Goal: Task Accomplishment & Management: Complete application form

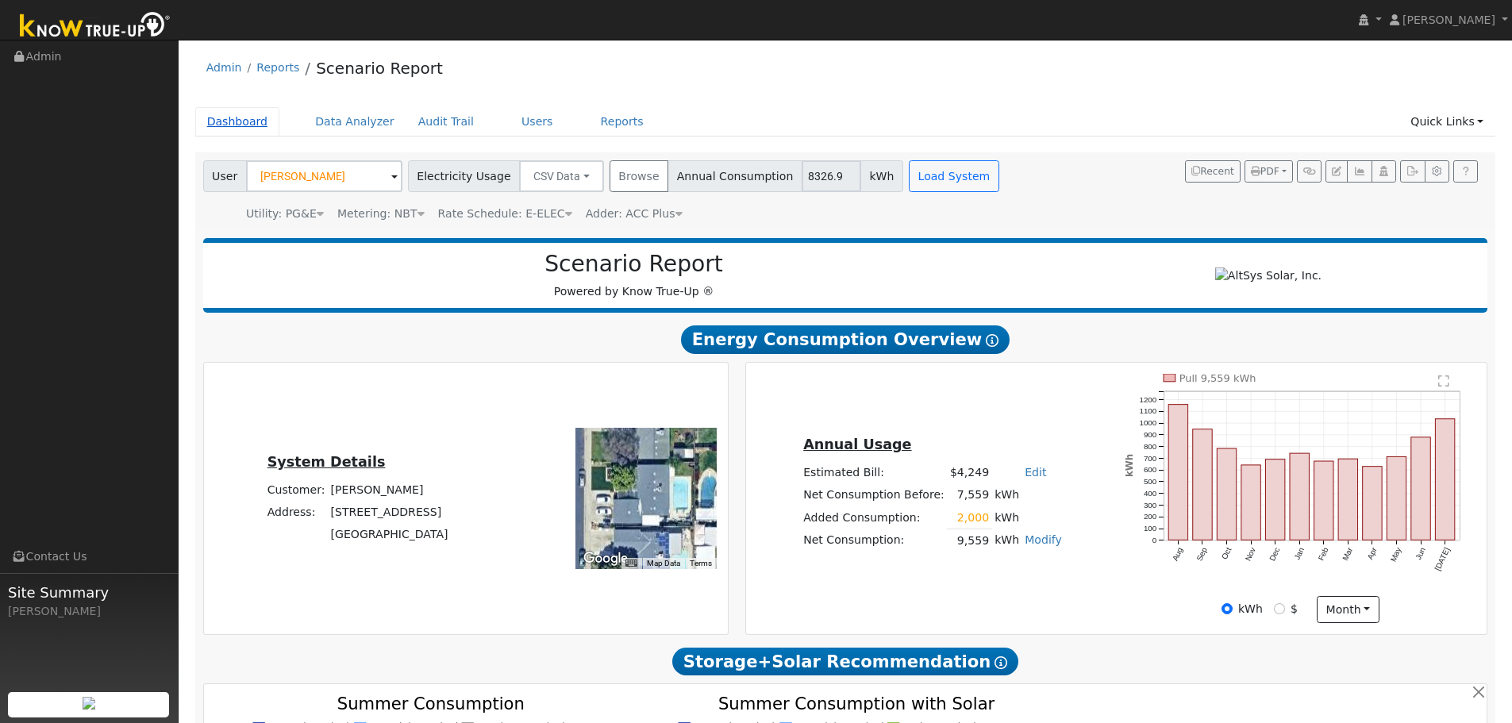
click at [235, 120] on link "Dashboard" at bounding box center [237, 121] width 85 height 29
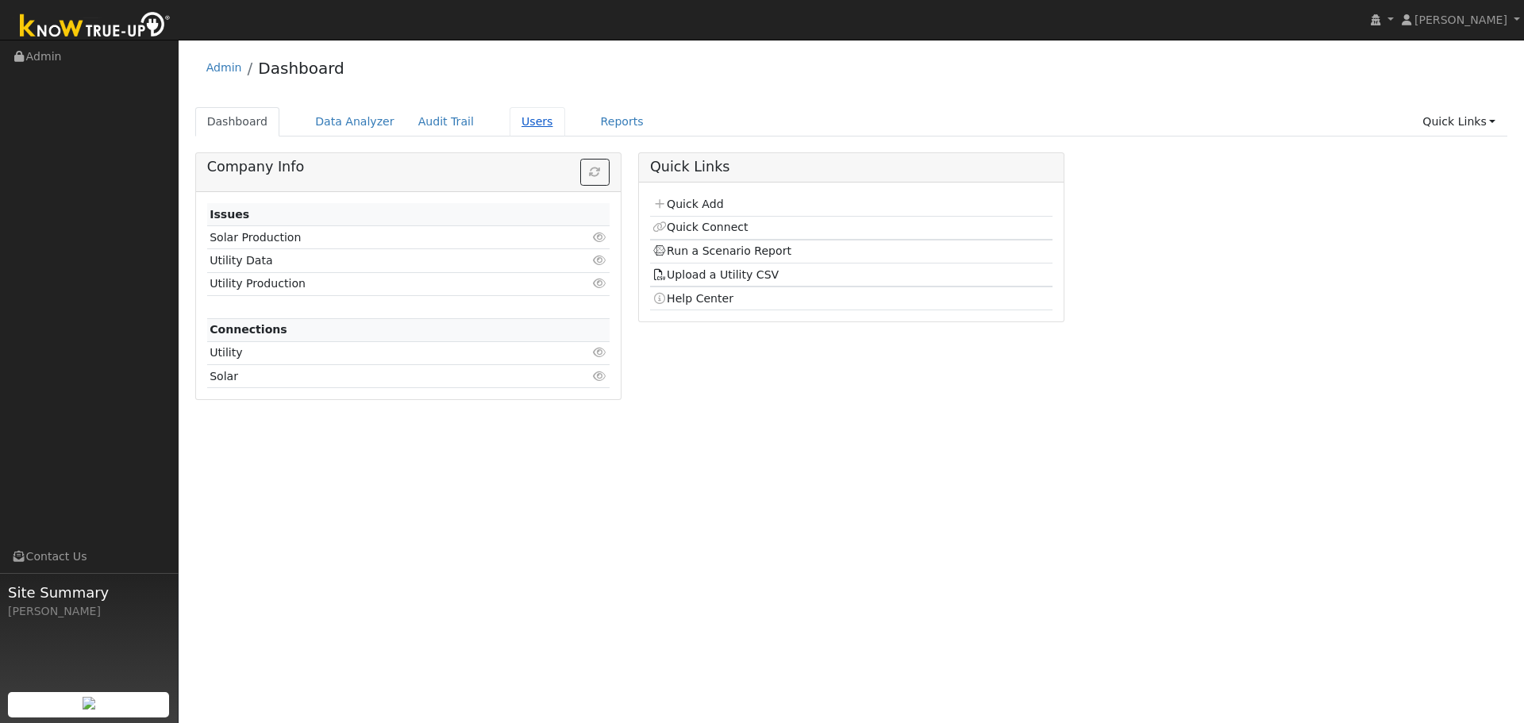
click at [510, 121] on link "Users" at bounding box center [538, 121] width 56 height 29
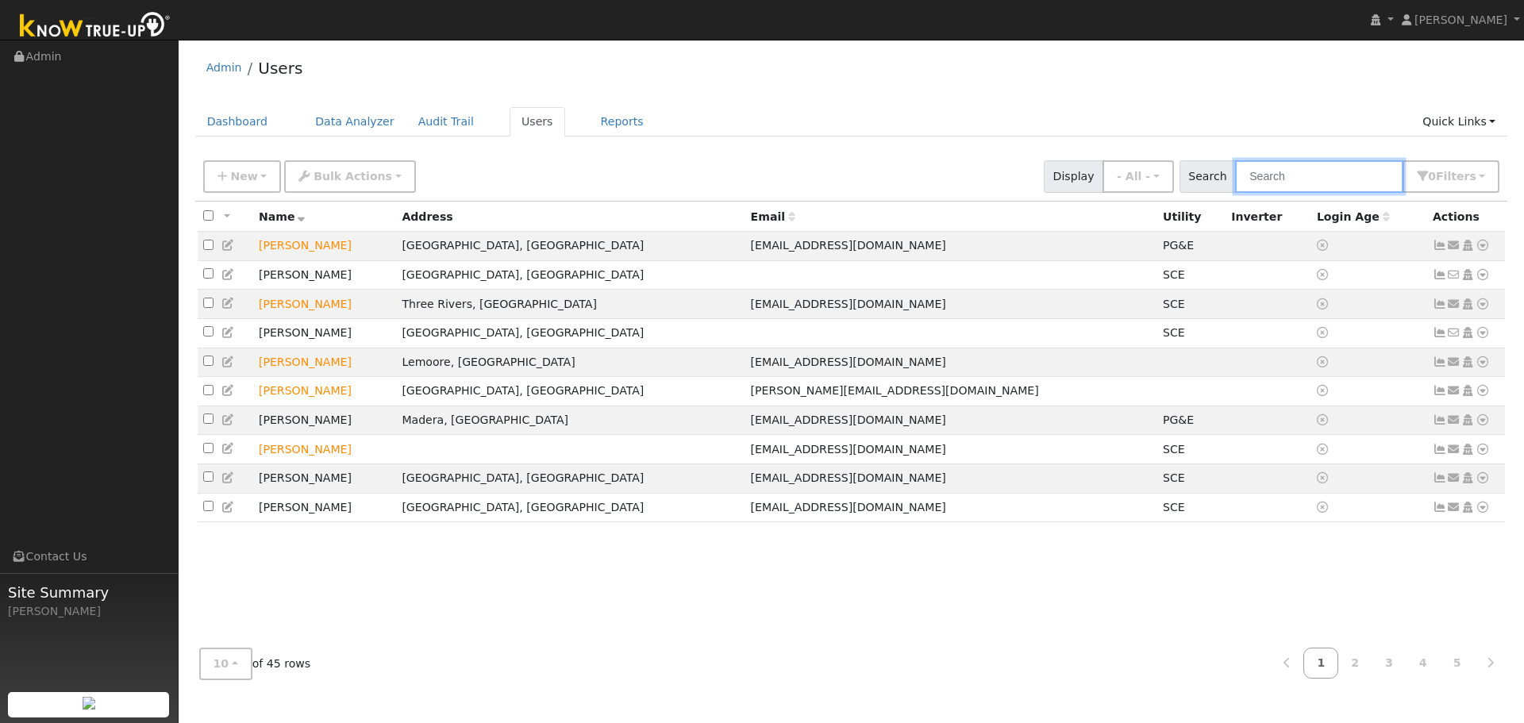
click at [1262, 169] on input "text" at bounding box center [1319, 176] width 168 height 33
type input "[PERSON_NAME]"
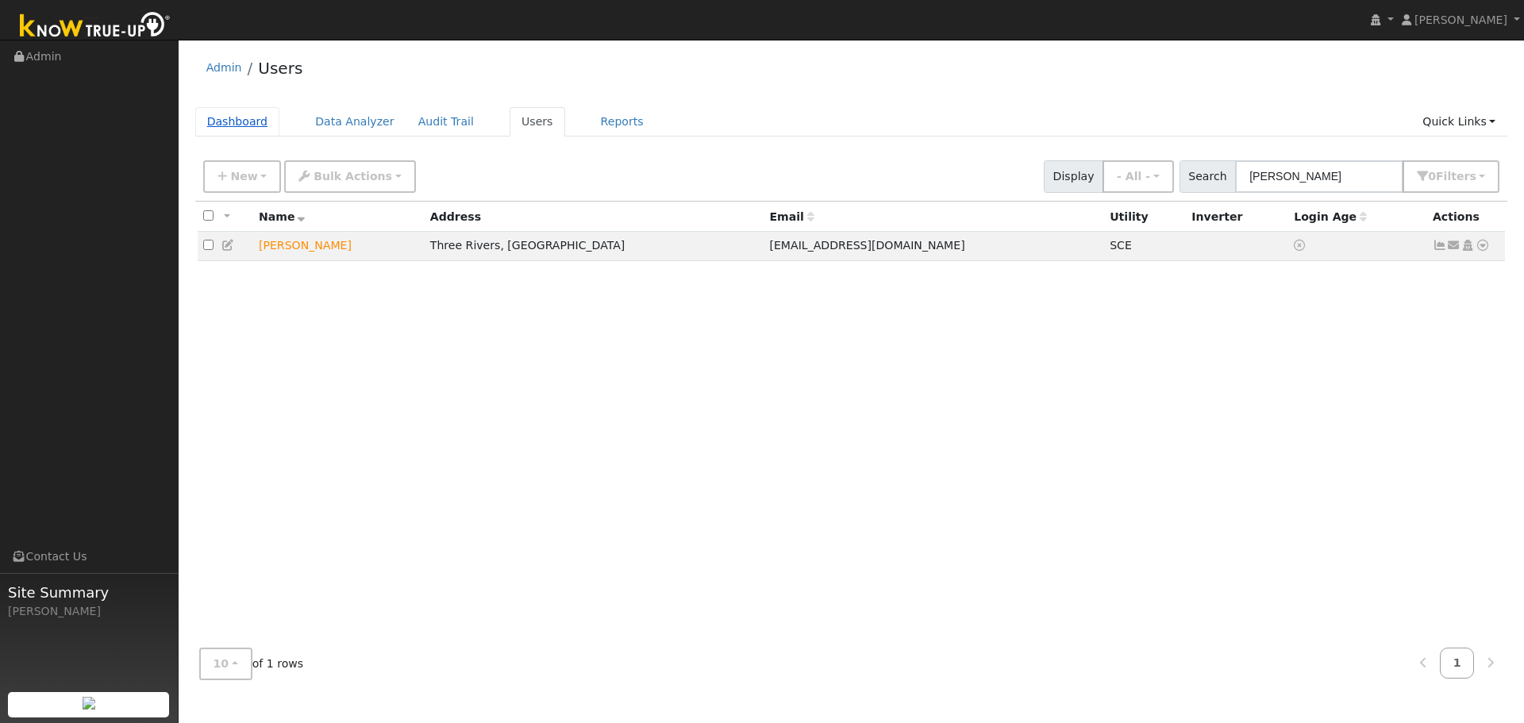
click at [244, 129] on link "Dashboard" at bounding box center [237, 121] width 85 height 29
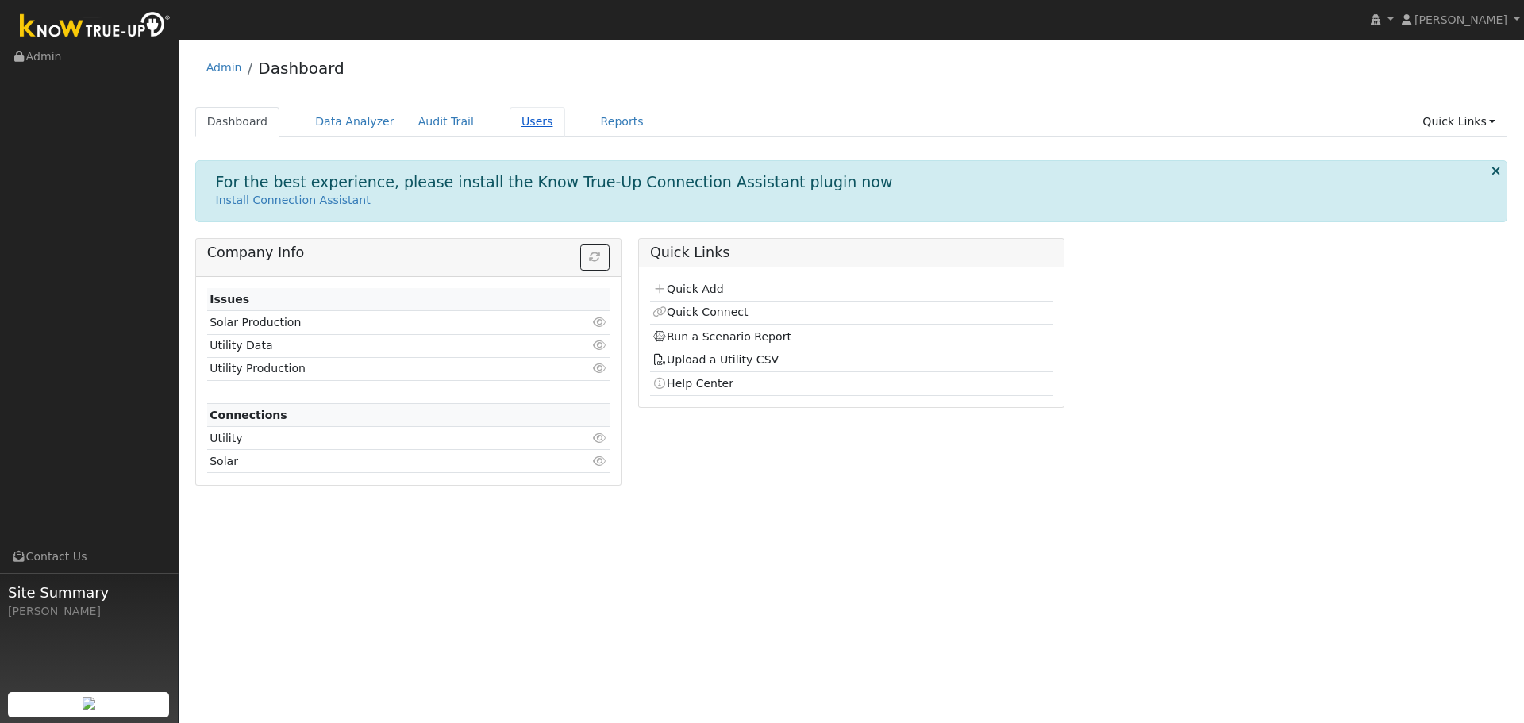
click at [510, 115] on link "Users" at bounding box center [538, 121] width 56 height 29
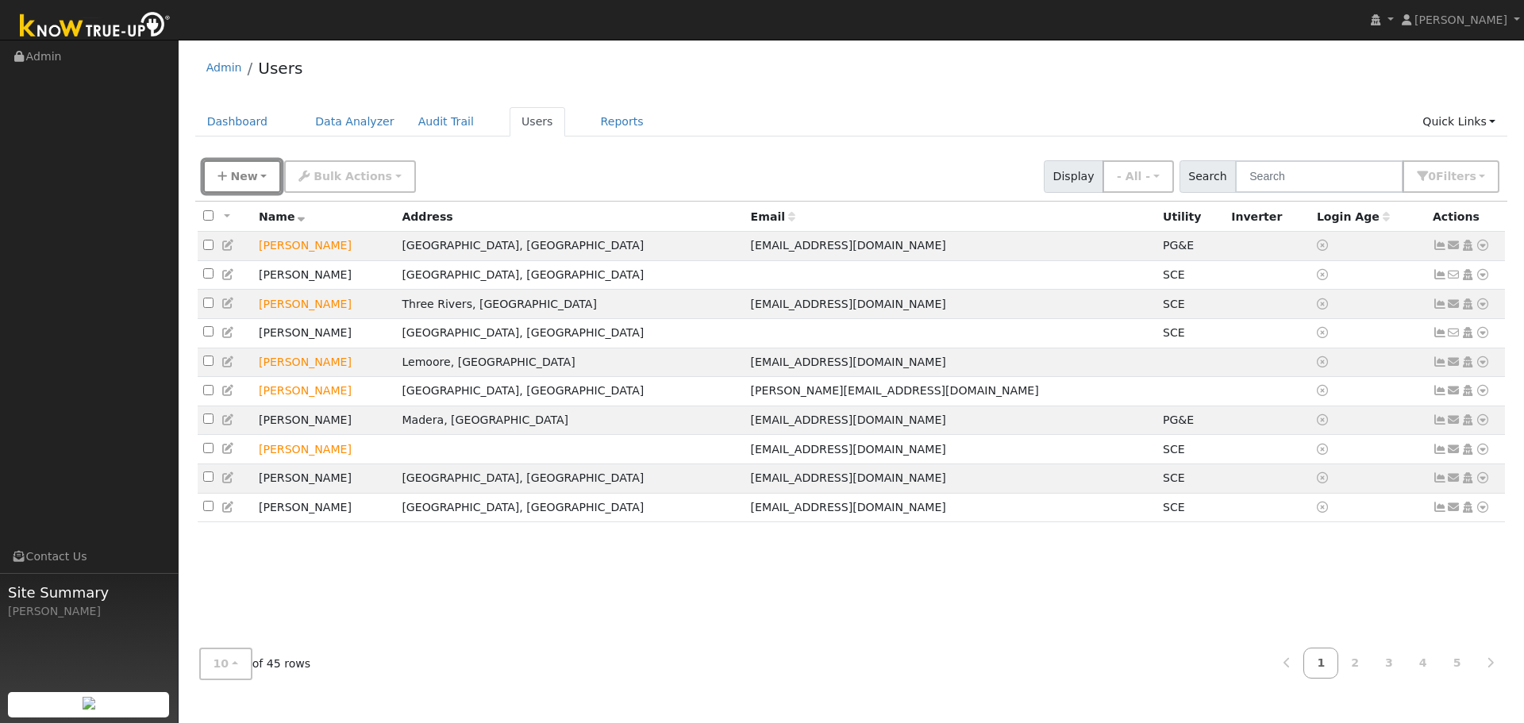
click at [256, 178] on button "New" at bounding box center [242, 176] width 79 height 33
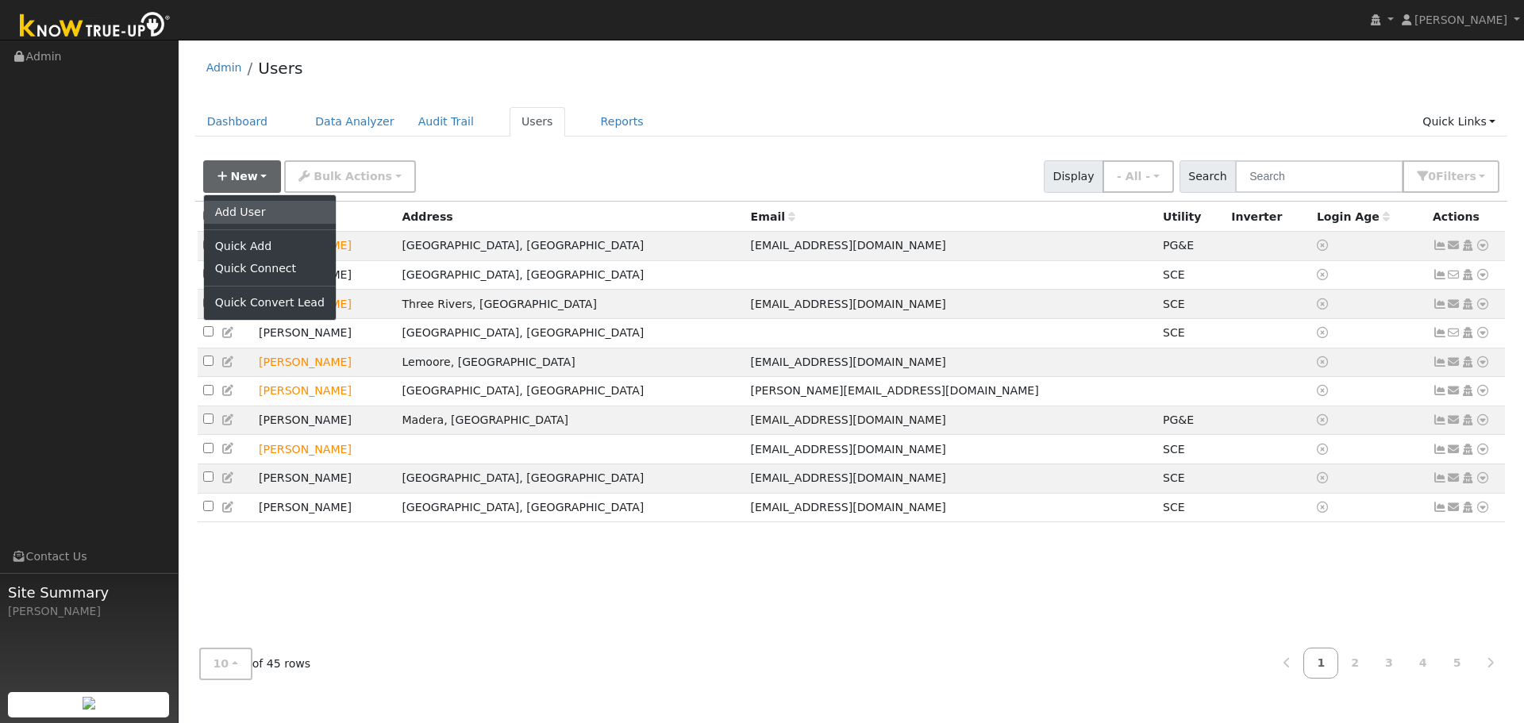
click at [256, 215] on link "Add User" at bounding box center [270, 212] width 132 height 22
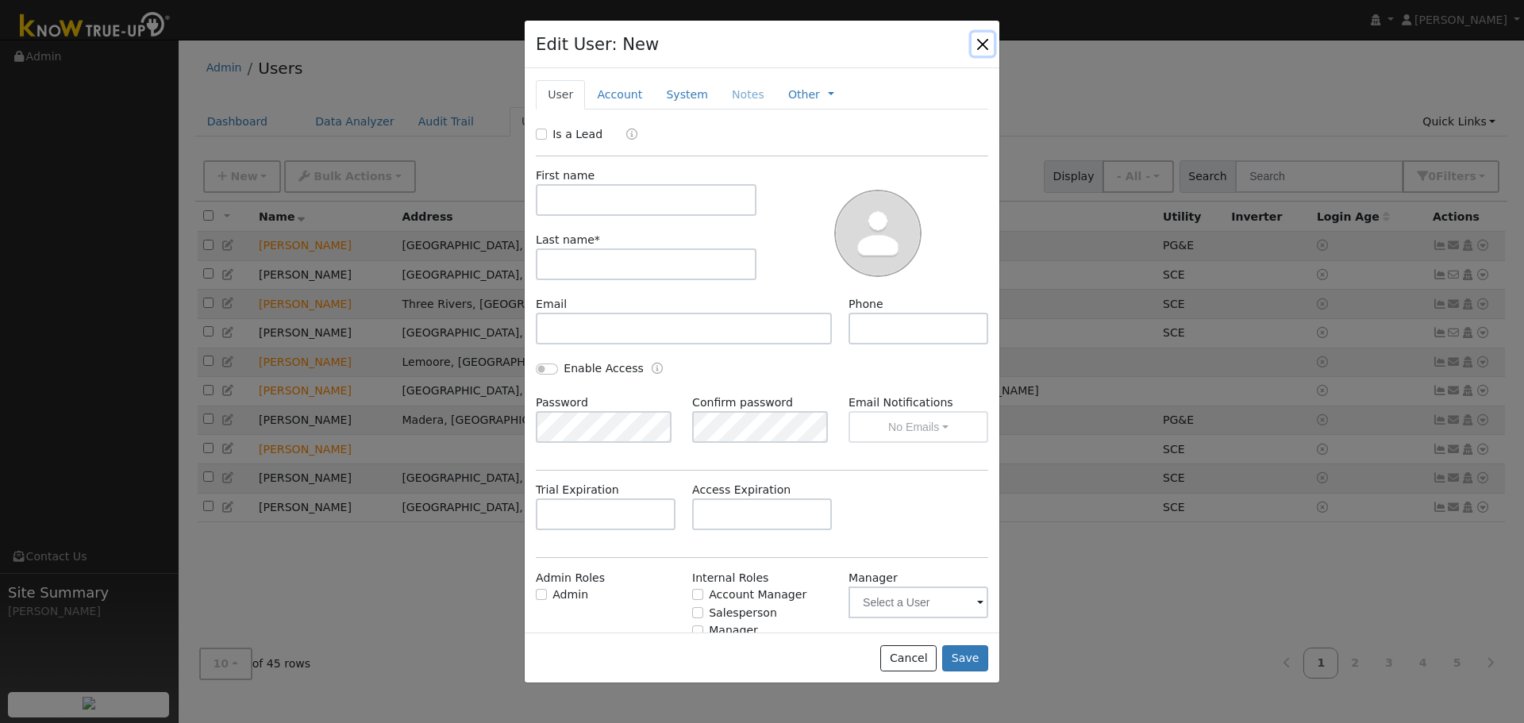
click at [990, 43] on button "button" at bounding box center [983, 44] width 22 height 22
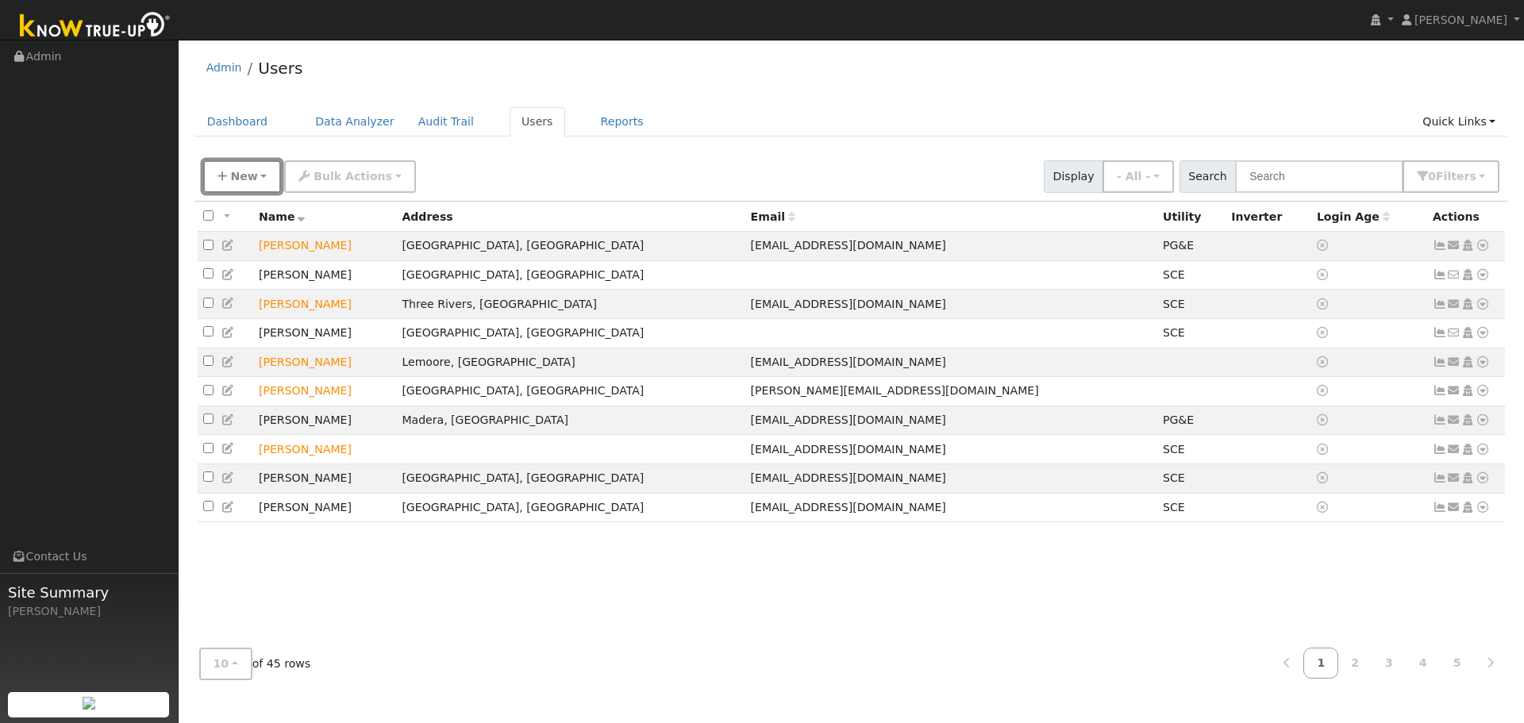
click at [246, 192] on button "New" at bounding box center [242, 176] width 79 height 33
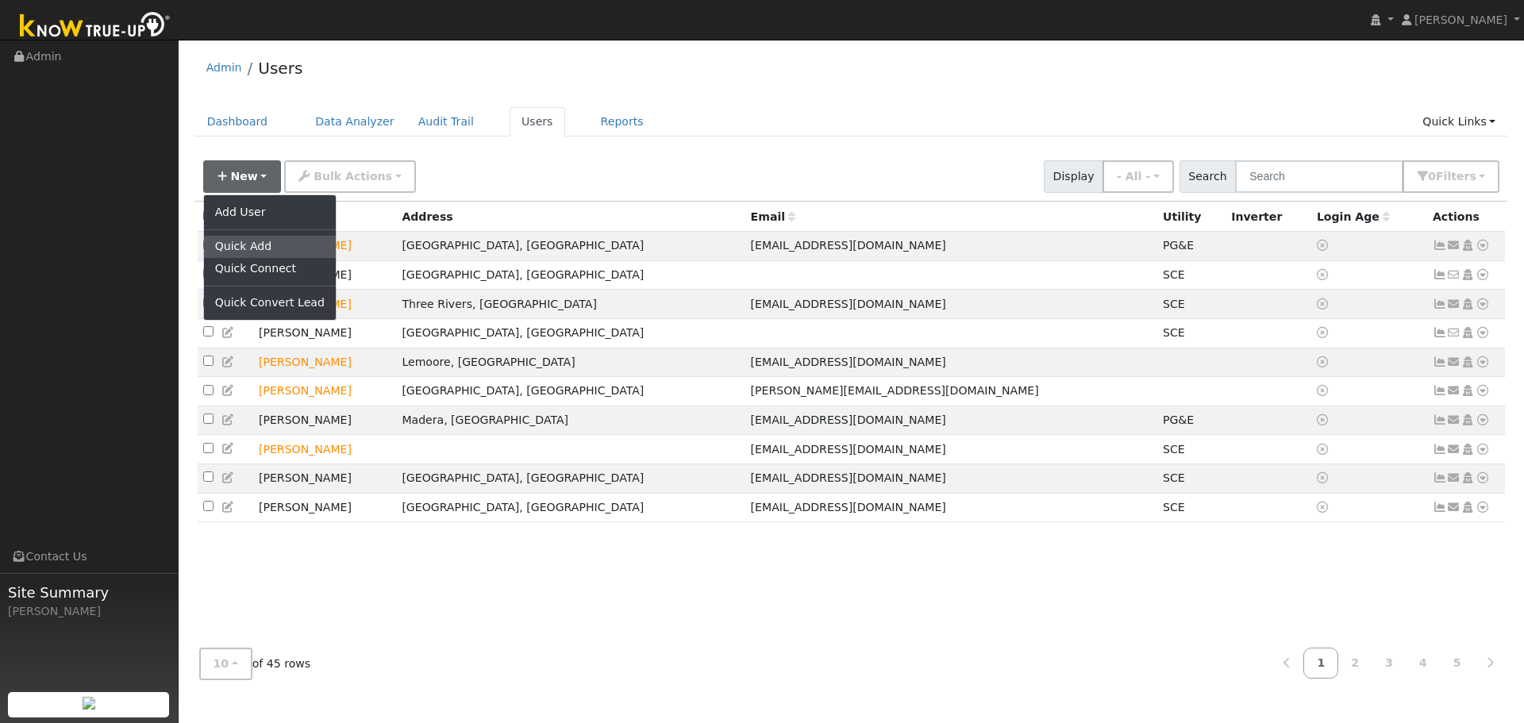
click at [254, 253] on link "Quick Add" at bounding box center [270, 247] width 132 height 22
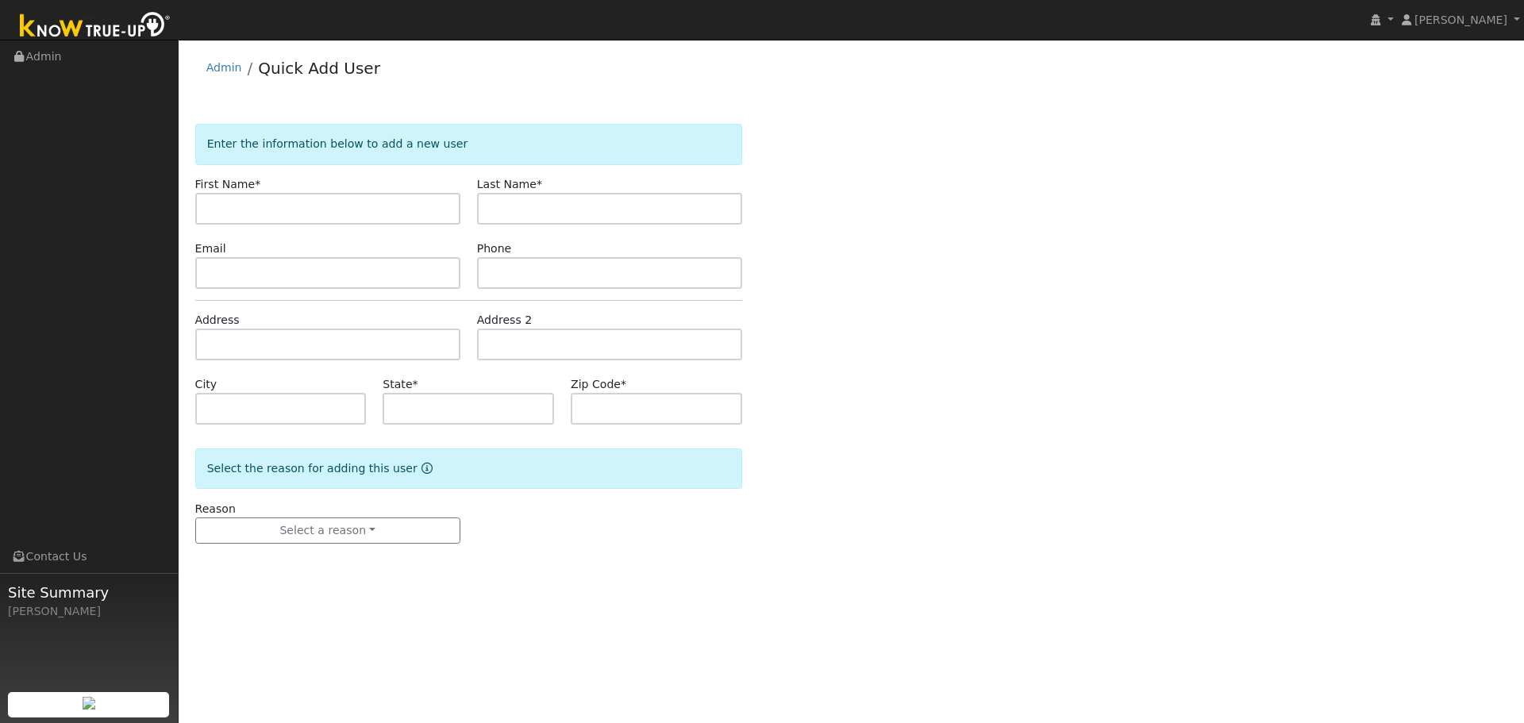
click at [350, 206] on input "text" at bounding box center [327, 209] width 265 height 32
type input "[PERSON_NAME]"
drag, startPoint x: 233, startPoint y: 275, endPoint x: 241, endPoint y: 274, distance: 8.1
click at [233, 275] on input "text" at bounding box center [327, 273] width 265 height 32
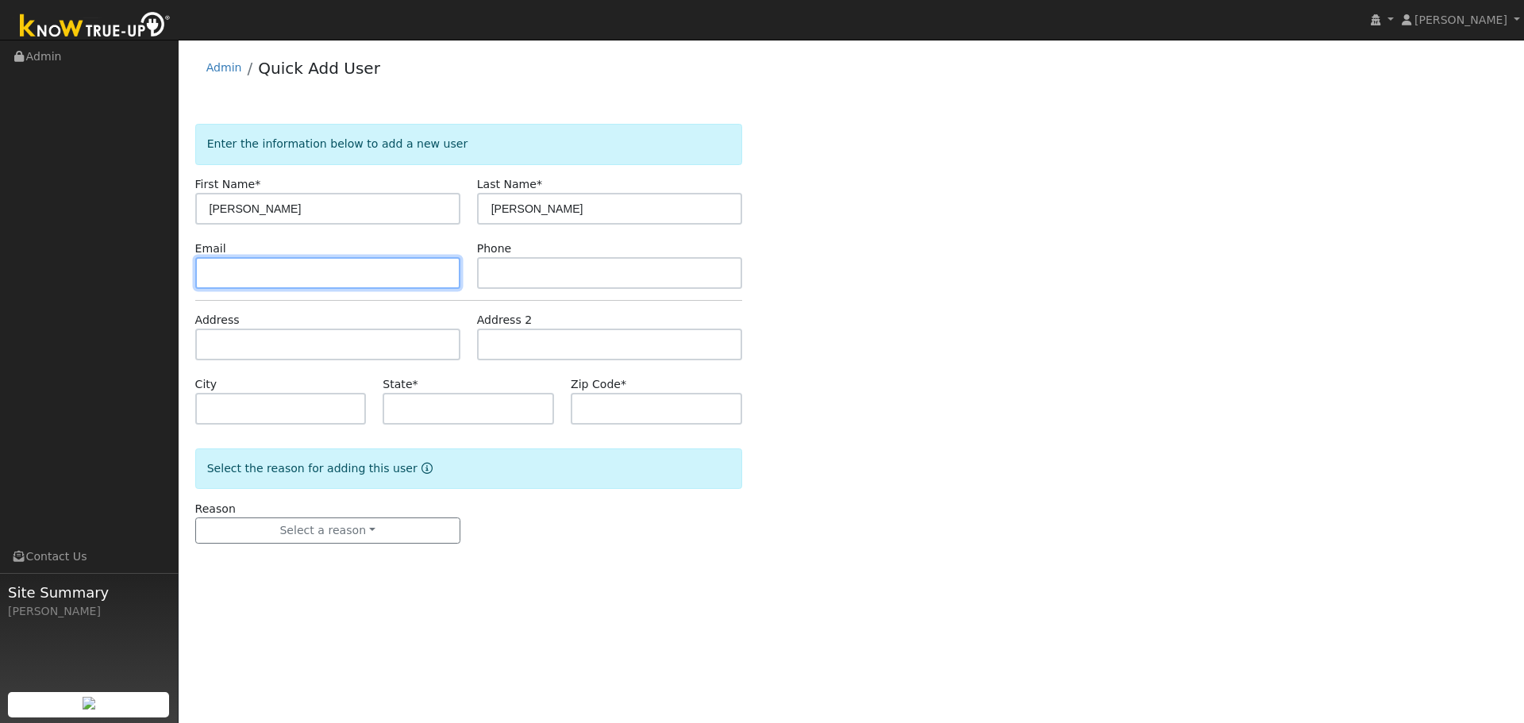
paste input "danbeck2588@gmail.com"
type input "danbeck2588@gmail.com"
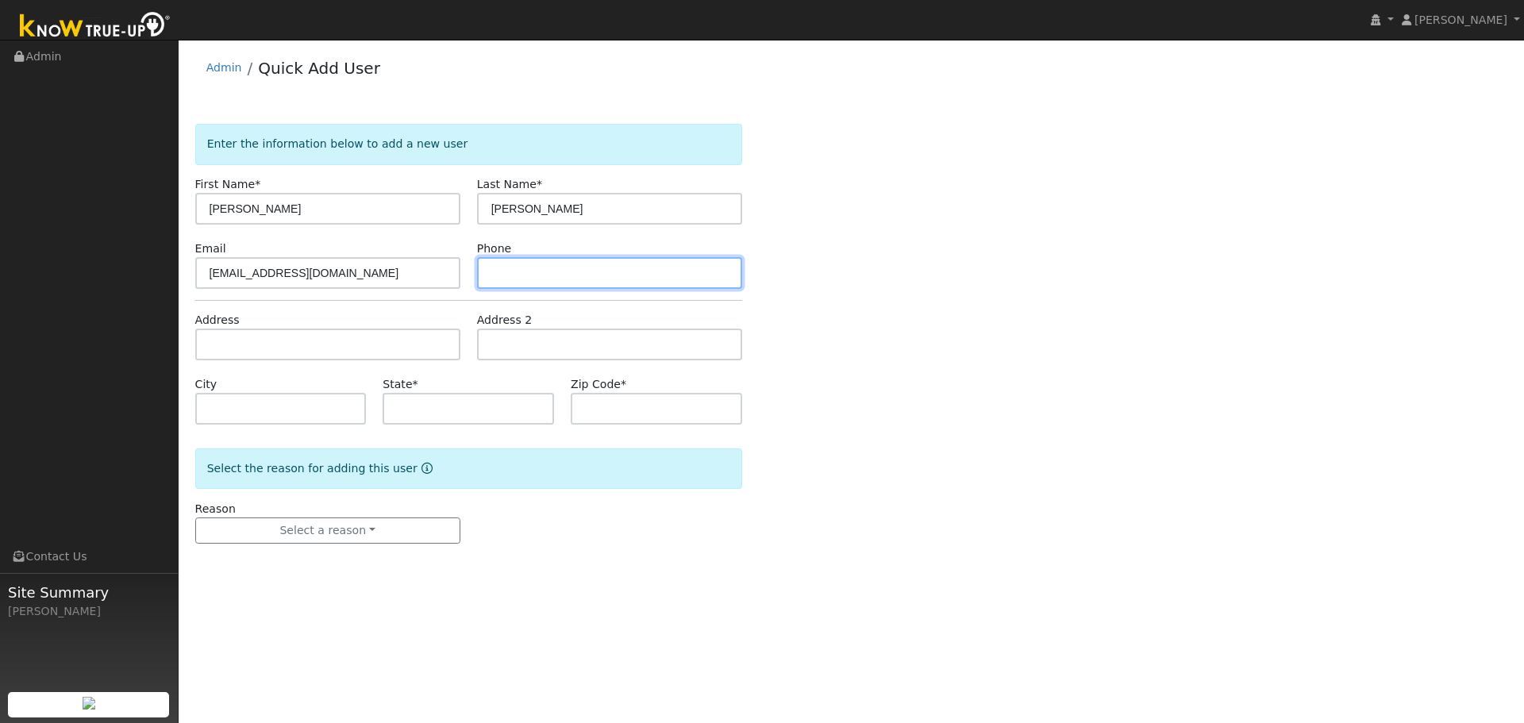
click at [560, 280] on input "text" at bounding box center [609, 273] width 265 height 32
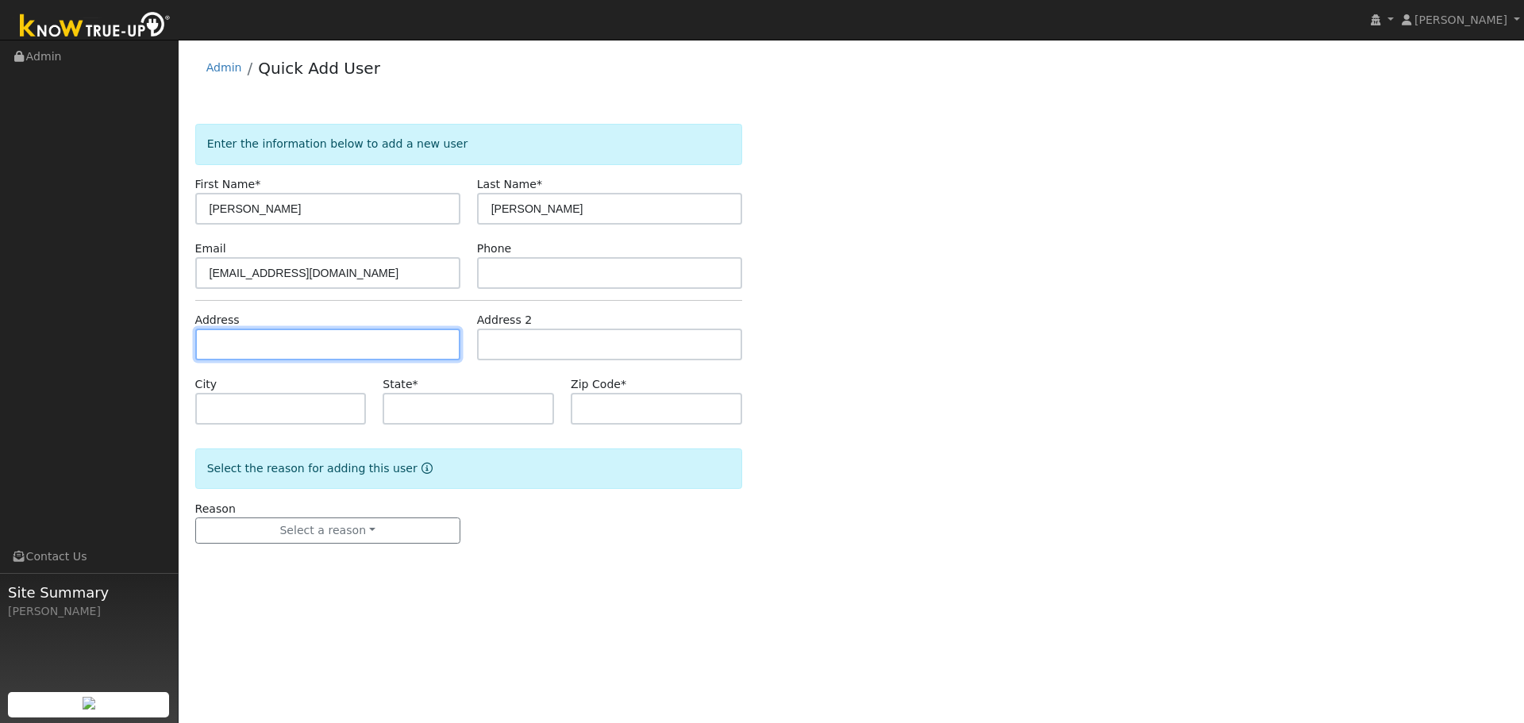
click at [256, 333] on input "text" at bounding box center [327, 345] width 265 height 32
click at [287, 350] on input "text" at bounding box center [327, 345] width 265 height 32
type input "[STREET_ADDRESS][PERSON_NAME]"
type input "Visalia"
type input "CA"
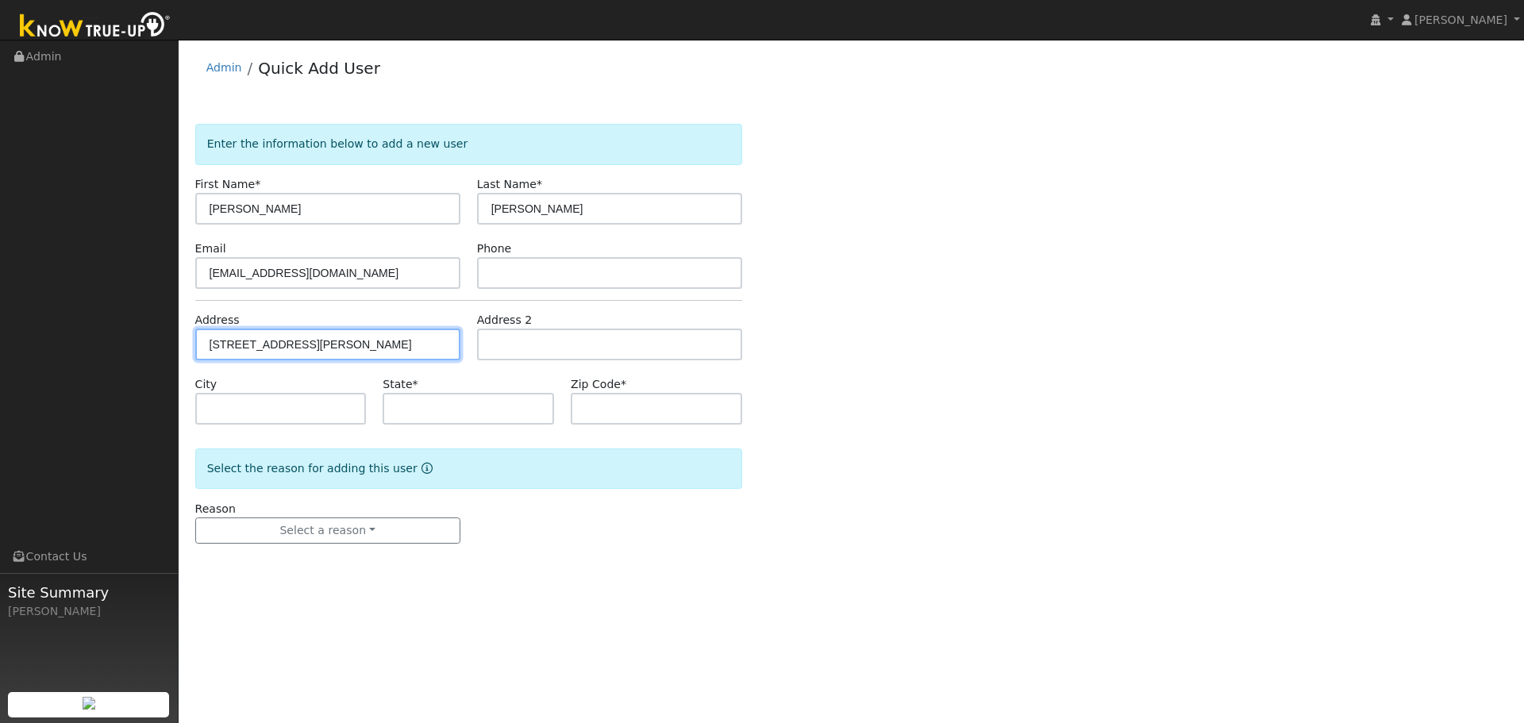
type input "93291"
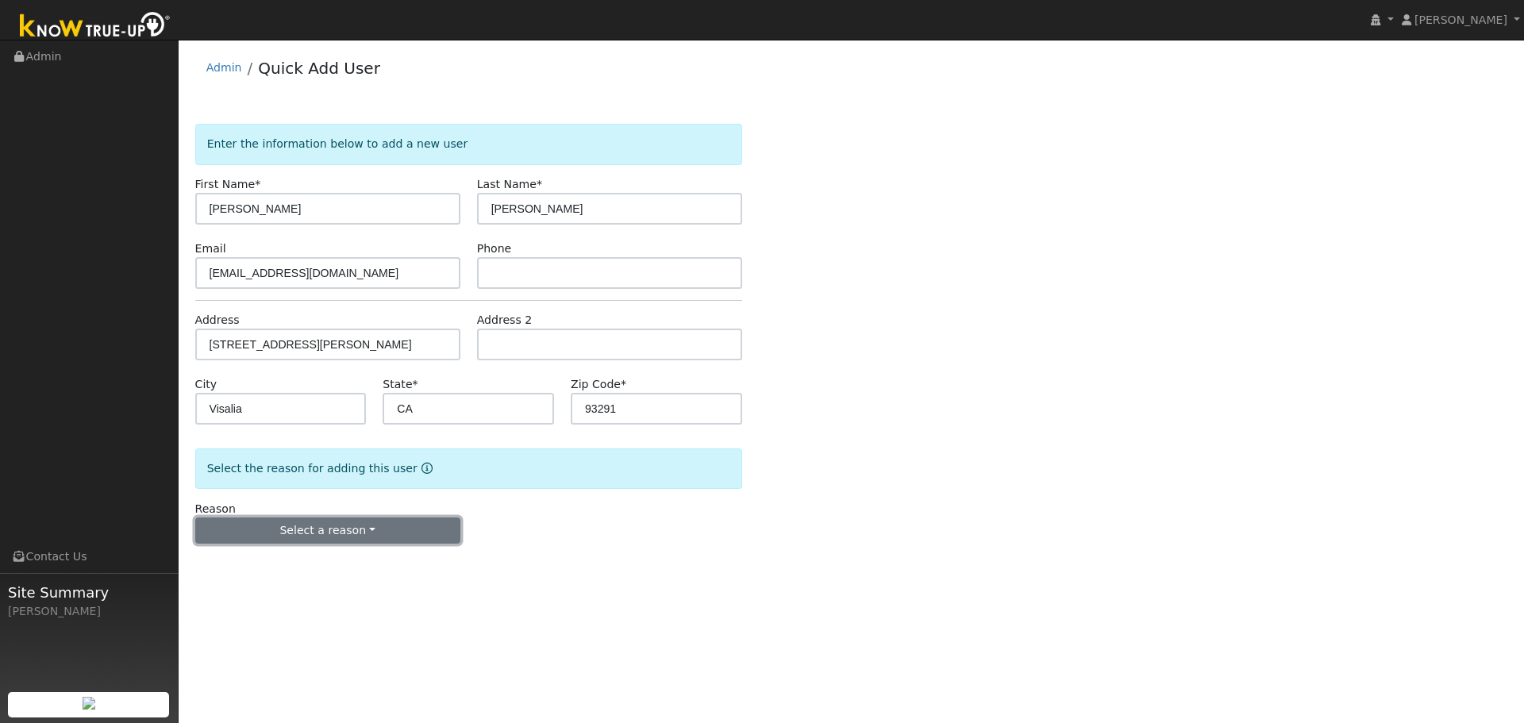
click at [330, 533] on button "Select a reason" at bounding box center [327, 531] width 265 height 27
click at [323, 589] on link "New customer adding solar" at bounding box center [283, 586] width 175 height 22
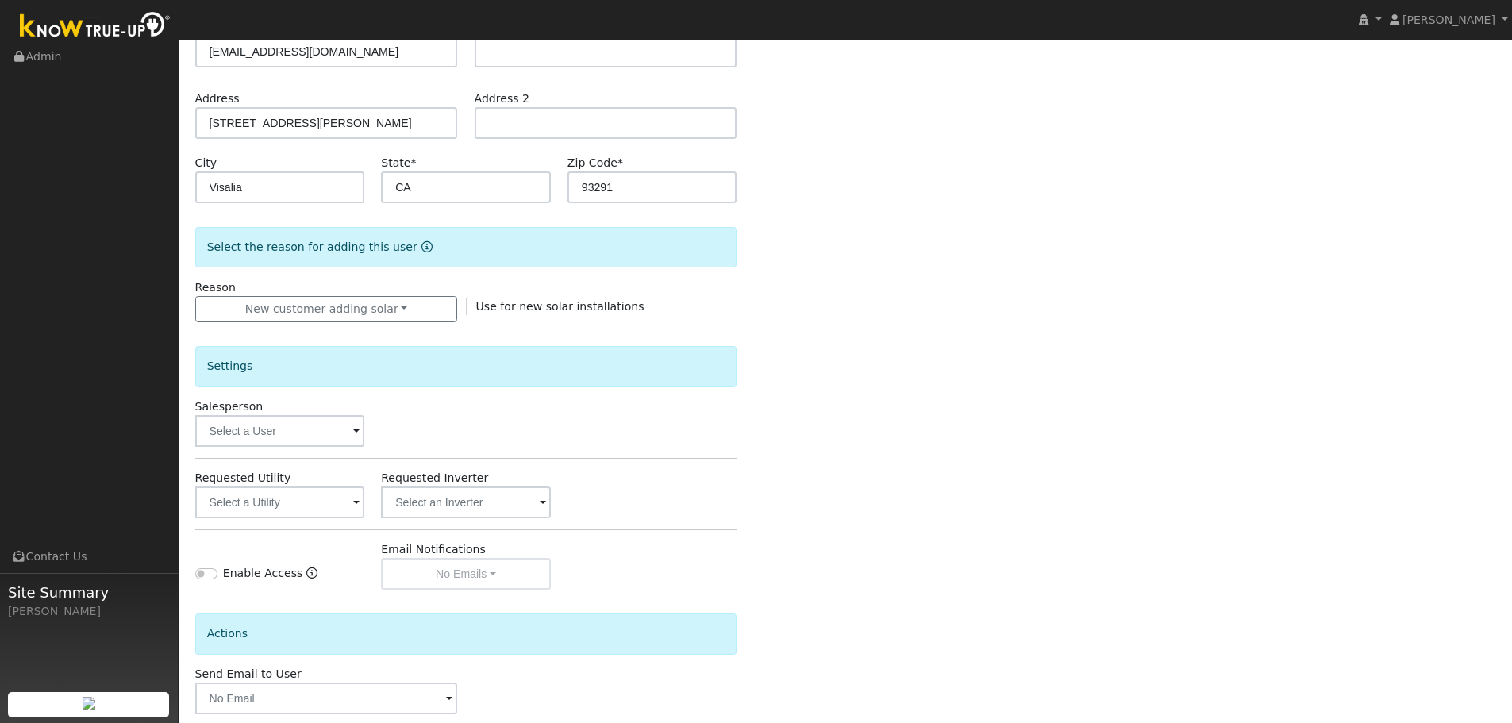
scroll to position [238, 0]
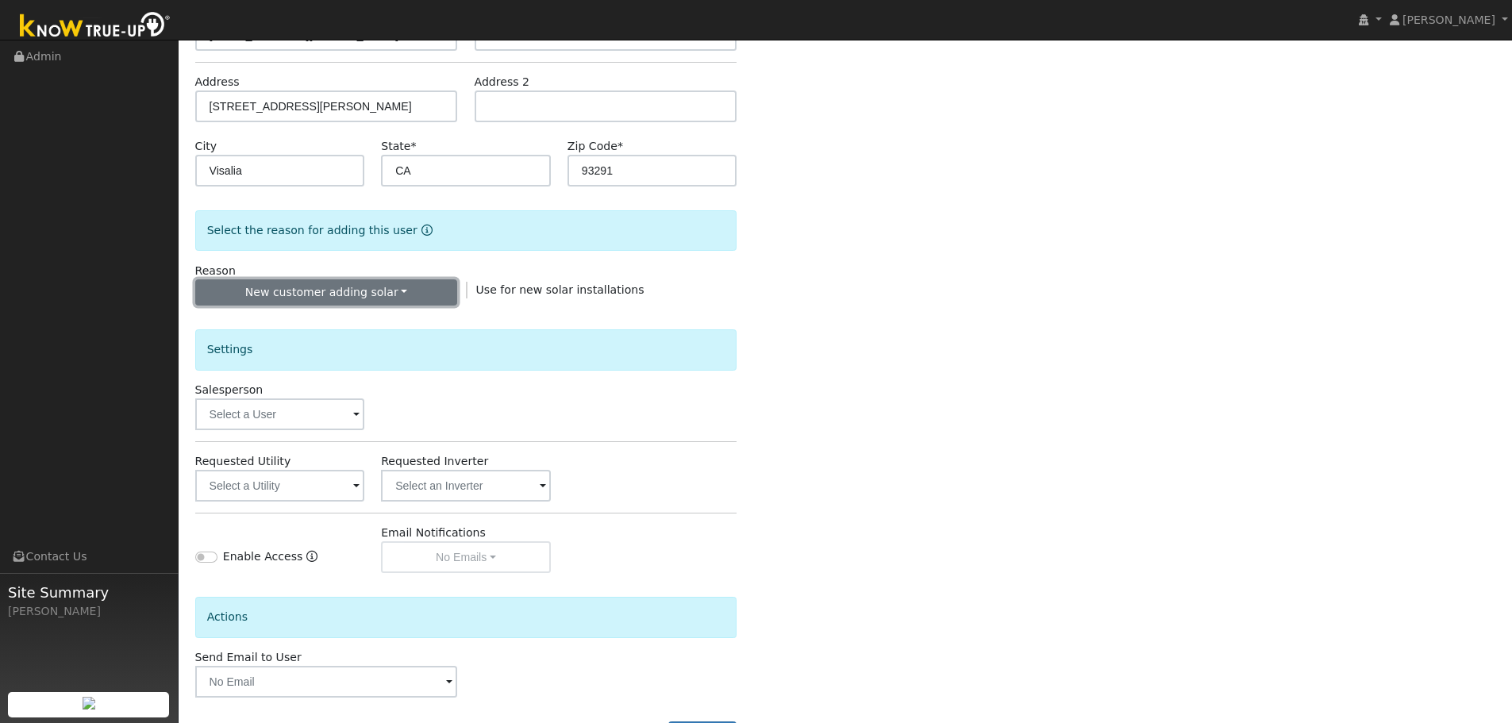
click at [412, 290] on button "New customer adding solar" at bounding box center [326, 292] width 263 height 27
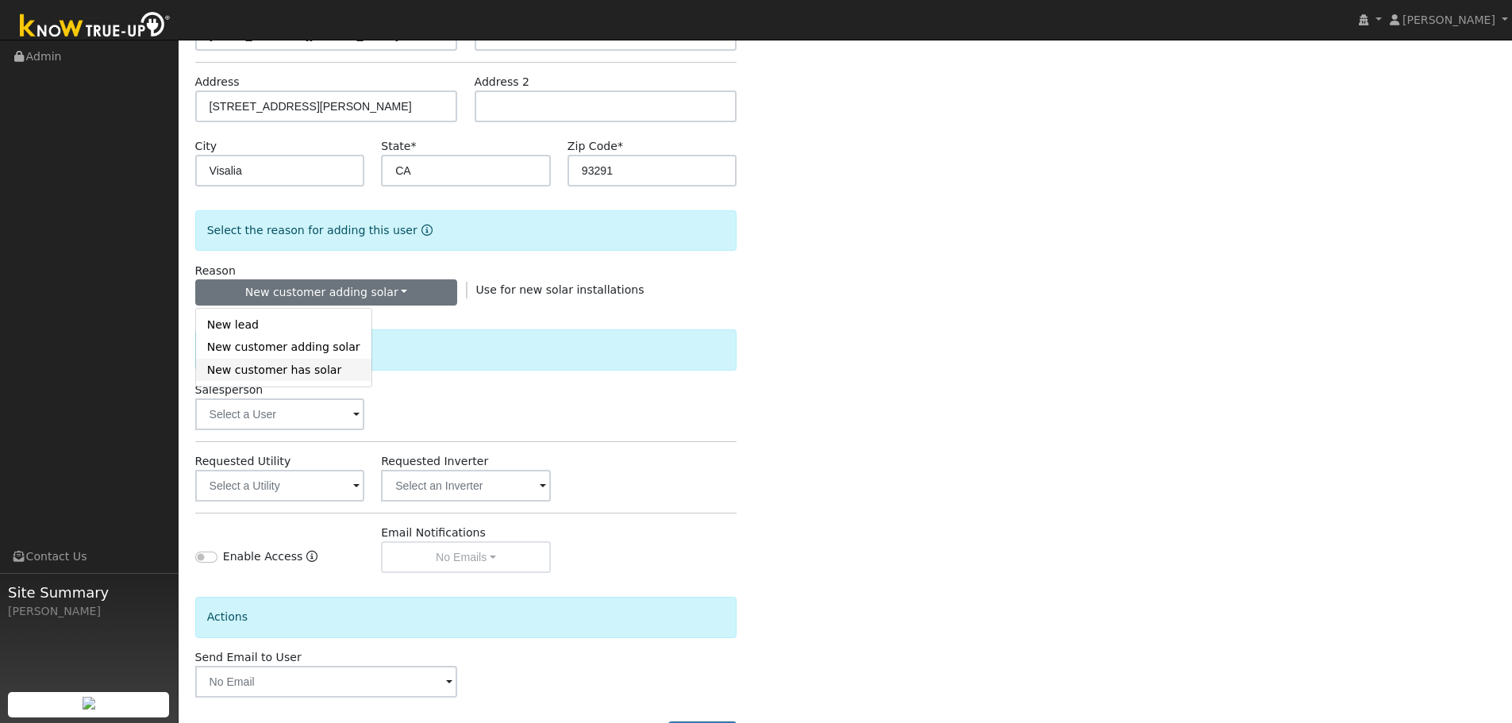
click at [326, 371] on link "New customer has solar" at bounding box center [283, 370] width 175 height 22
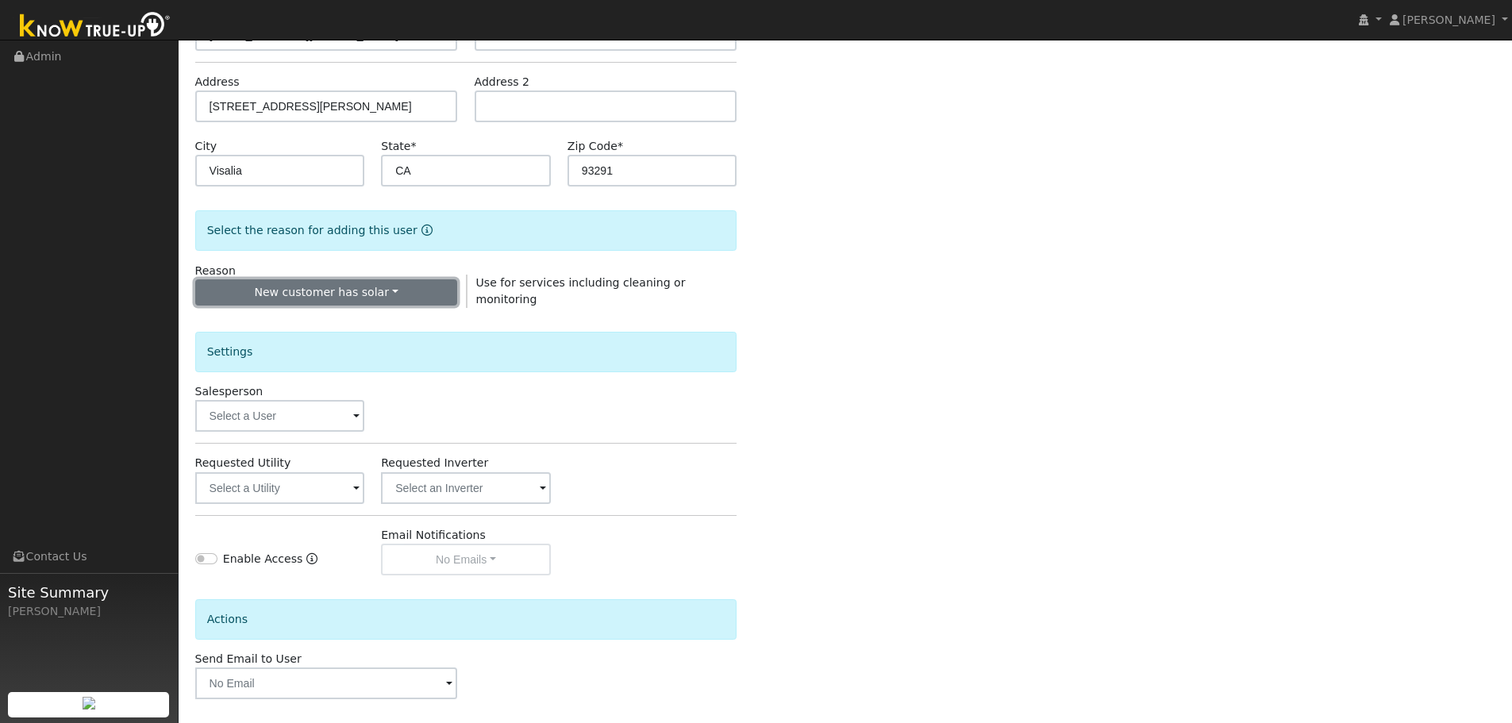
click at [399, 291] on button "New customer has solar" at bounding box center [326, 292] width 263 height 27
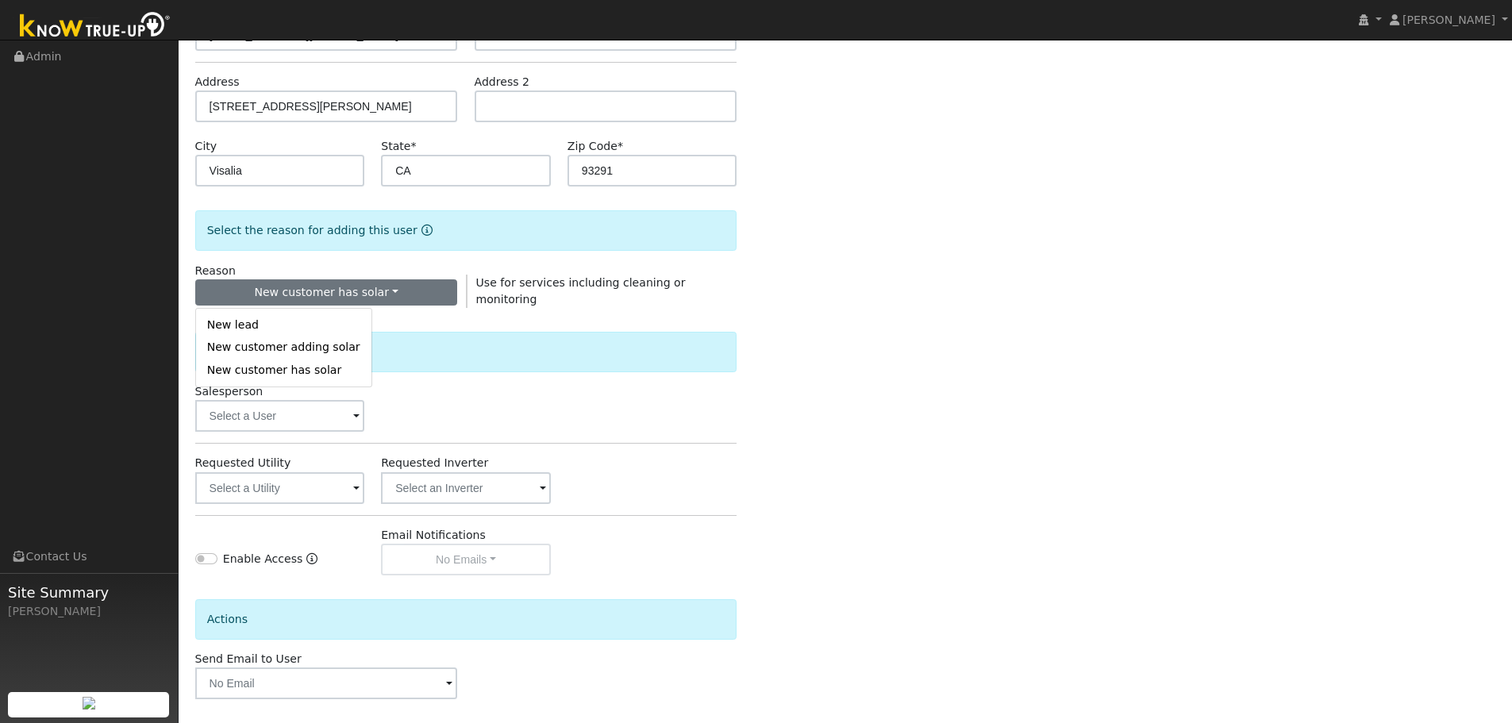
click at [483, 407] on div "Salesperson" at bounding box center [466, 407] width 559 height 48
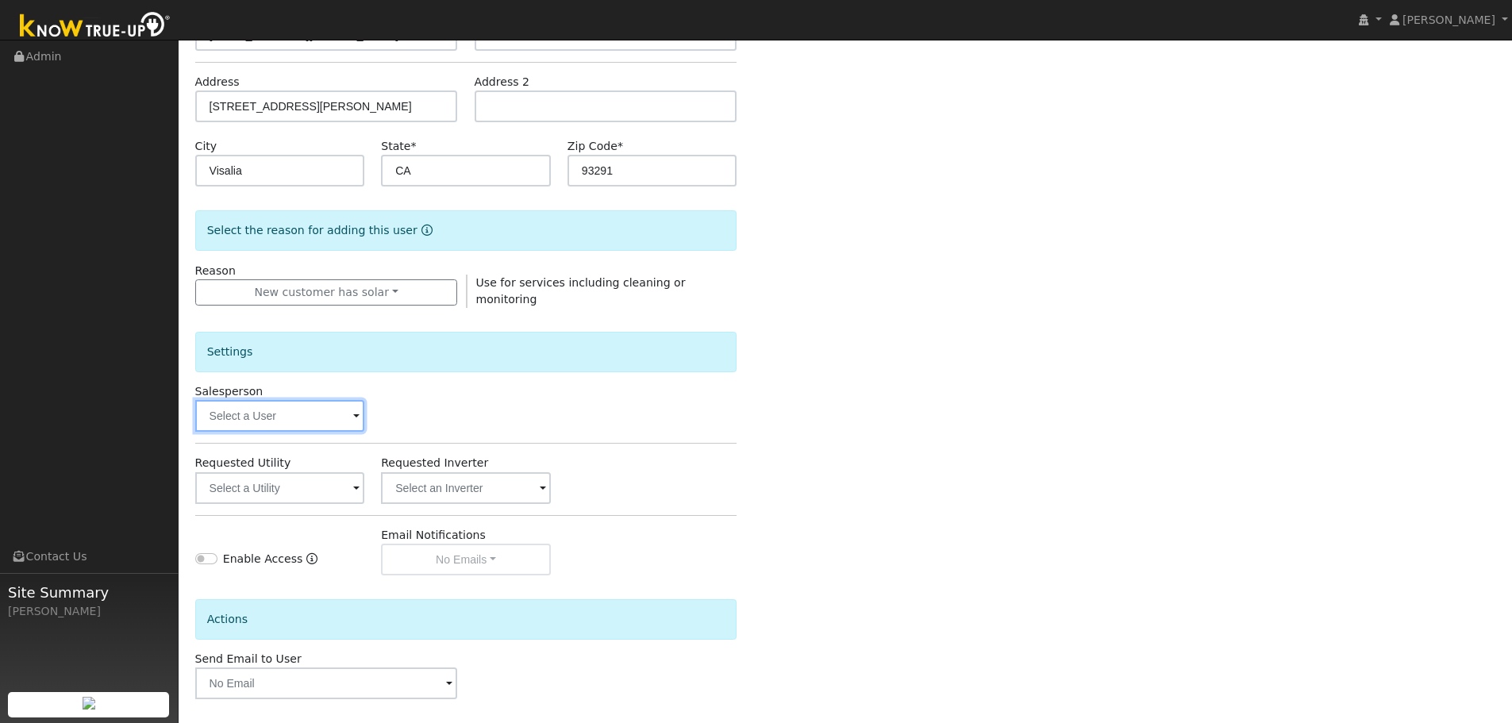
click at [304, 419] on input "text" at bounding box center [280, 416] width 170 height 32
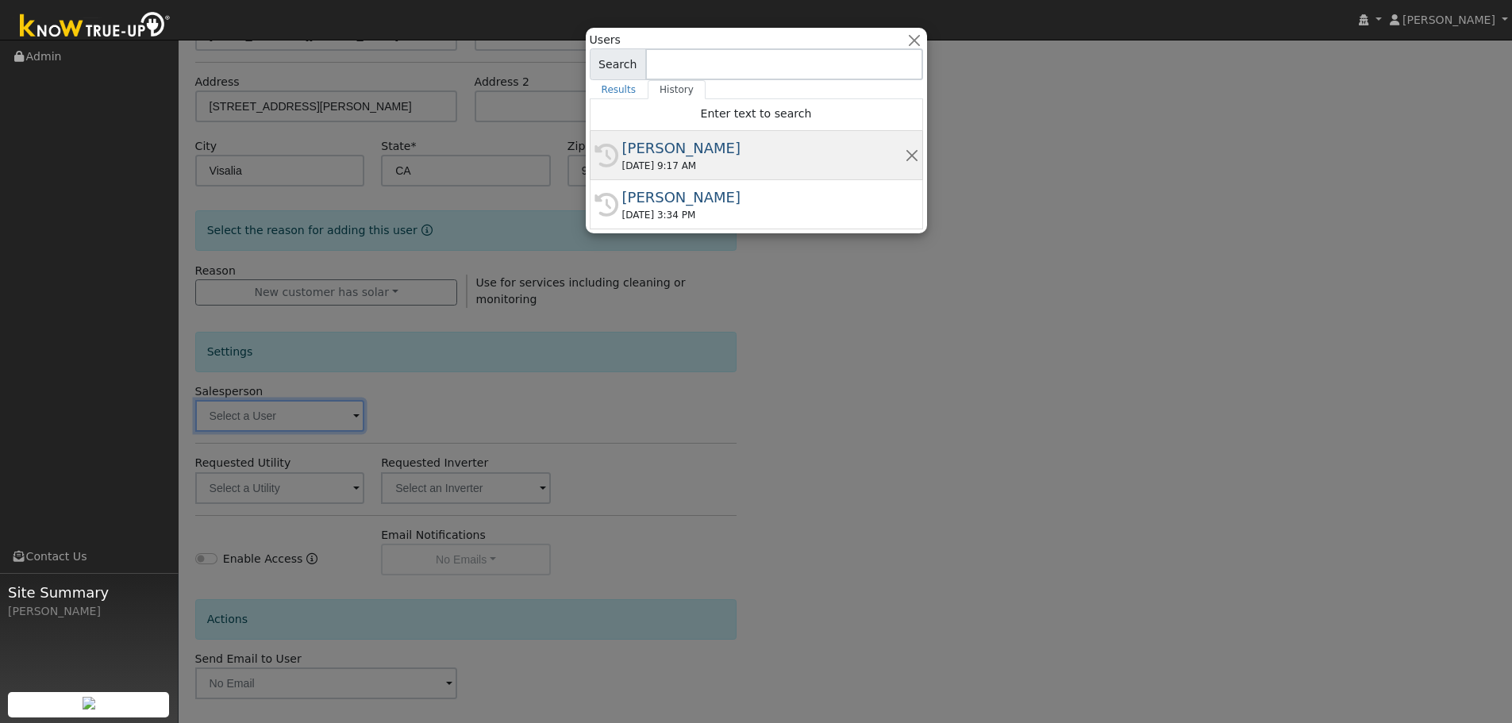
click at [681, 156] on div "[PERSON_NAME]" at bounding box center [763, 147] width 283 height 21
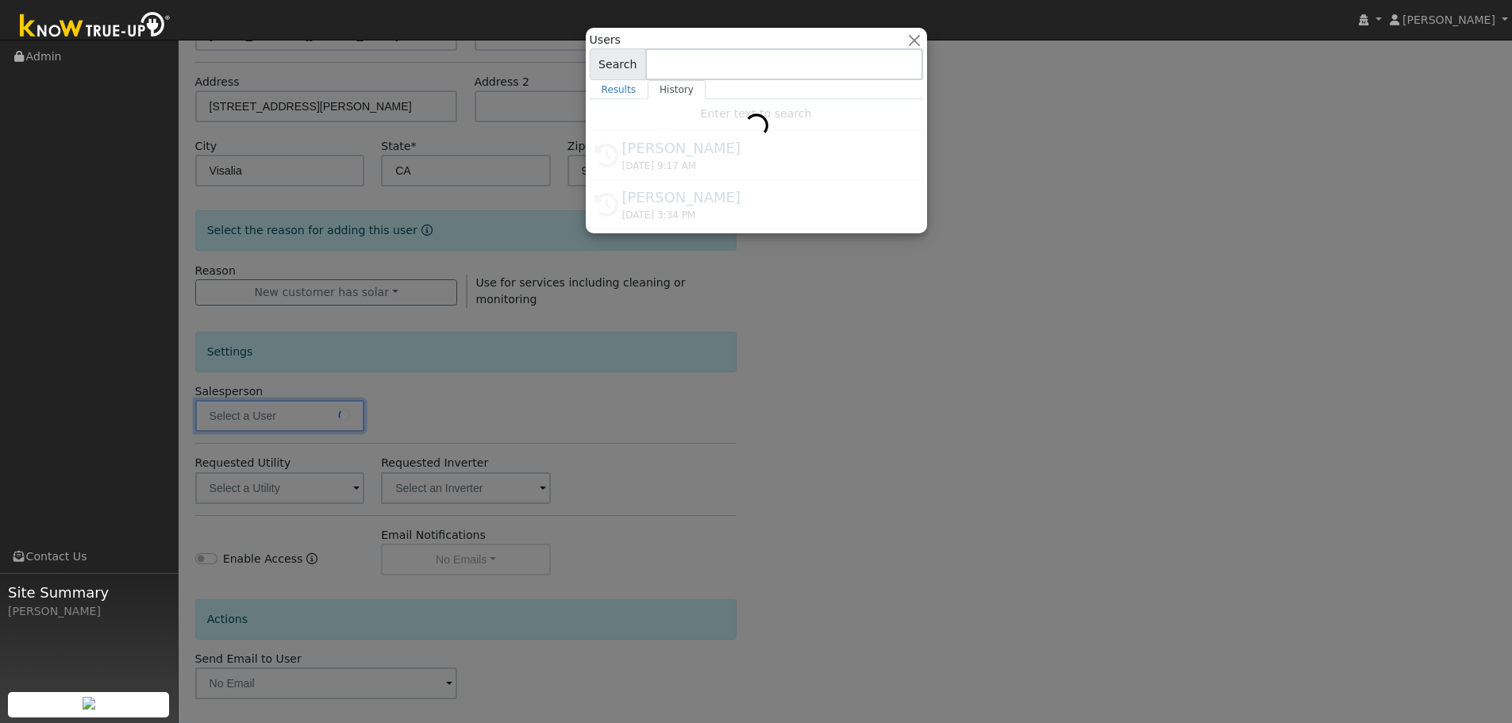
type input "[PERSON_NAME]"
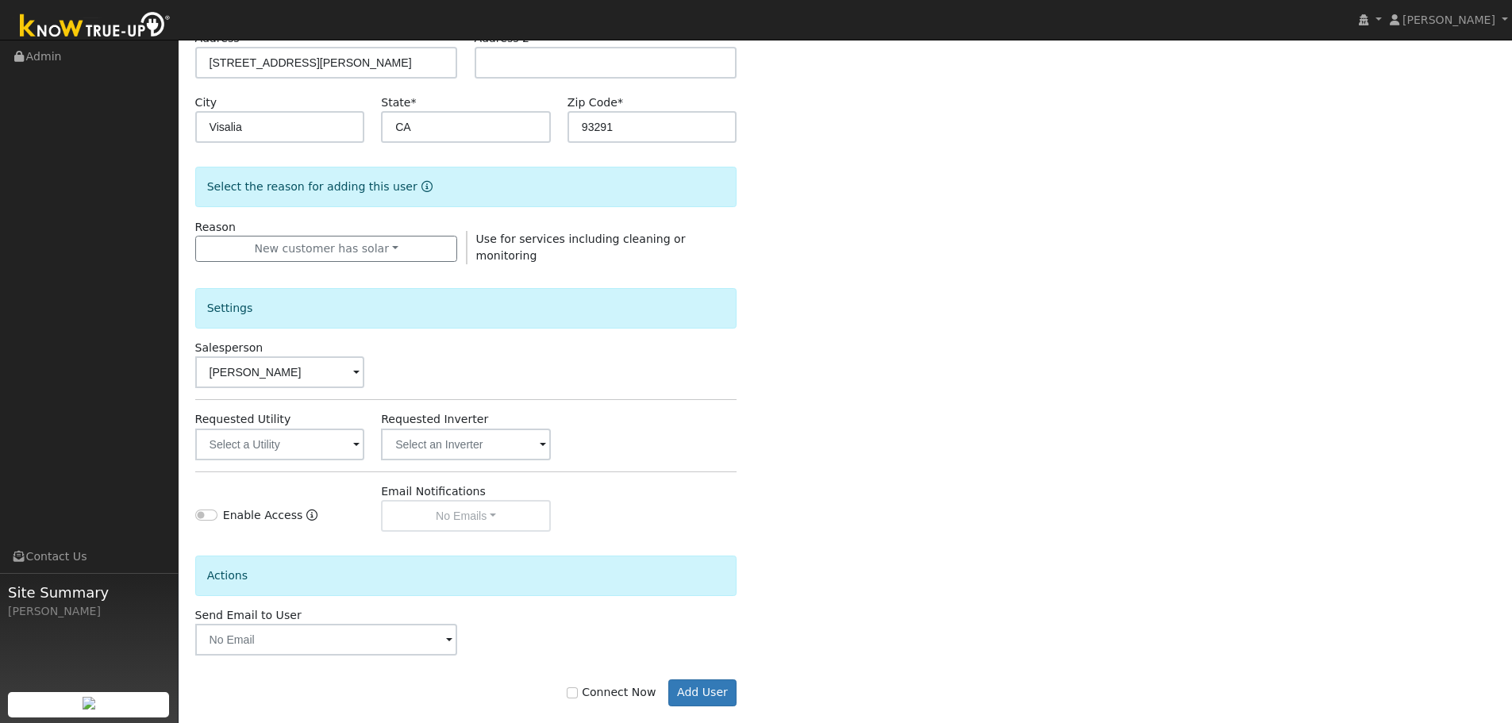
scroll to position [302, 0]
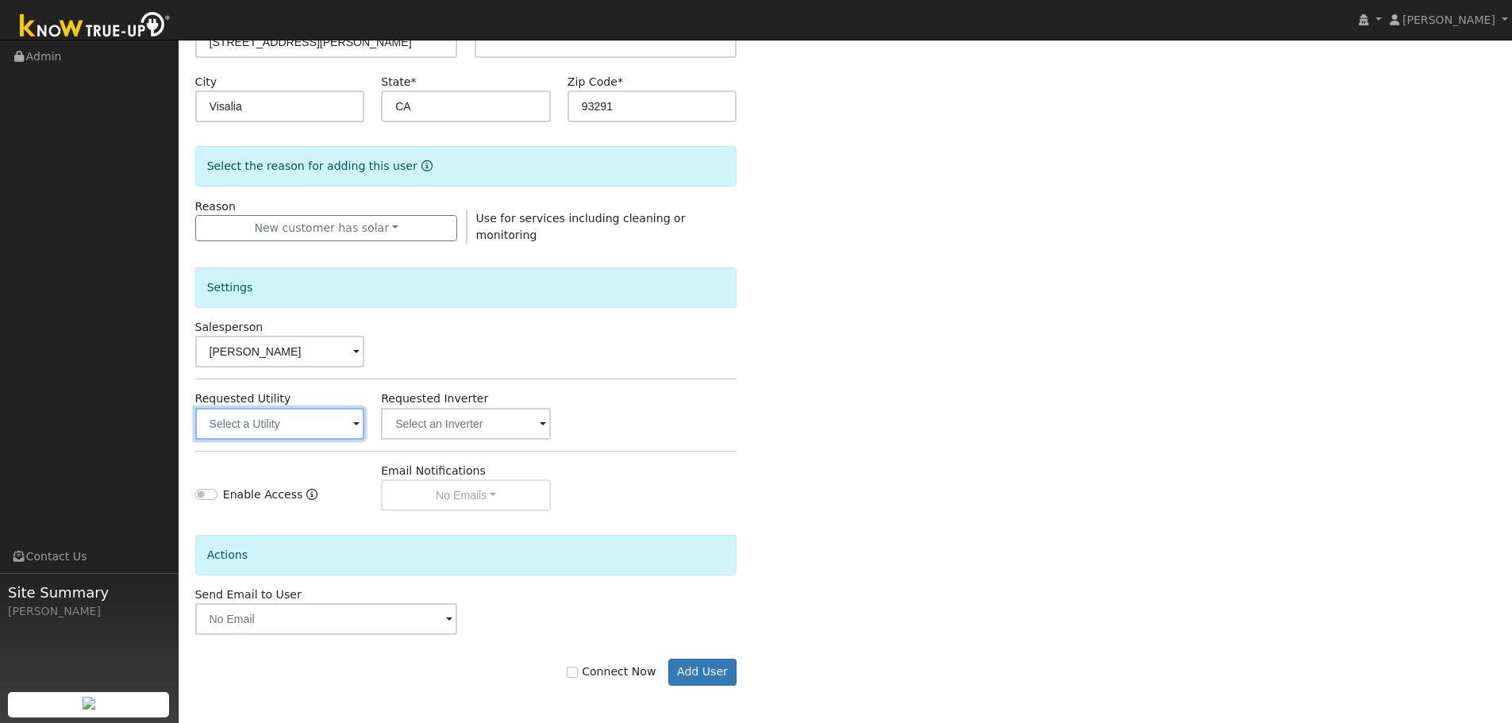
click at [358, 411] on input "text" at bounding box center [280, 424] width 170 height 32
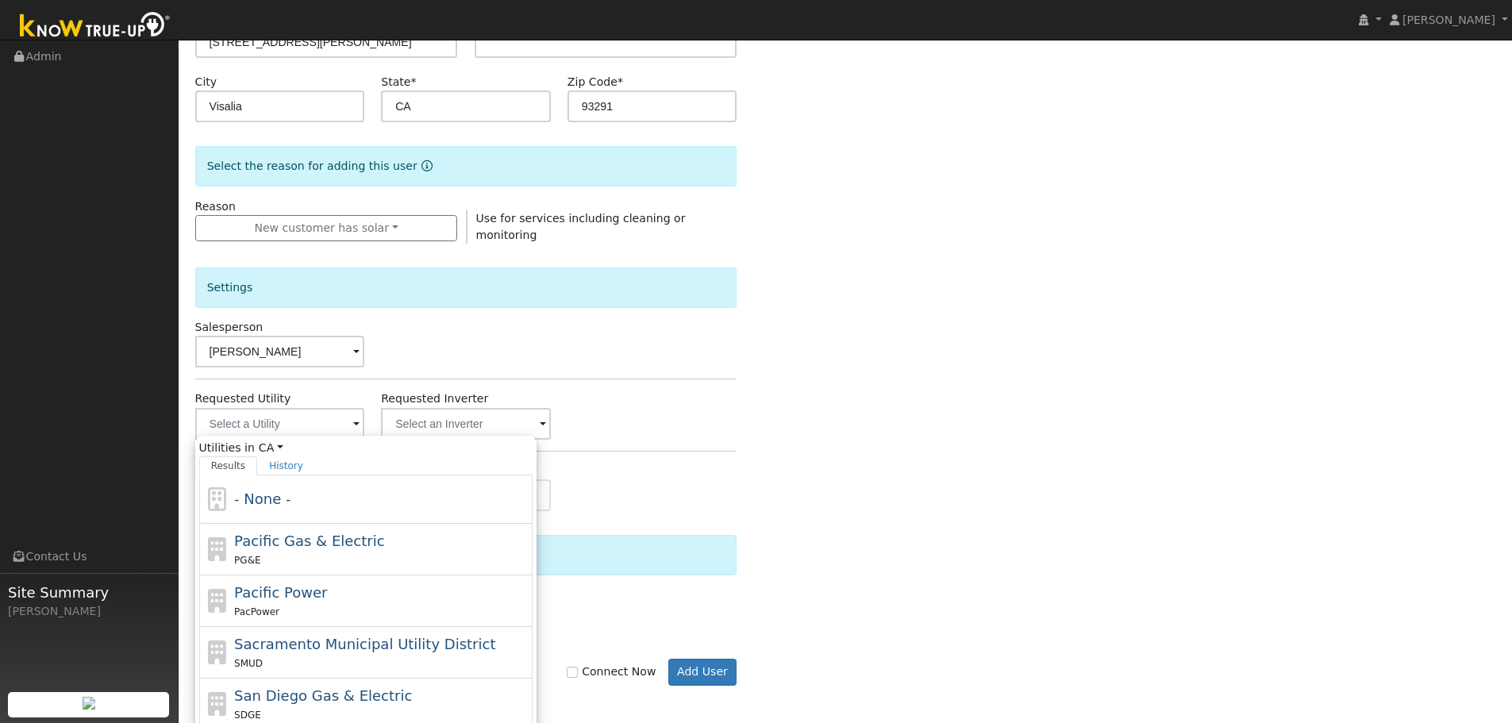
click at [722, 391] on div "Requested Utility Utilities in CA All States AL AK AZ AR CA CO CT DE FL GA HI I…" at bounding box center [466, 415] width 559 height 48
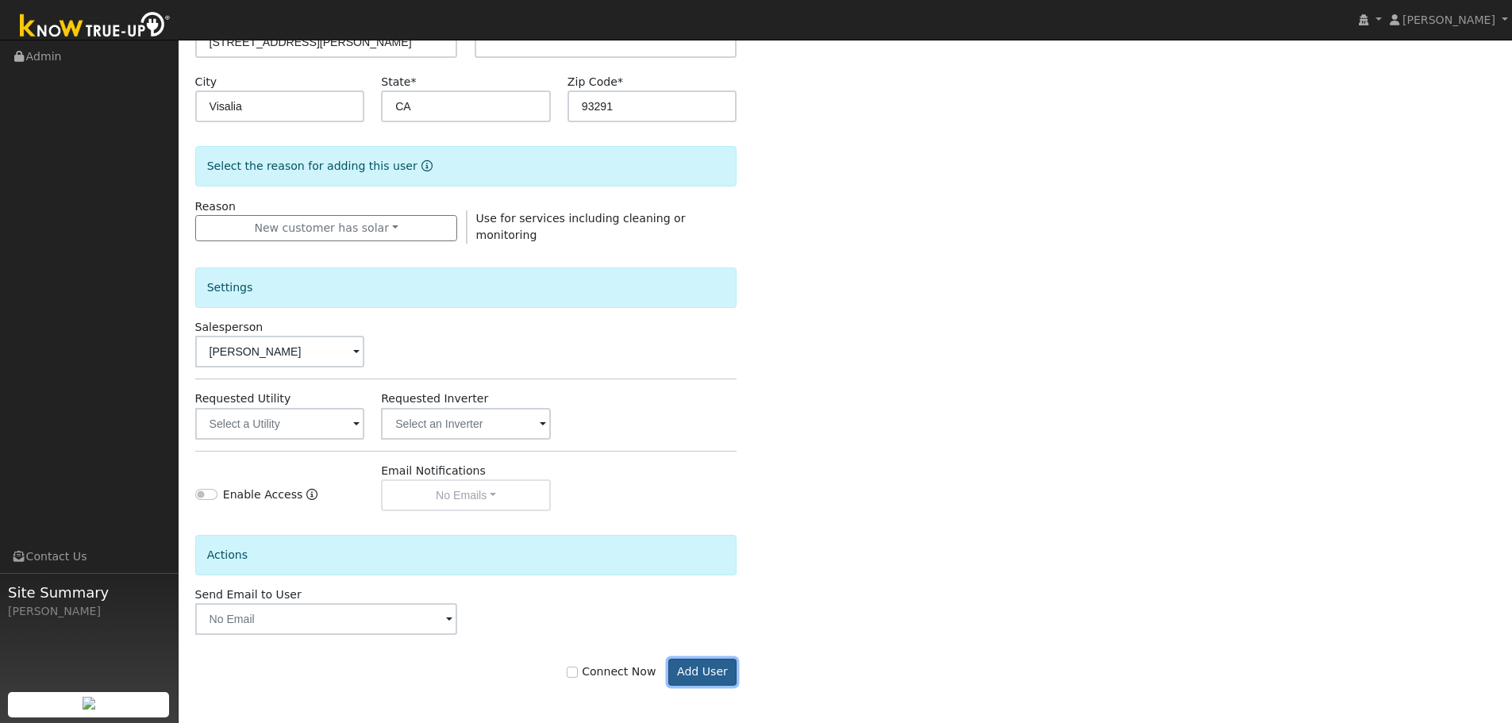
click at [692, 672] on button "Add User" at bounding box center [702, 672] width 69 height 27
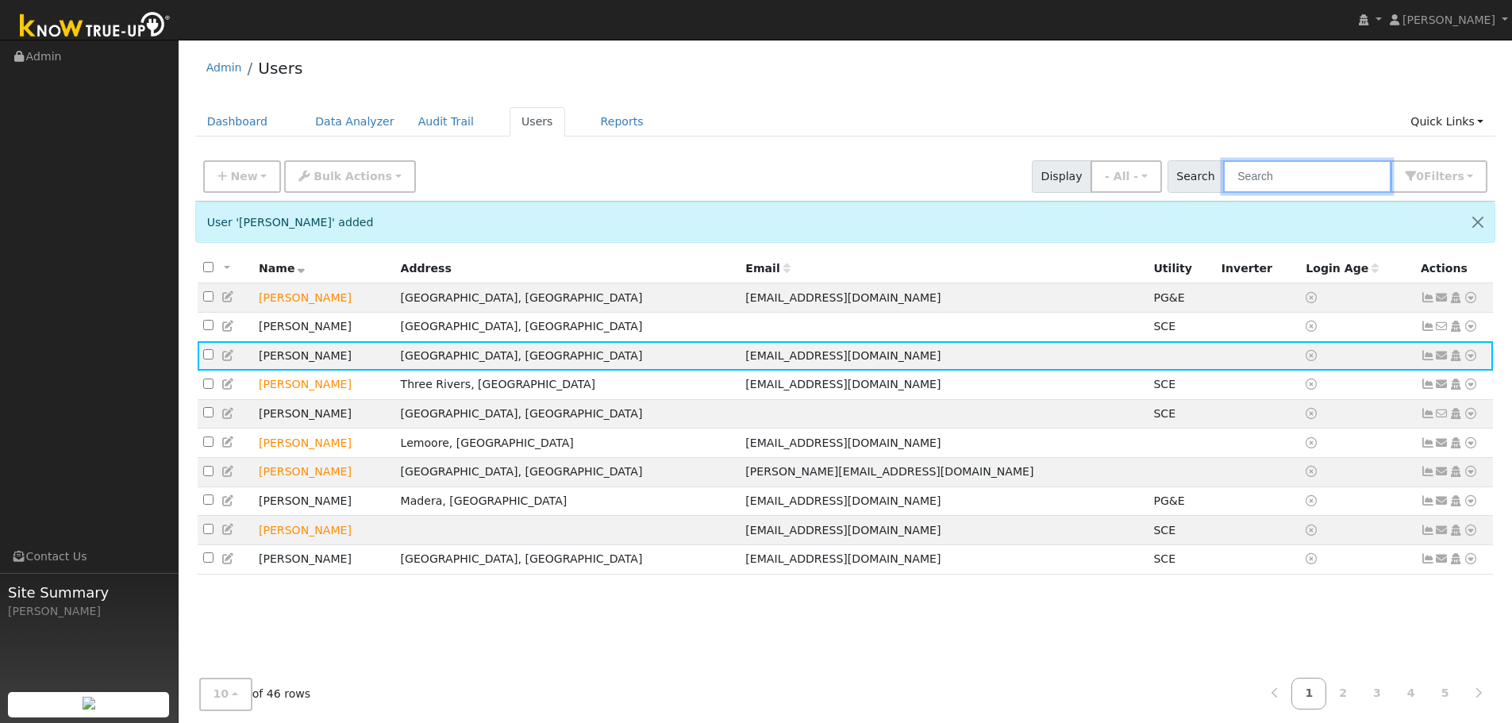
click at [1322, 172] on input "text" at bounding box center [1307, 176] width 168 height 33
type input "beck"
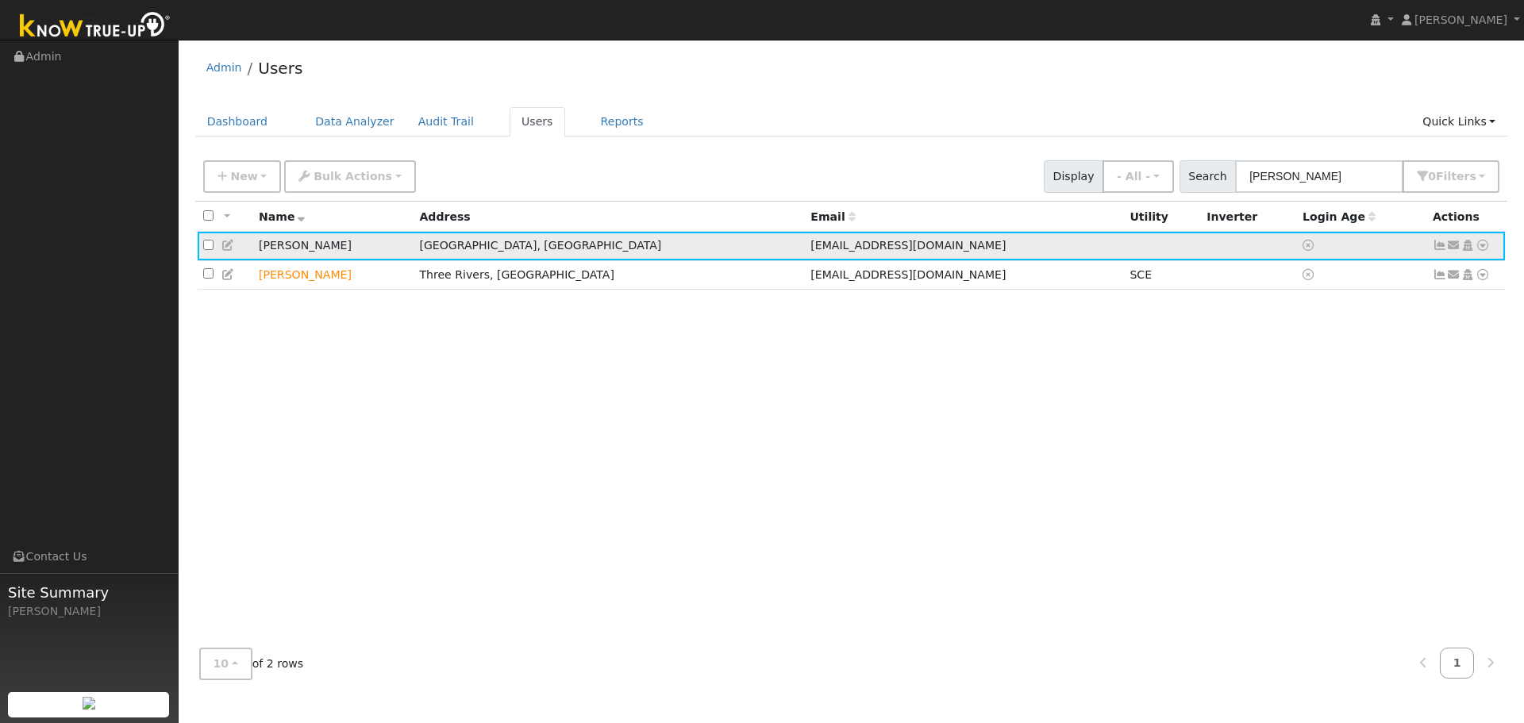
click at [1481, 251] on icon at bounding box center [1483, 245] width 14 height 11
click at [1314, 373] on link "Utility" at bounding box center [1318, 366] width 110 height 22
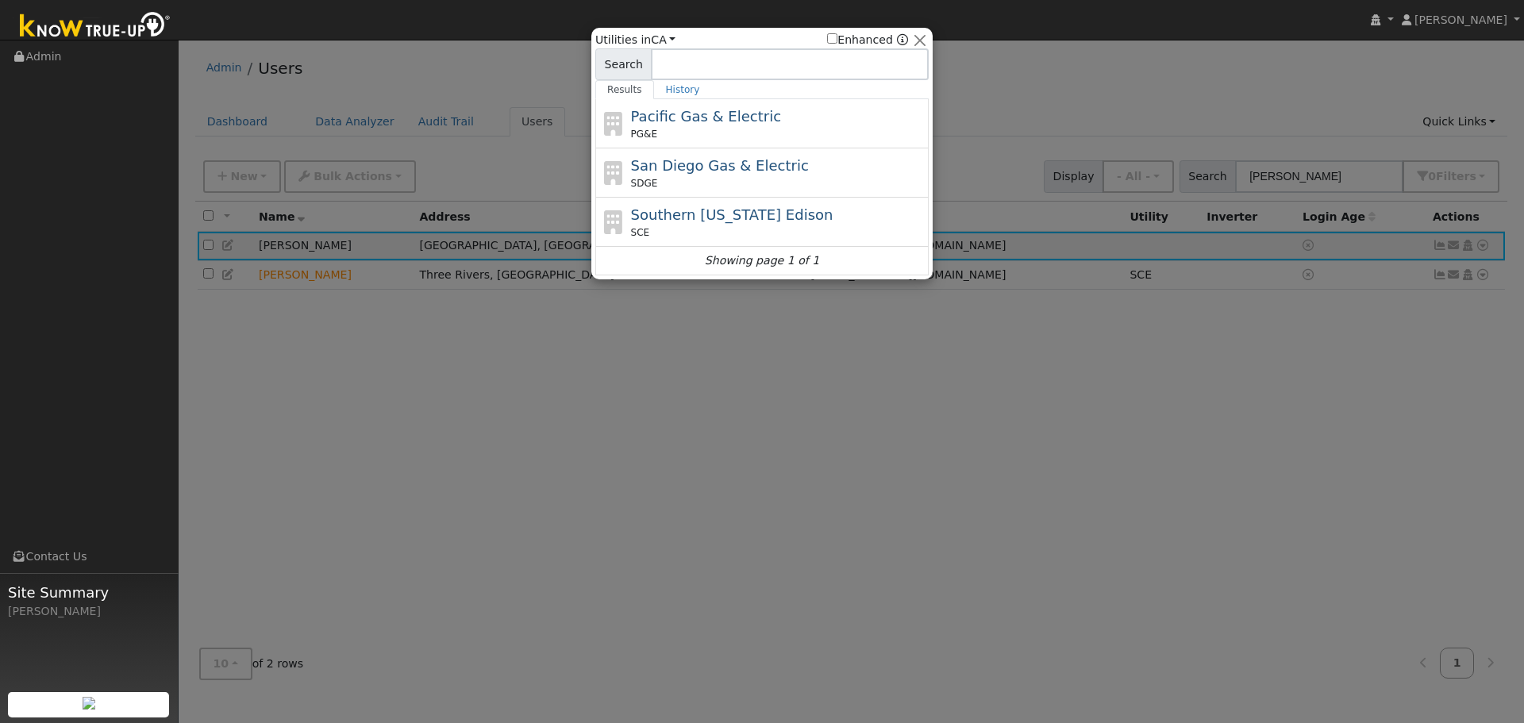
click at [820, 395] on div at bounding box center [762, 361] width 1524 height 723
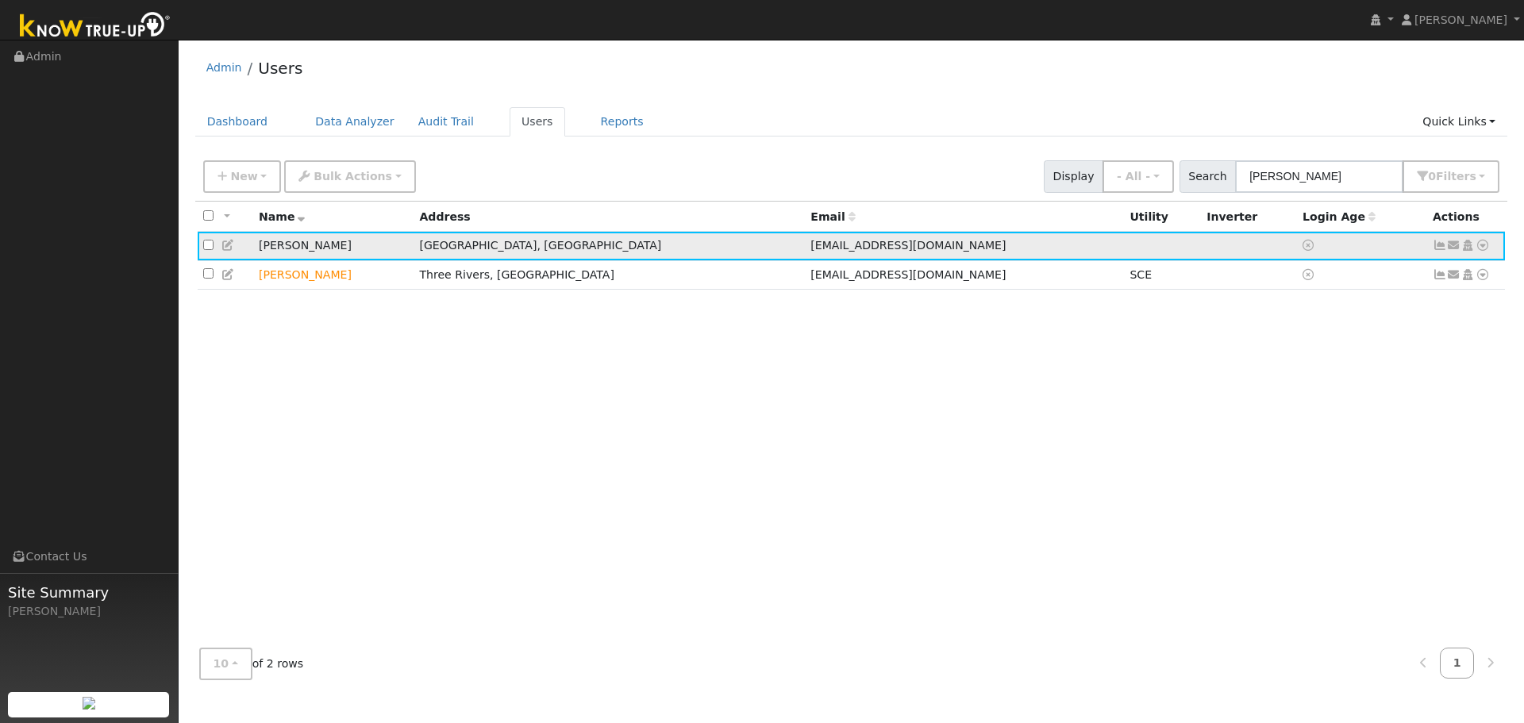
click at [1477, 248] on icon at bounding box center [1483, 245] width 14 height 11
click at [1332, 332] on link "Import From CSV" at bounding box center [1315, 332] width 117 height 22
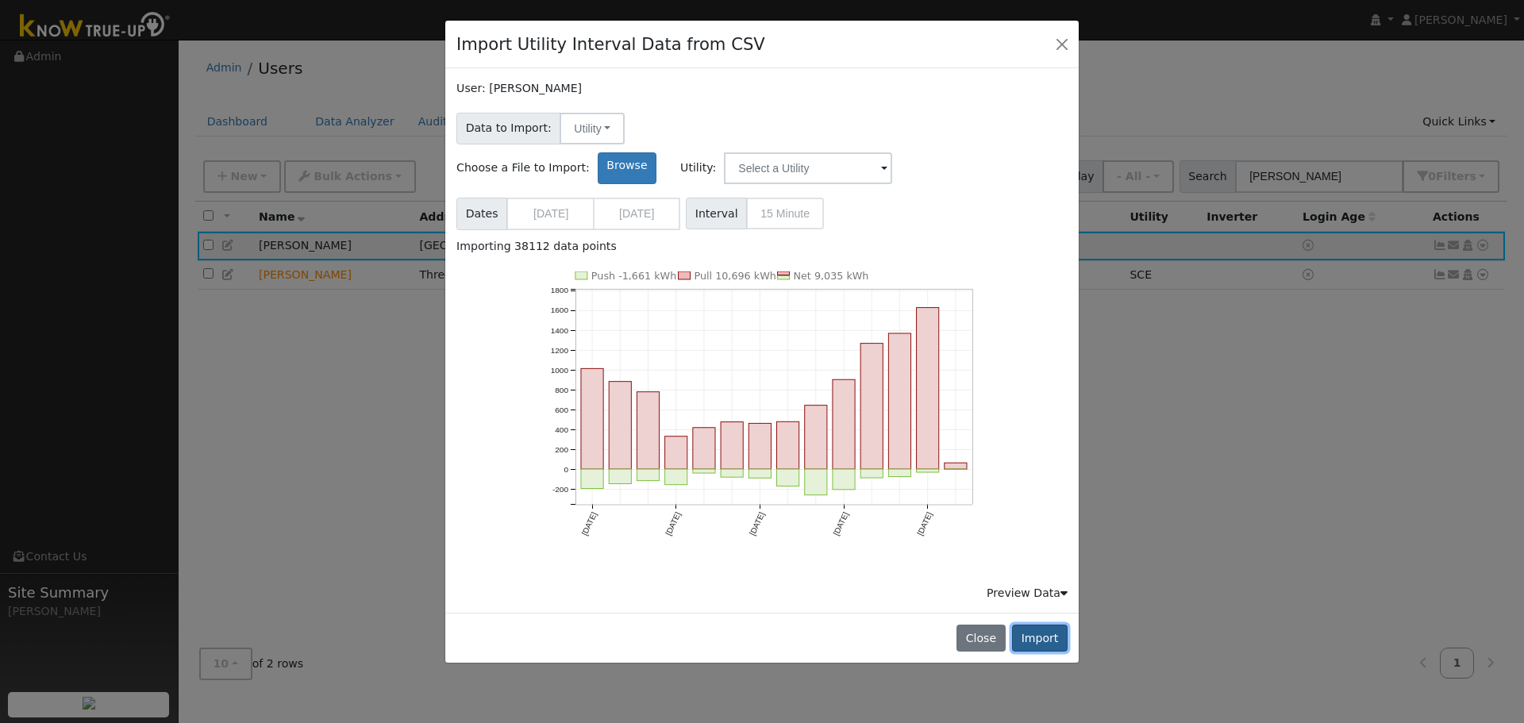
click at [1050, 625] on button "Import" at bounding box center [1040, 638] width 56 height 27
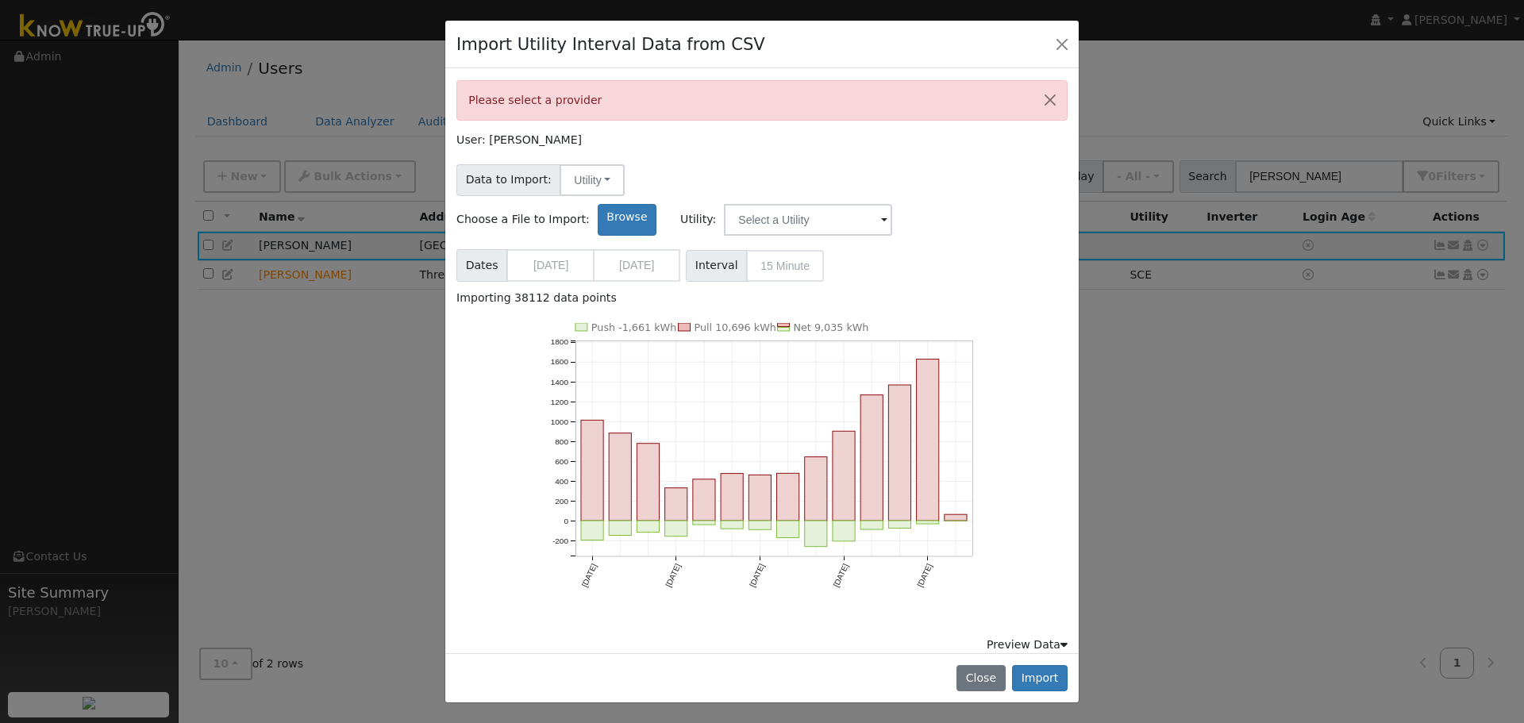
click at [888, 212] on span at bounding box center [884, 221] width 6 height 18
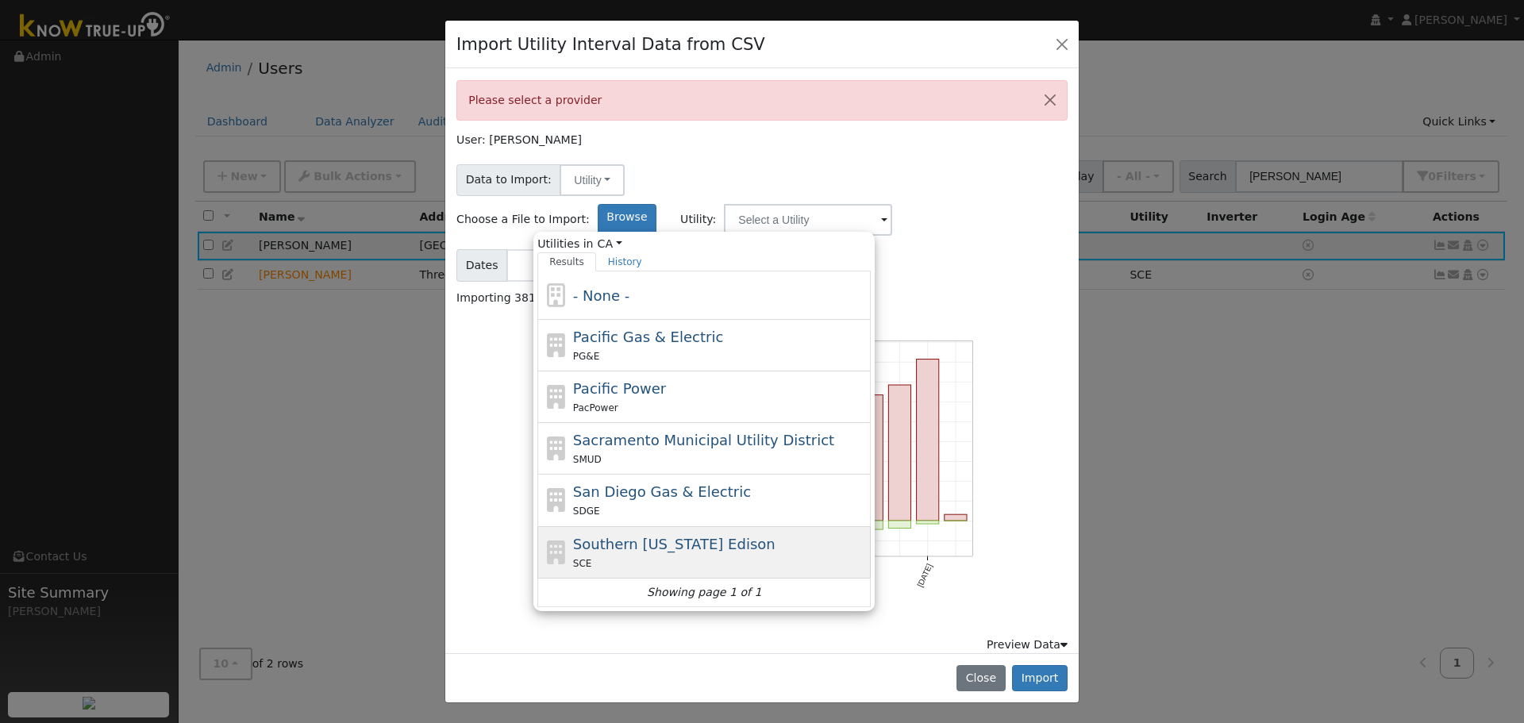
click at [776, 536] on span "Southern [US_STATE] Edison" at bounding box center [674, 544] width 202 height 17
type input "Southern [US_STATE] Edison"
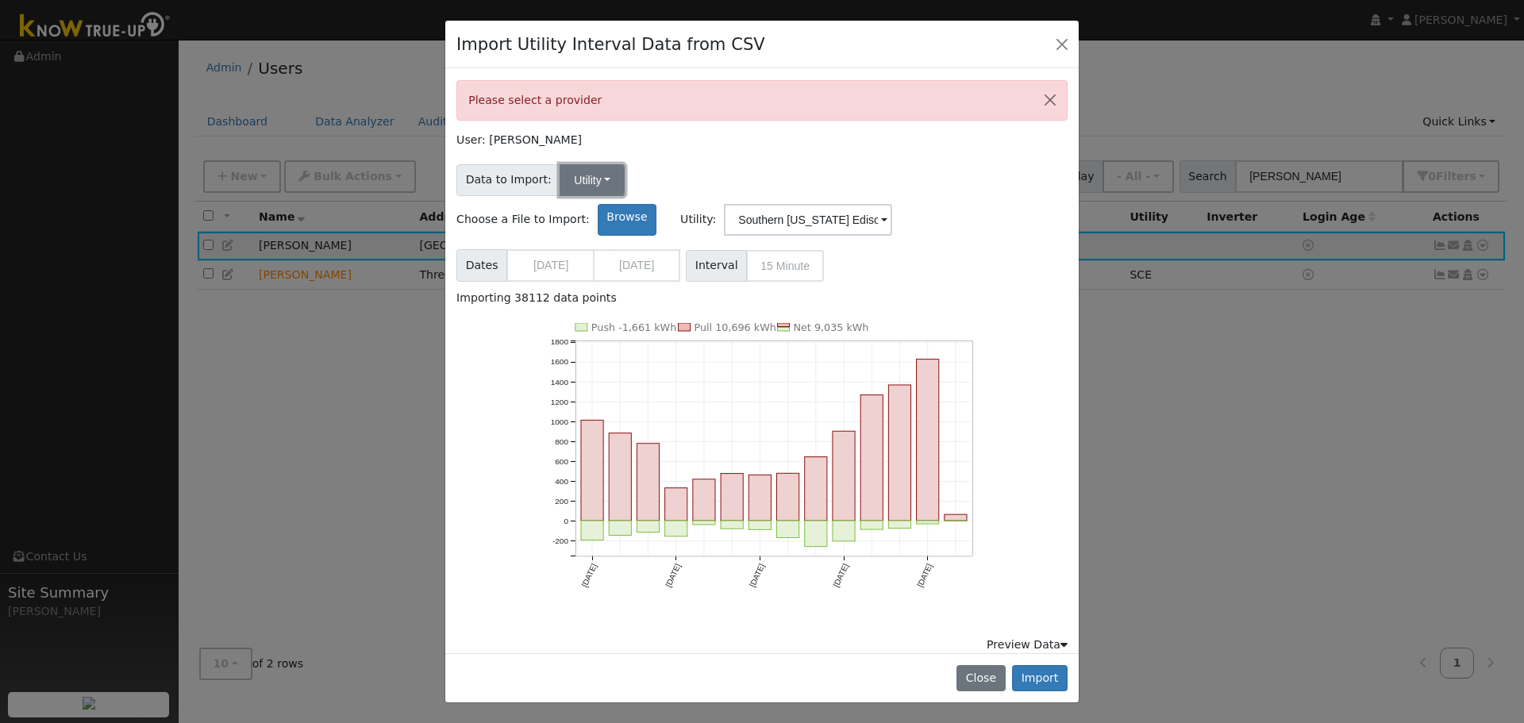
click at [602, 174] on button "Utility" at bounding box center [592, 180] width 65 height 32
click at [1040, 665] on button "Import" at bounding box center [1040, 678] width 56 height 27
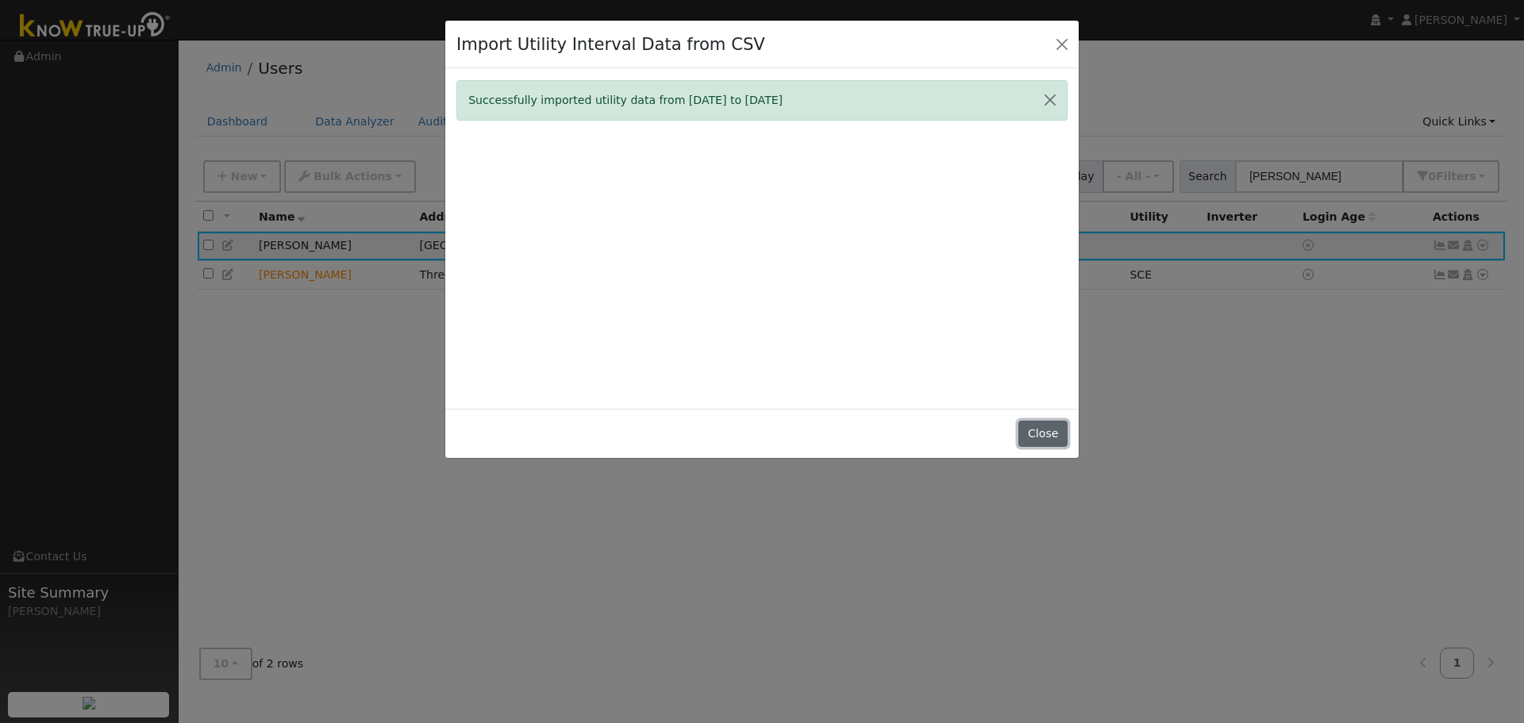
click at [1027, 429] on button "Close" at bounding box center [1043, 434] width 48 height 27
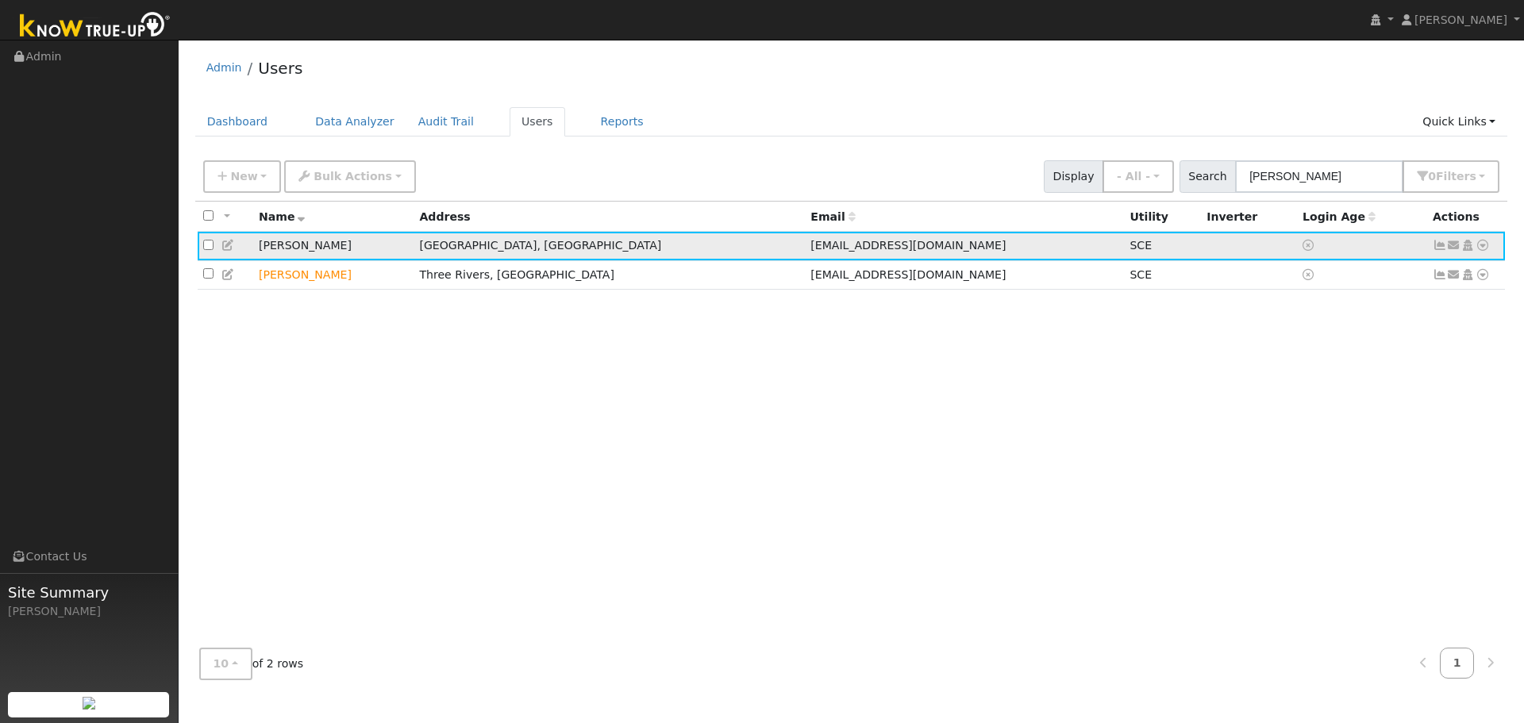
click at [1482, 241] on link at bounding box center [1483, 245] width 14 height 17
click at [0, 0] on link "Scenario" at bounding box center [0, 0] width 0 height 0
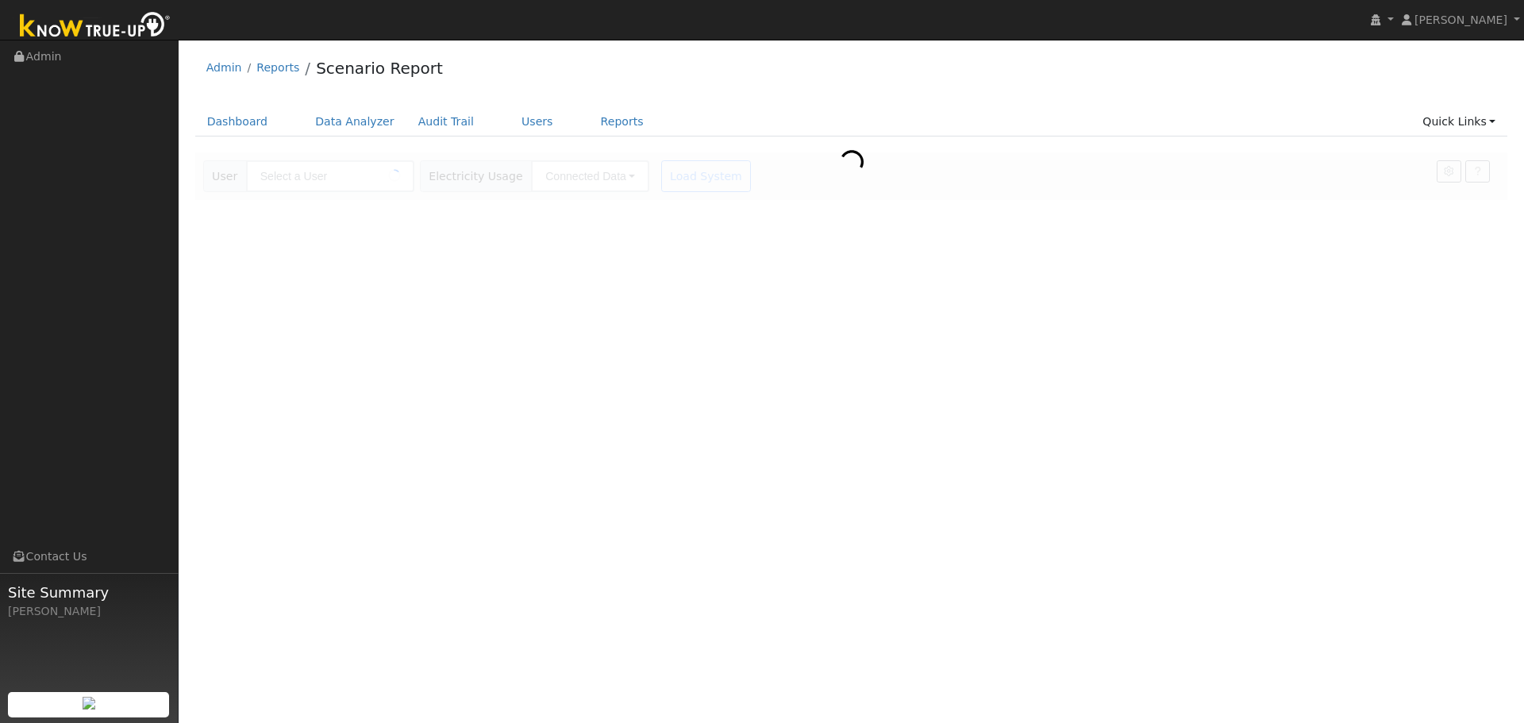
type input "[PERSON_NAME]"
type input "Southern [US_STATE] Edison"
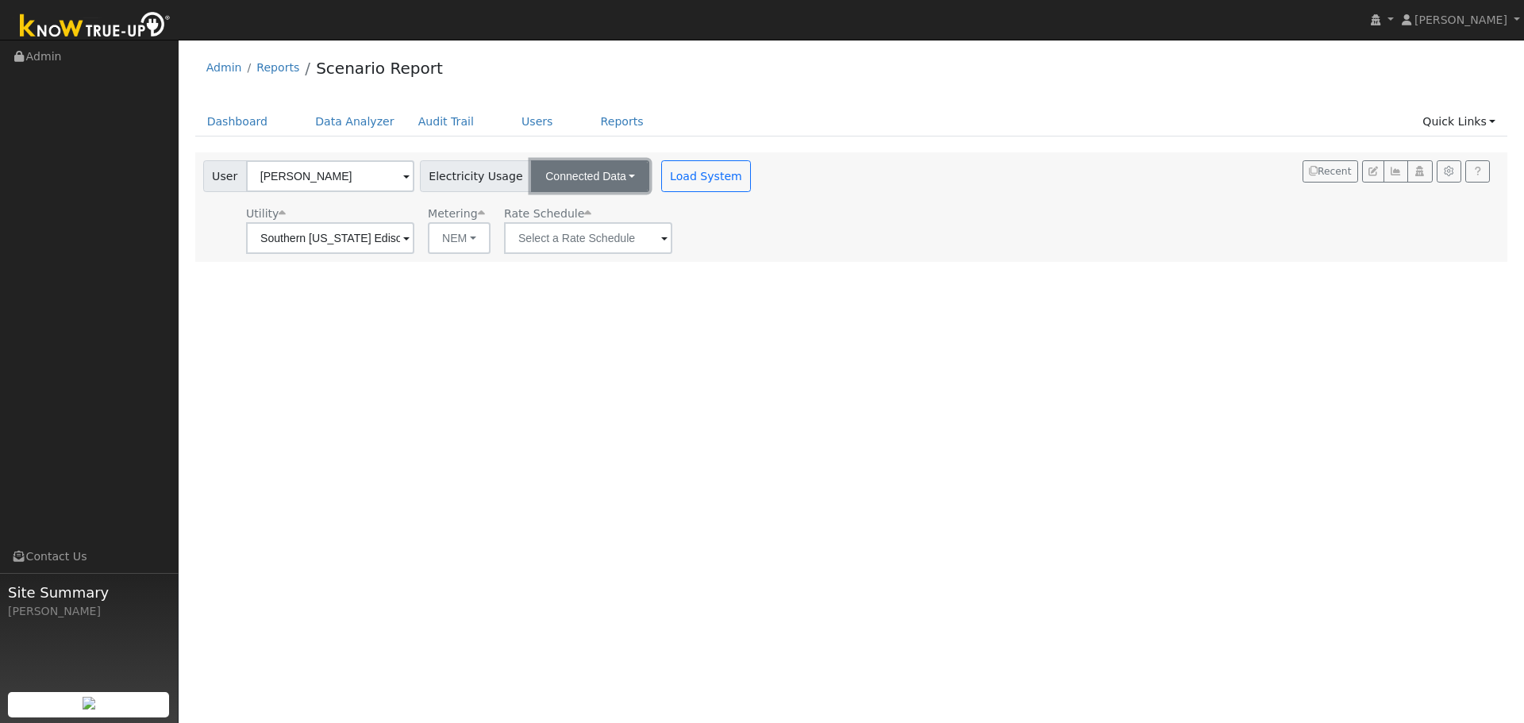
click at [614, 182] on button "Connected Data" at bounding box center [590, 176] width 118 height 32
click at [577, 253] on link "CSV Data" at bounding box center [592, 256] width 113 height 22
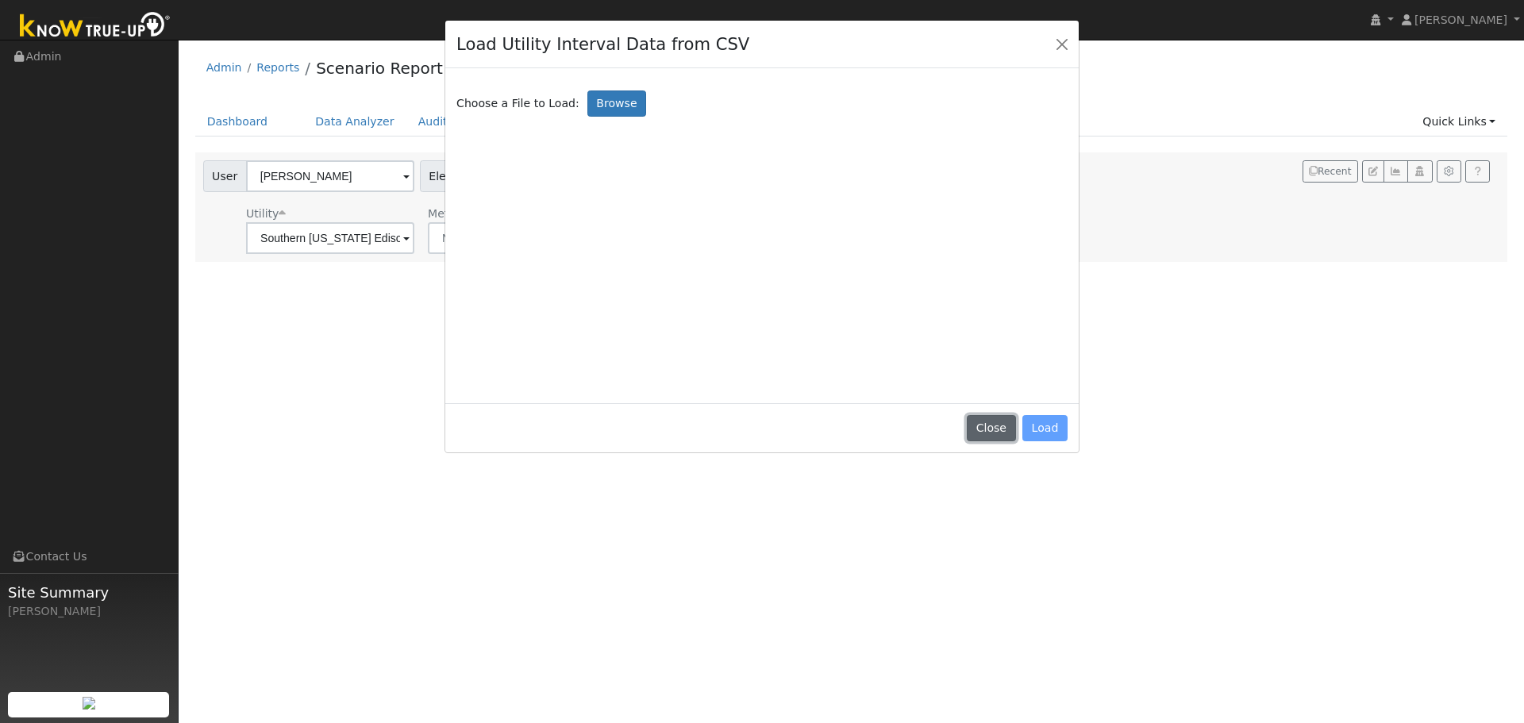
click at [1003, 430] on button "Close" at bounding box center [991, 428] width 48 height 27
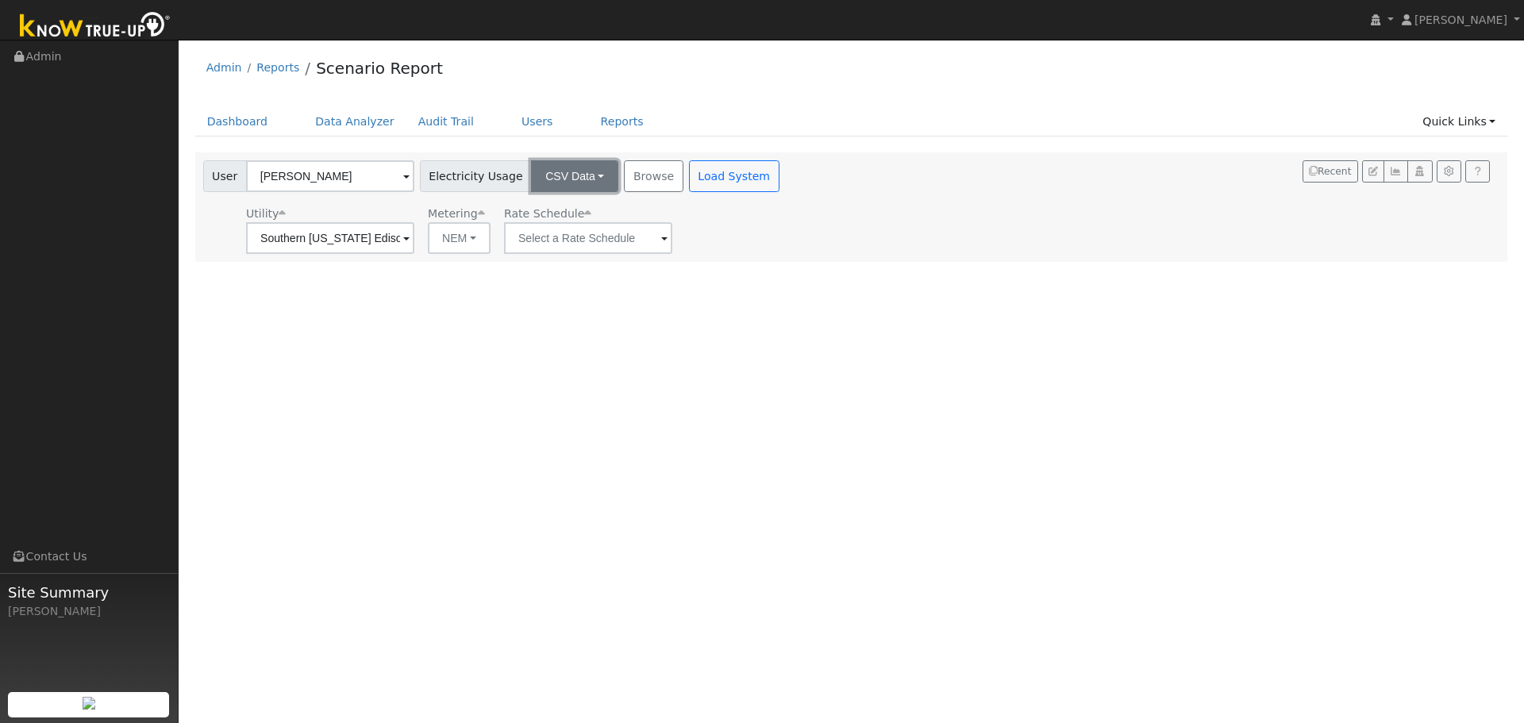
click at [574, 188] on button "CSV Data" at bounding box center [574, 176] width 87 height 32
click at [559, 208] on link "Connected Data" at bounding box center [561, 211] width 113 height 22
click at [696, 174] on button "Load System" at bounding box center [706, 176] width 91 height 32
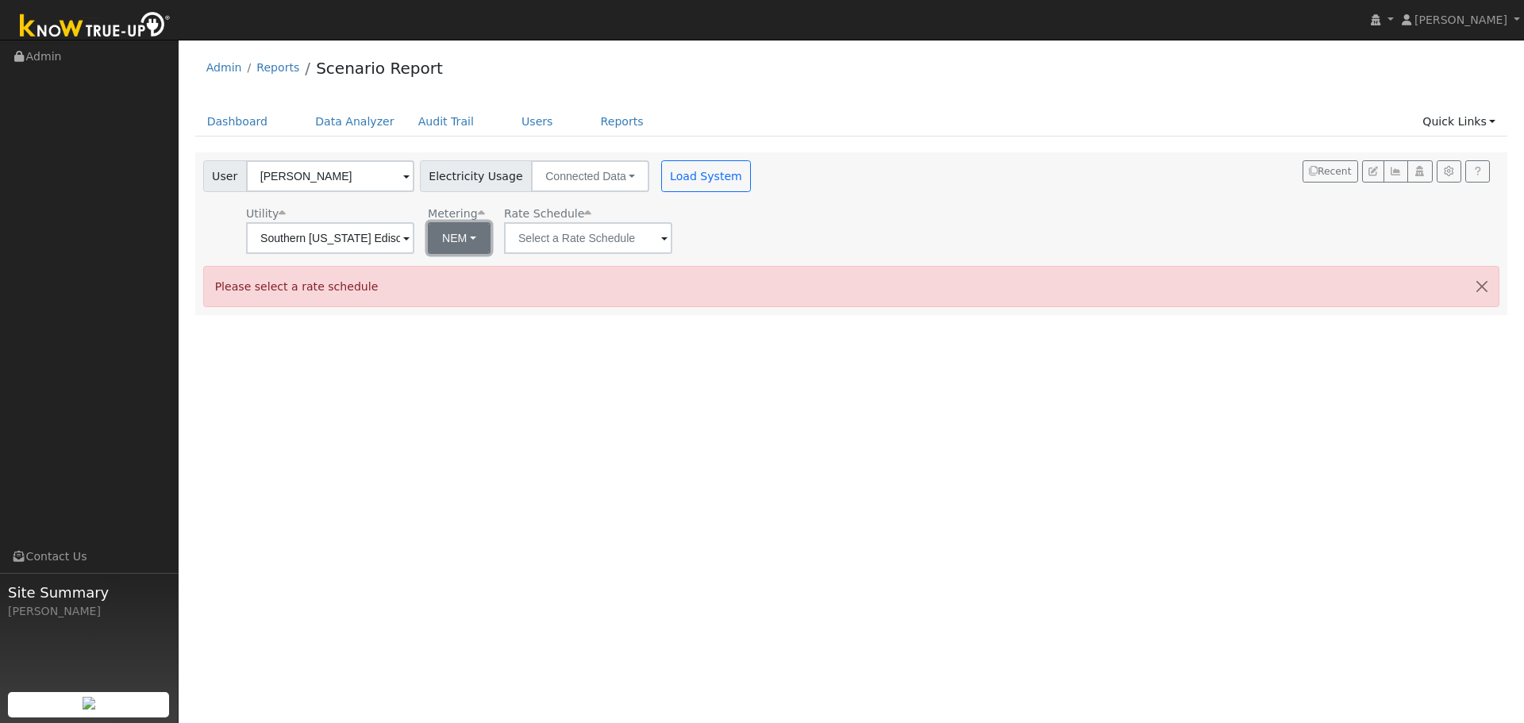
click at [474, 234] on button "NEM" at bounding box center [459, 238] width 63 height 32
click at [446, 293] on link "NBT" at bounding box center [481, 296] width 110 height 22
type input "TOU-D-PRIME"
click at [668, 238] on div "Utility Southern [US_STATE] Edison Metering NBT NEM NBT Rate Schedule TOU-D-PRI…" at bounding box center [486, 227] width 572 height 54
click at [659, 240] on span at bounding box center [662, 239] width 6 height 18
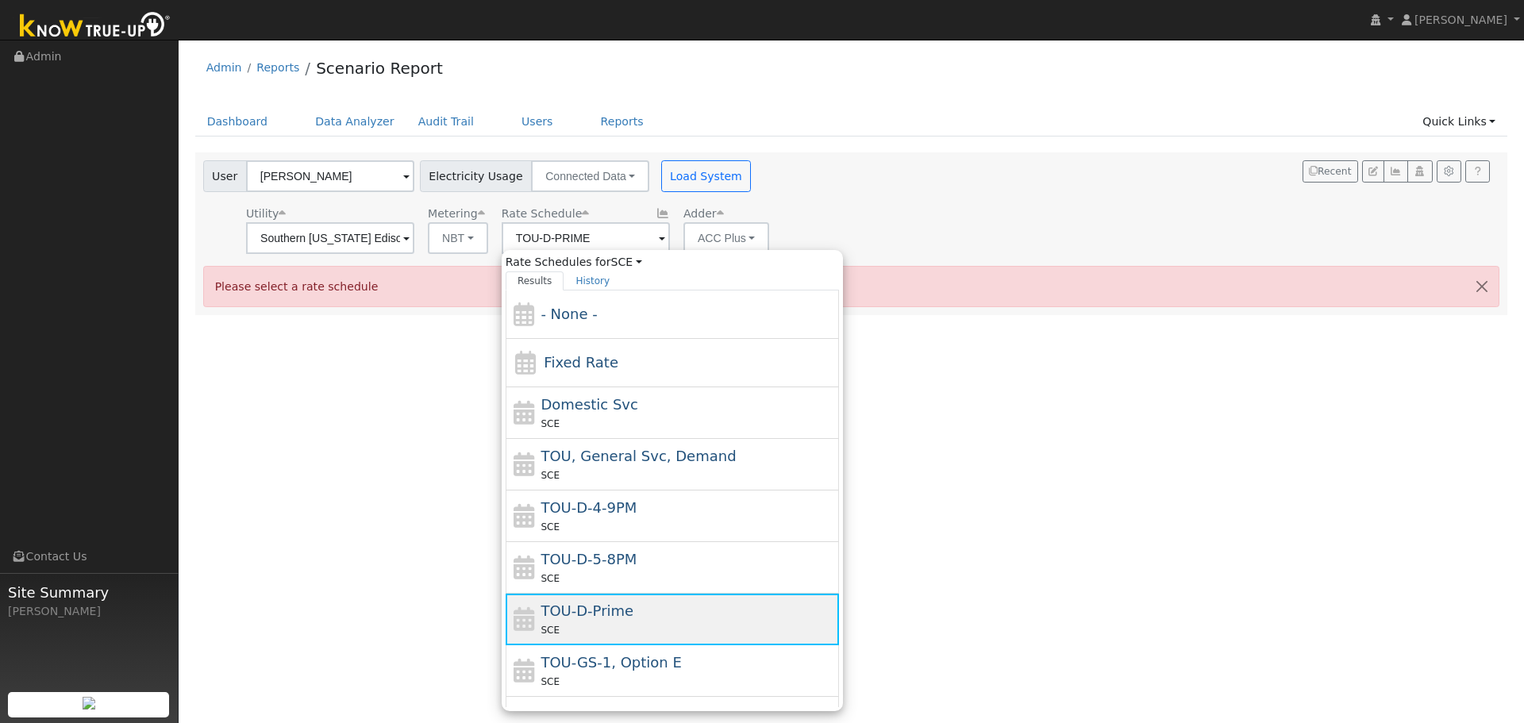
click at [693, 611] on div "TOU-D-Prime SCE" at bounding box center [688, 619] width 295 height 38
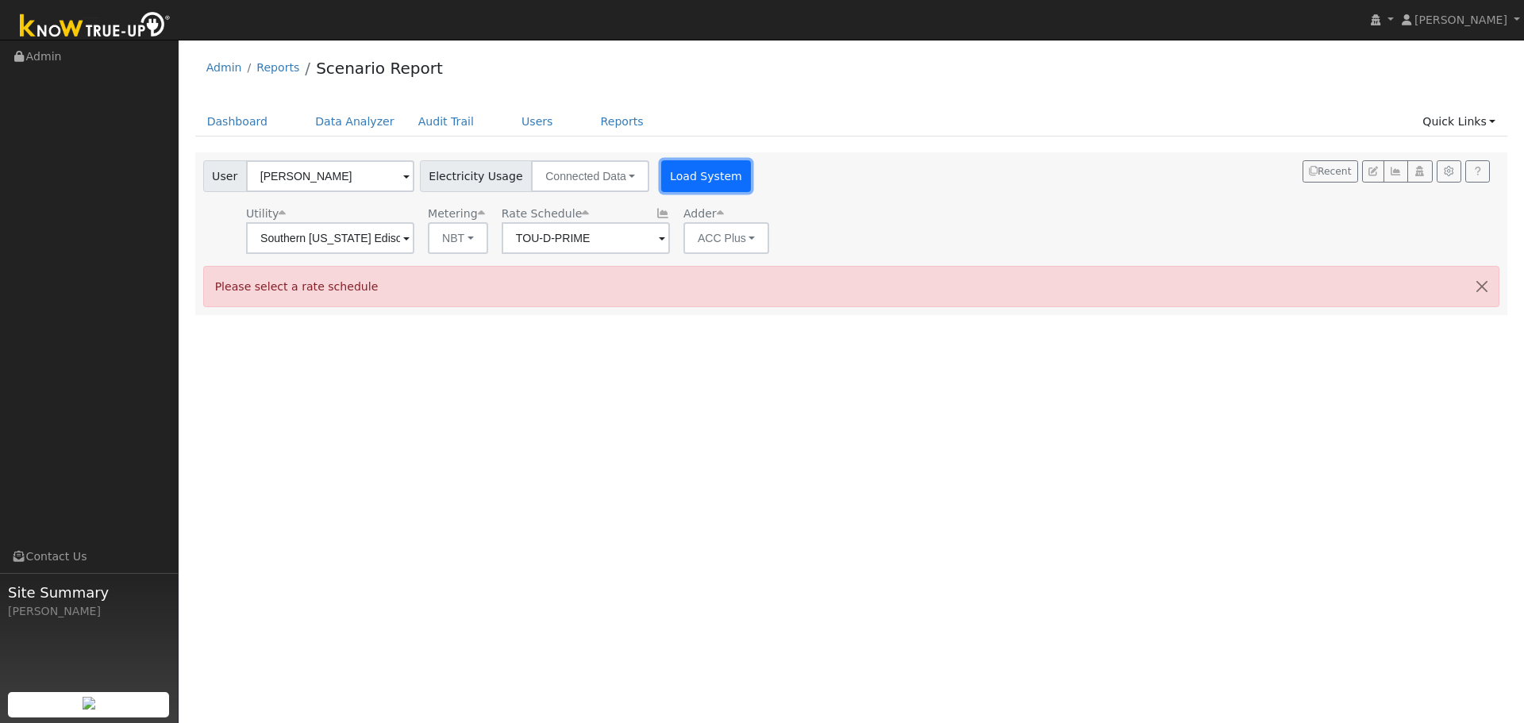
click at [708, 180] on button "Load System" at bounding box center [706, 176] width 91 height 32
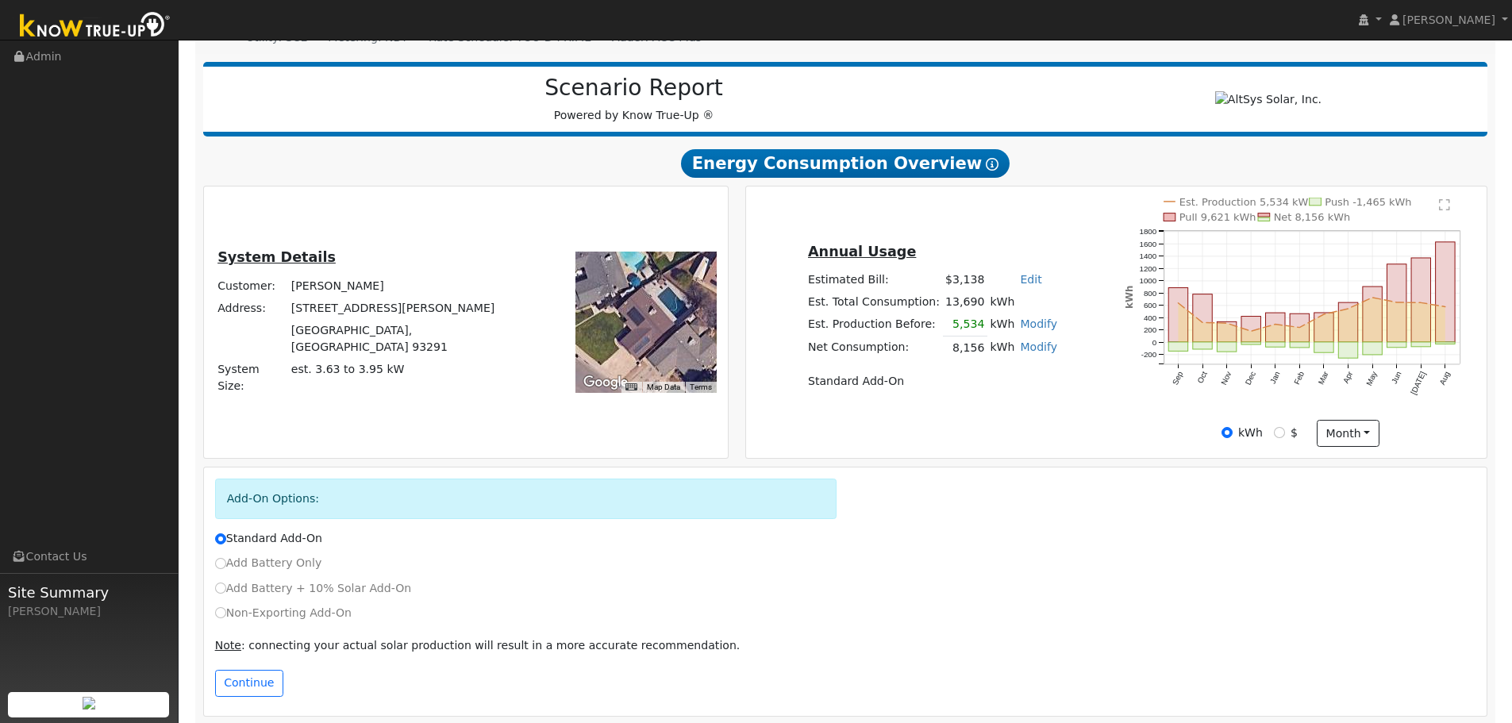
scroll to position [192, 0]
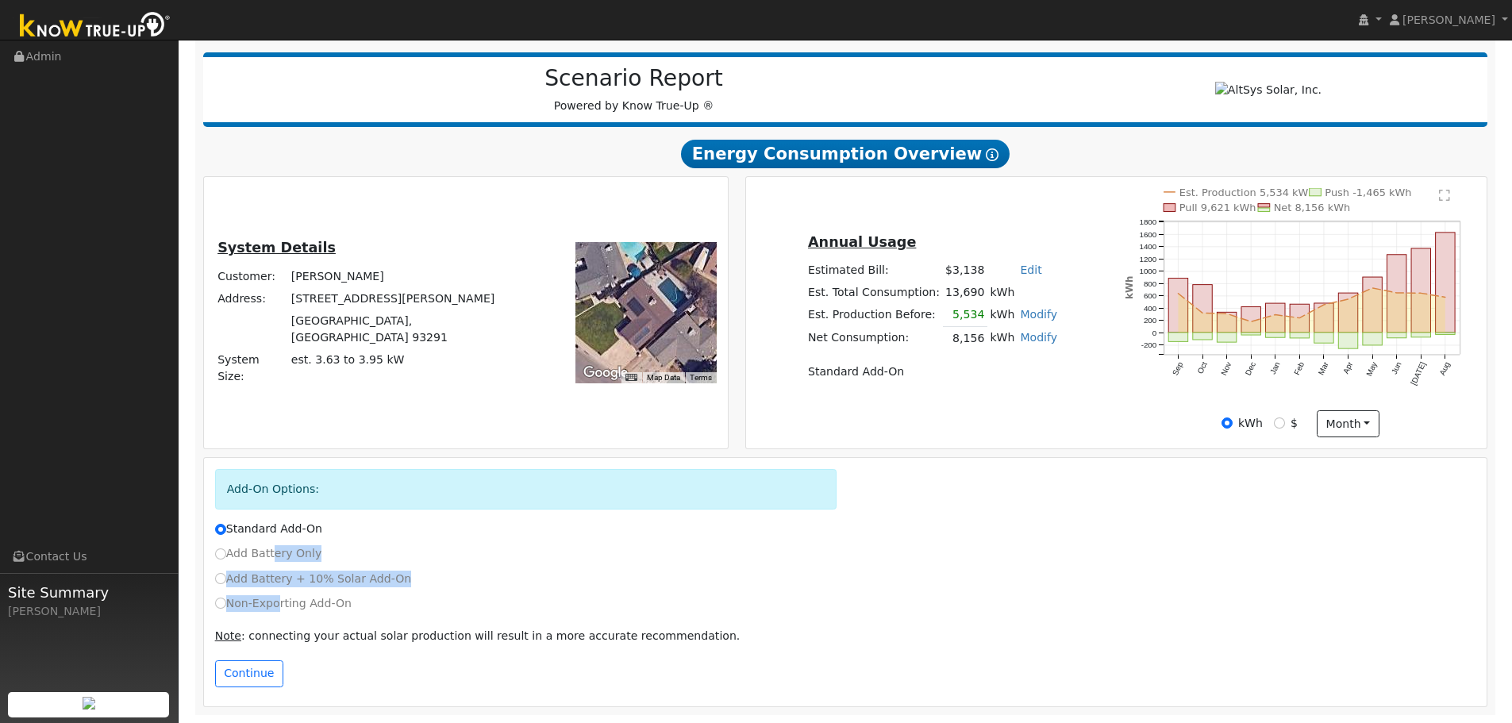
drag, startPoint x: 267, startPoint y: 554, endPoint x: 270, endPoint y: 608, distance: 54.1
click at [270, 608] on div "Add-On Options: Standard Add-On Add Battery Only Add Battery + 10% Solar Add-On…" at bounding box center [846, 582] width 1284 height 248
click at [540, 549] on div "Add Battery Only" at bounding box center [845, 553] width 1278 height 17
click at [253, 669] on button "Continue" at bounding box center [249, 674] width 68 height 27
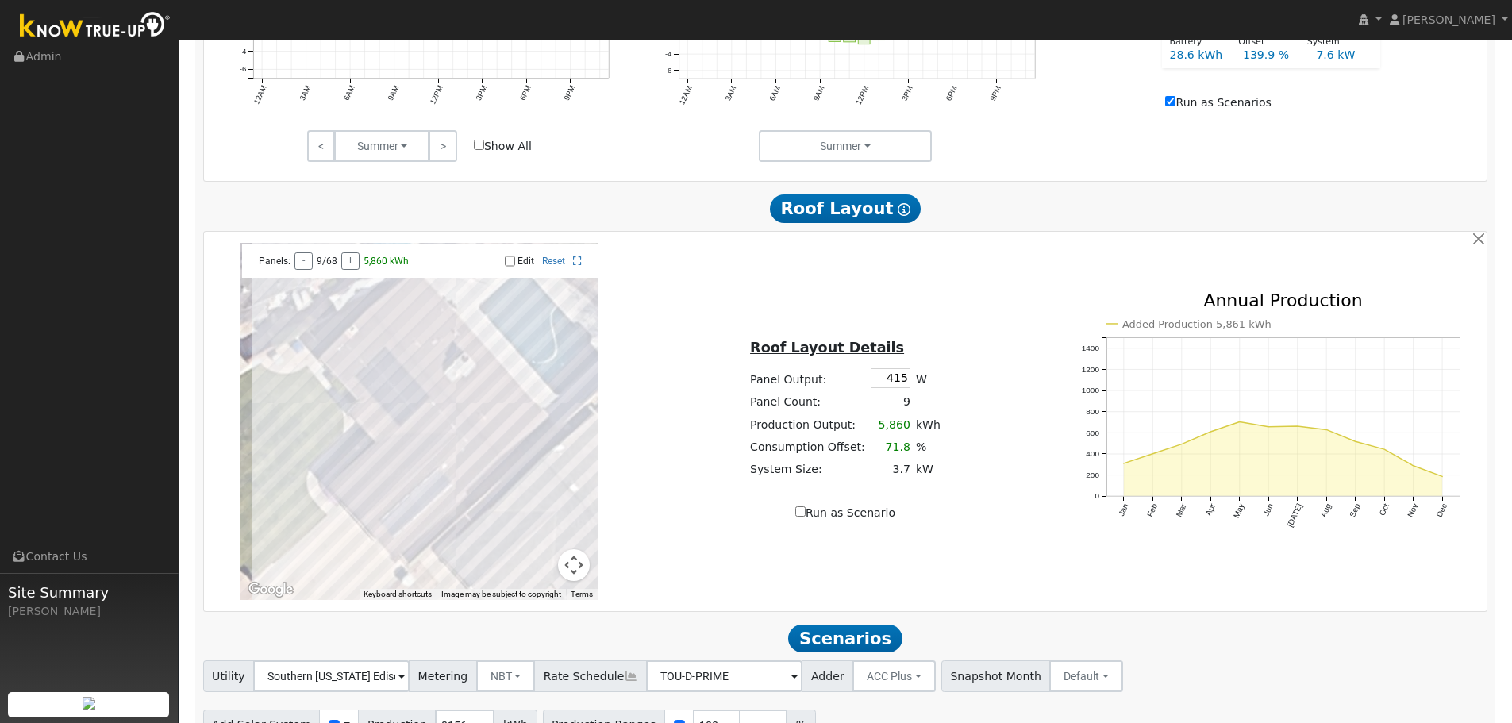
scroll to position [1027, 0]
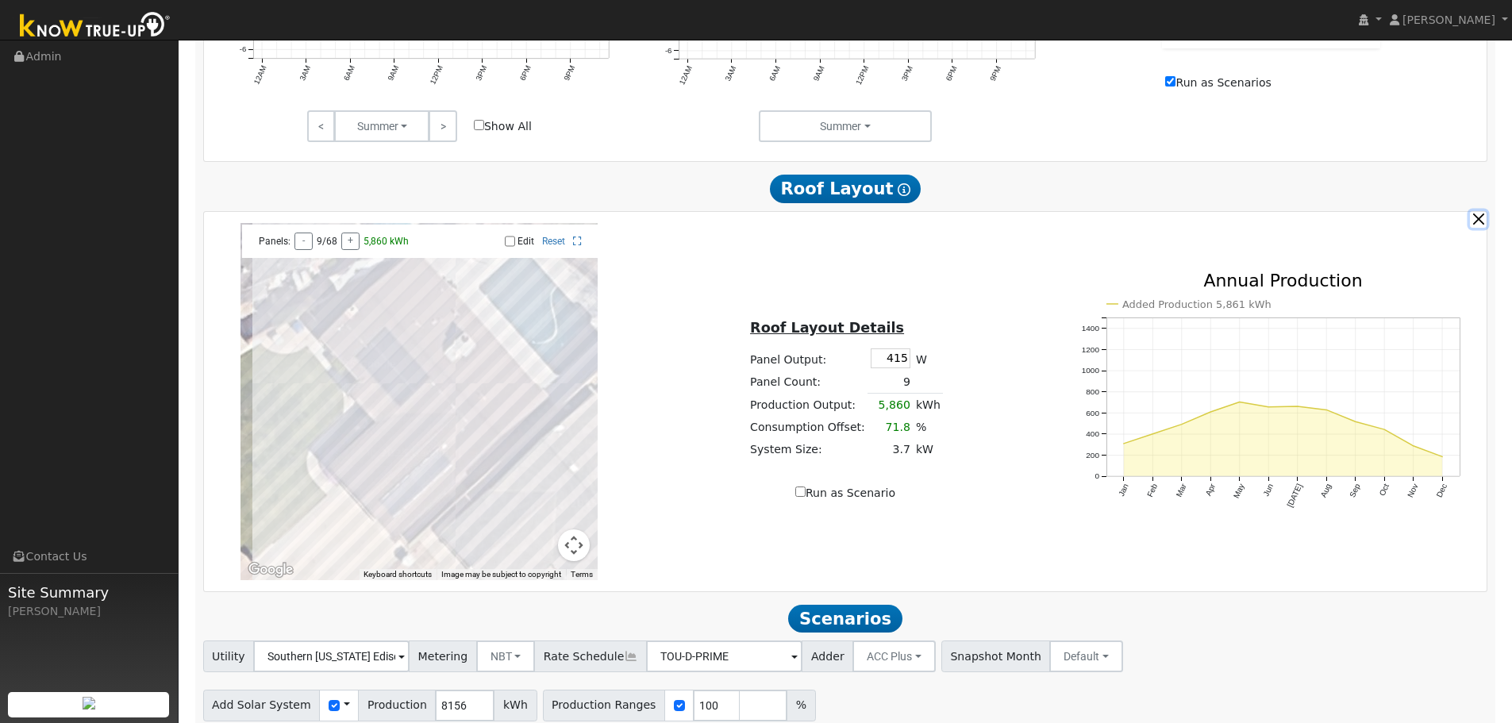
click at [1481, 224] on button "button" at bounding box center [1478, 219] width 17 height 17
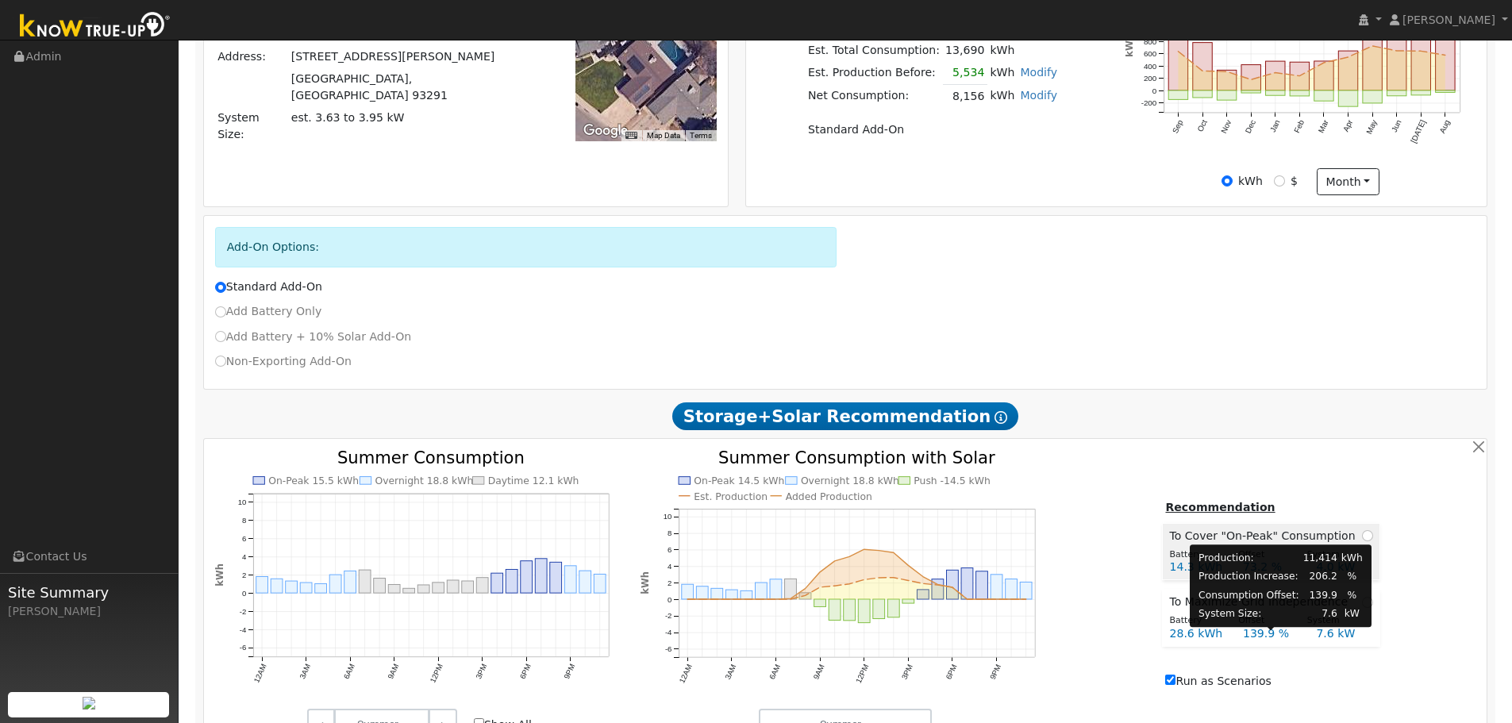
scroll to position [666, 0]
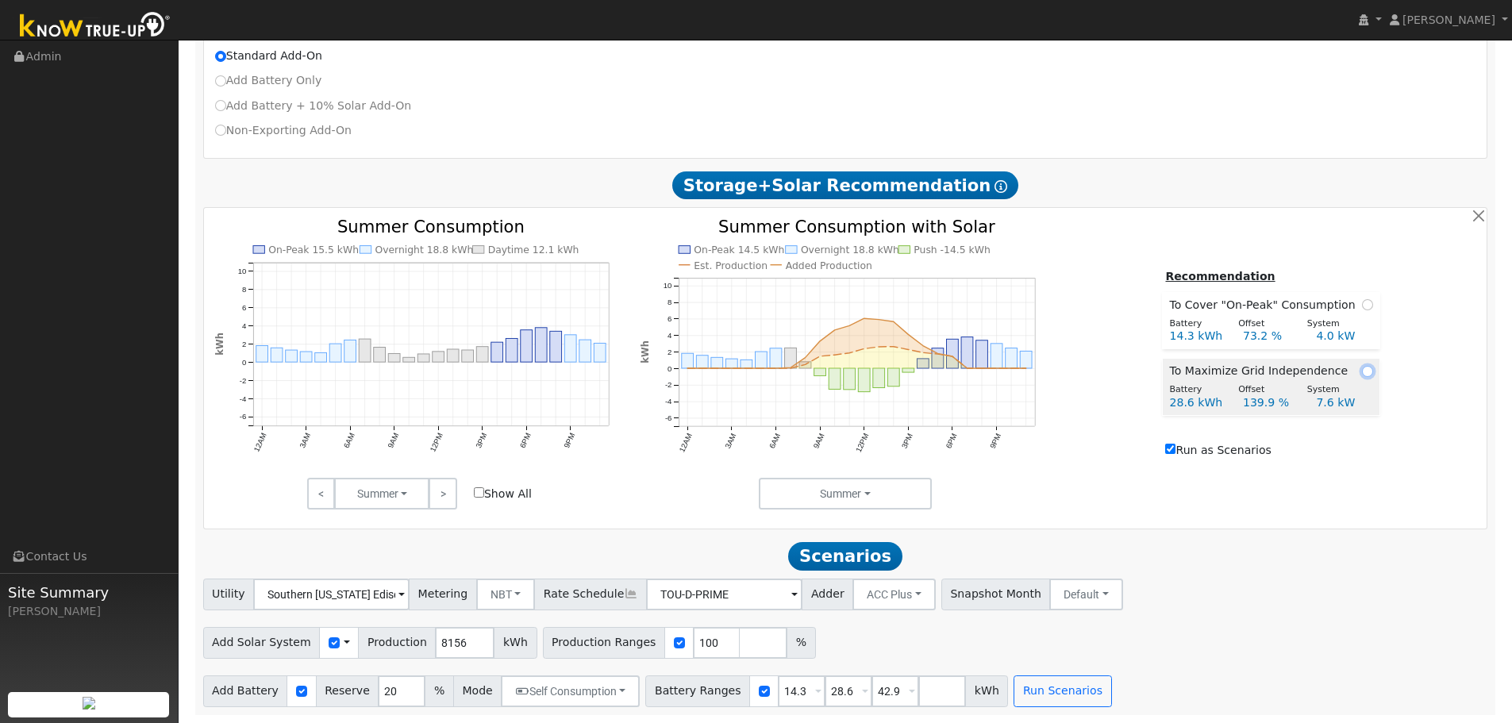
click at [1362, 376] on input "radio" at bounding box center [1367, 371] width 11 height 11
radio input "true"
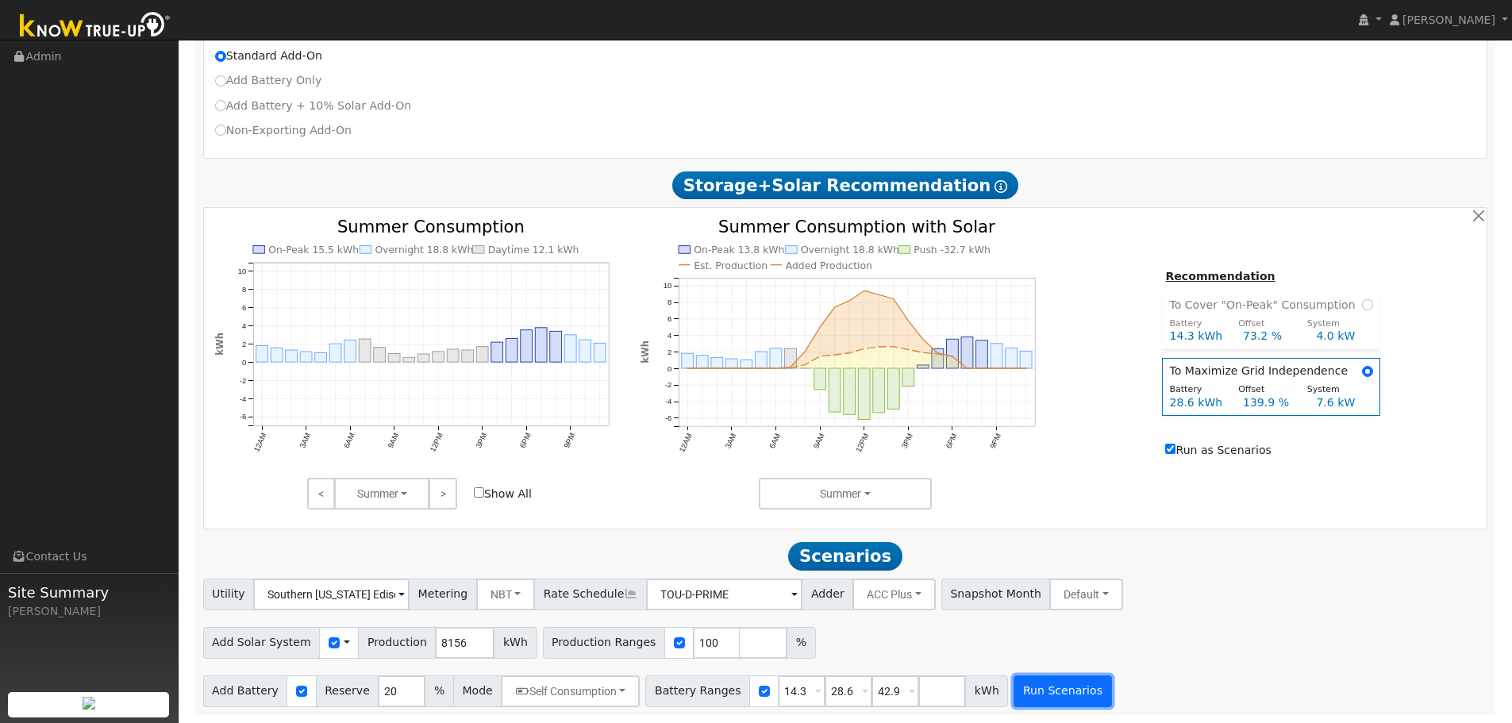
click at [1065, 686] on button "Run Scenarios" at bounding box center [1063, 692] width 98 height 32
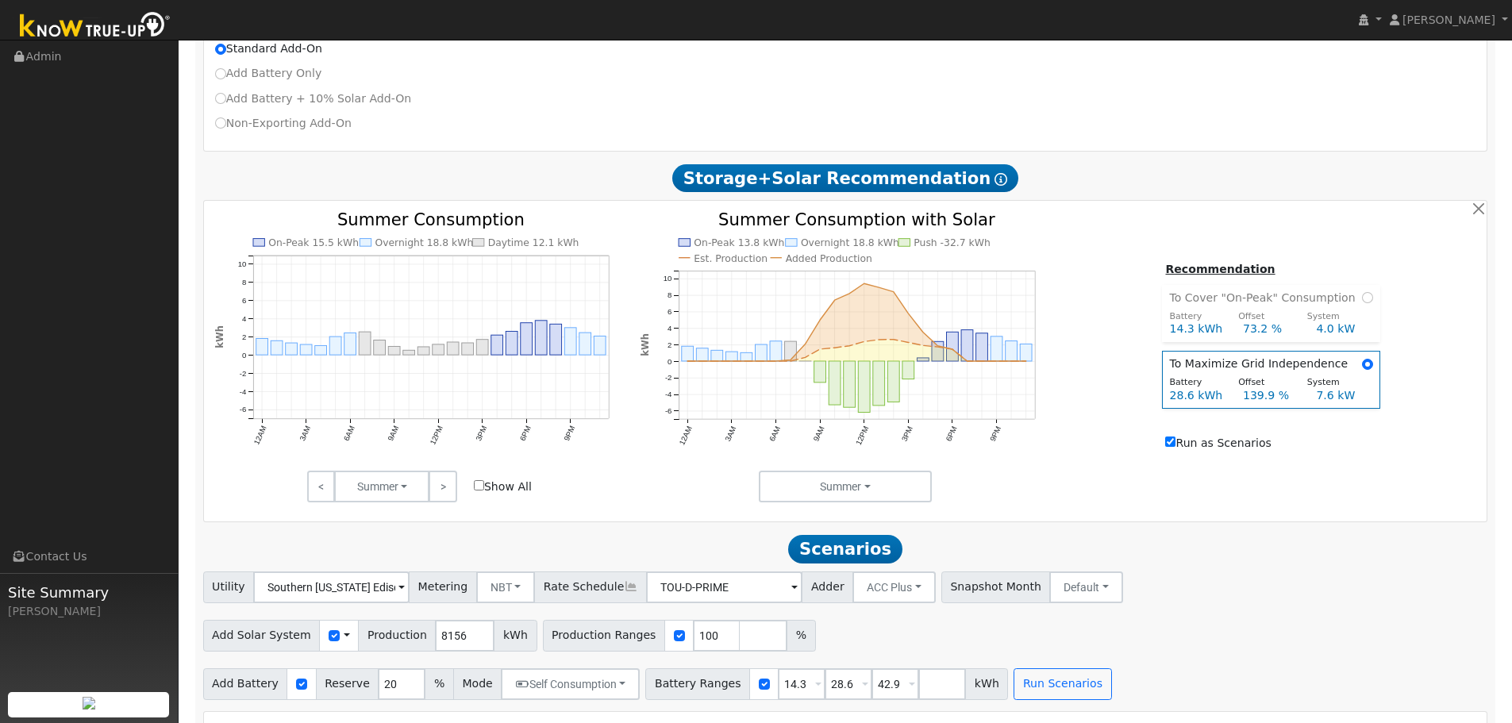
type input "4.0"
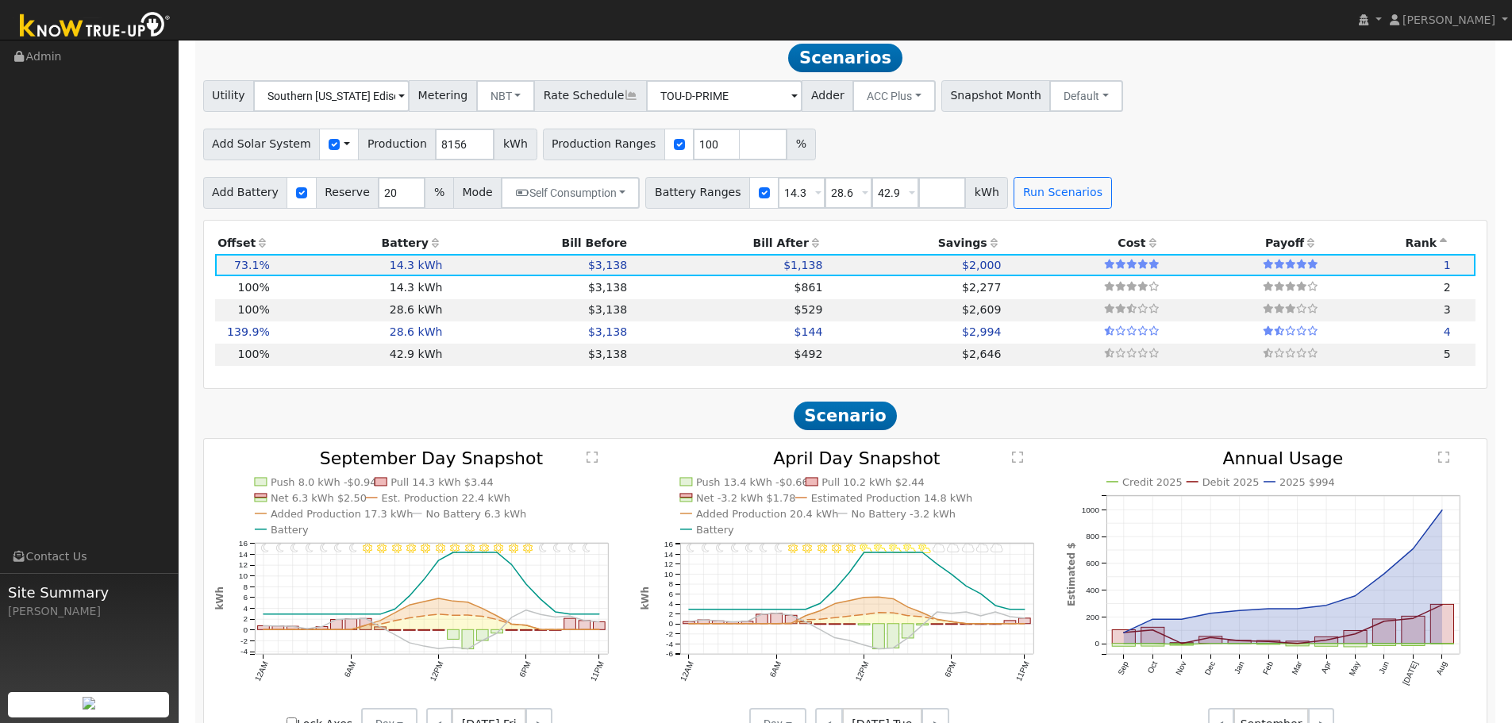
scroll to position [1159, 0]
click at [759, 197] on input "checkbox" at bounding box center [764, 191] width 11 height 11
checkbox input "false"
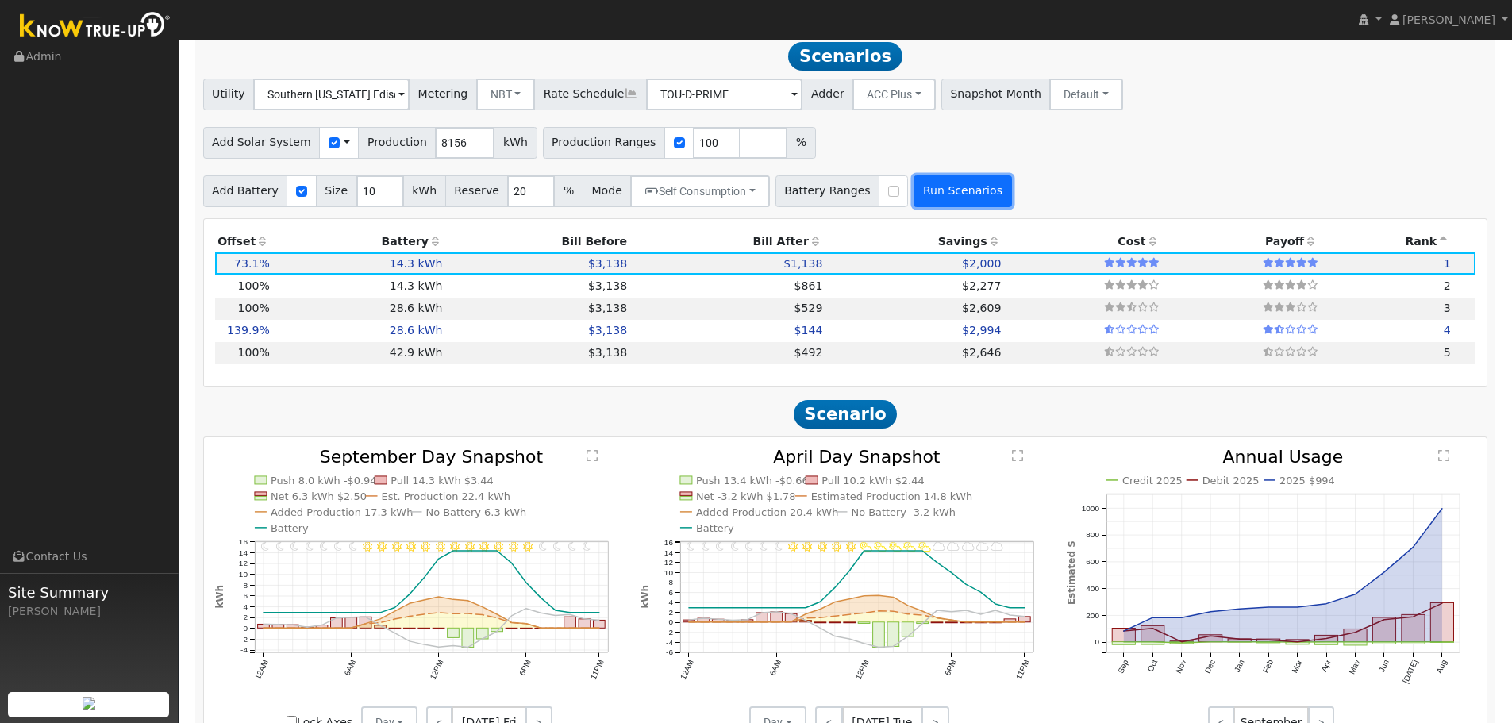
click at [928, 201] on button "Run Scenarios" at bounding box center [963, 191] width 98 height 32
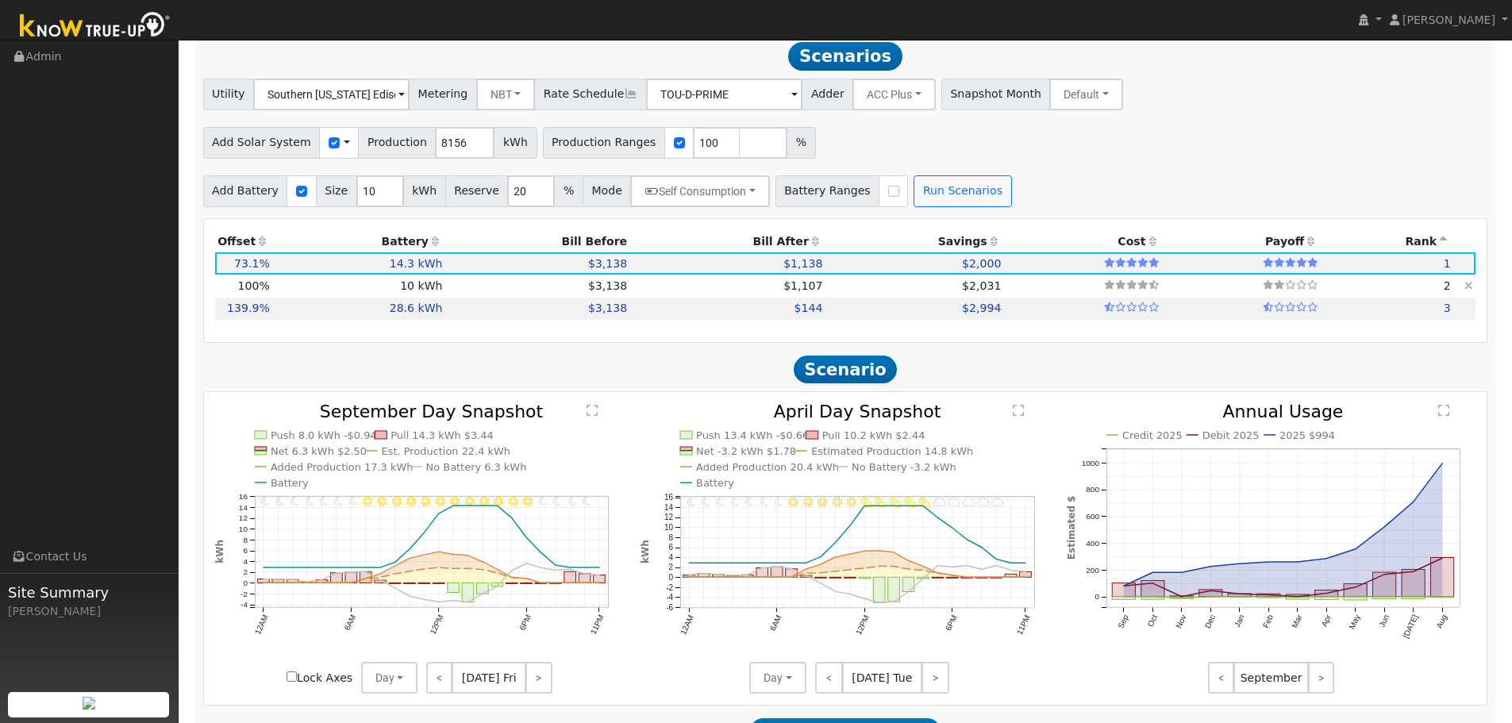
click at [738, 297] on td "$1,107" at bounding box center [727, 286] width 195 height 22
type input "5.4"
type input "$17,671"
type input "$3,850"
type input "$6,456"
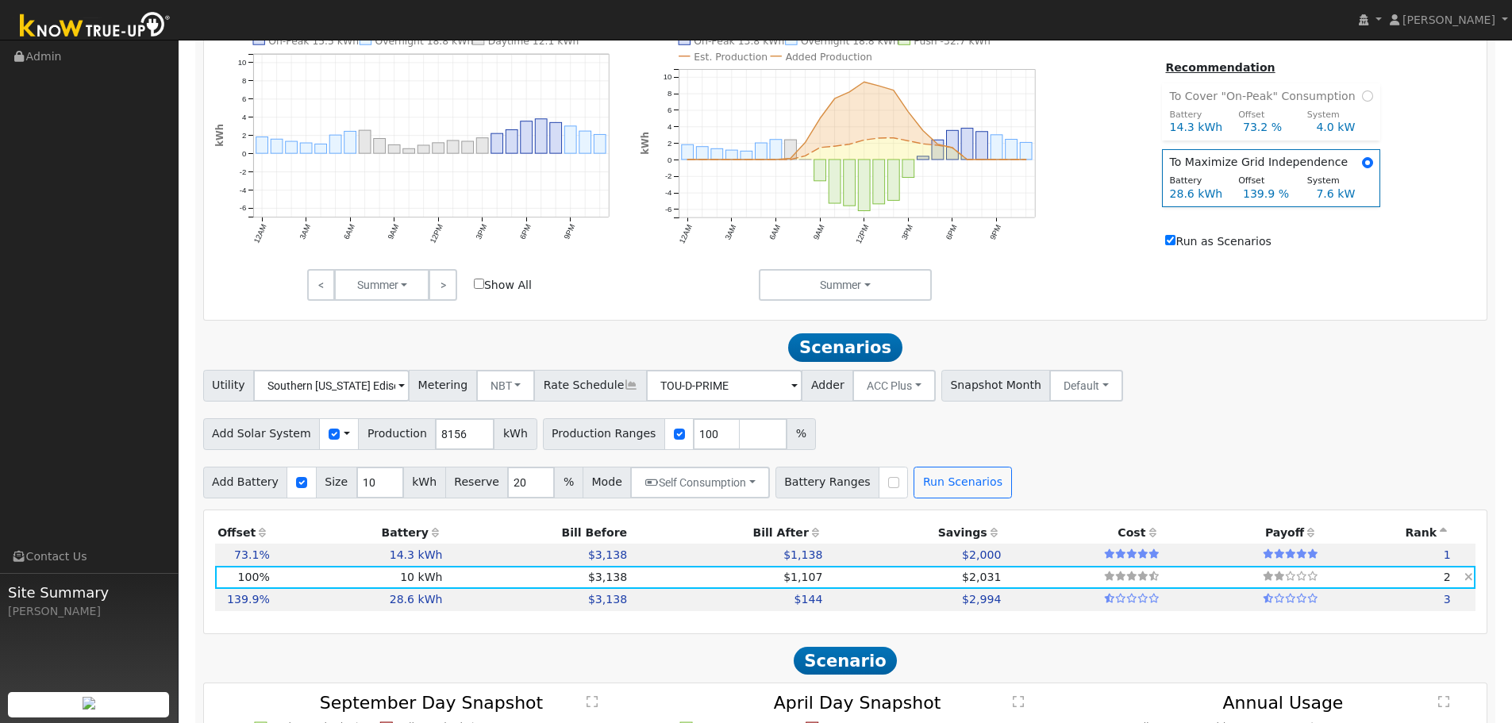
scroll to position [842, 0]
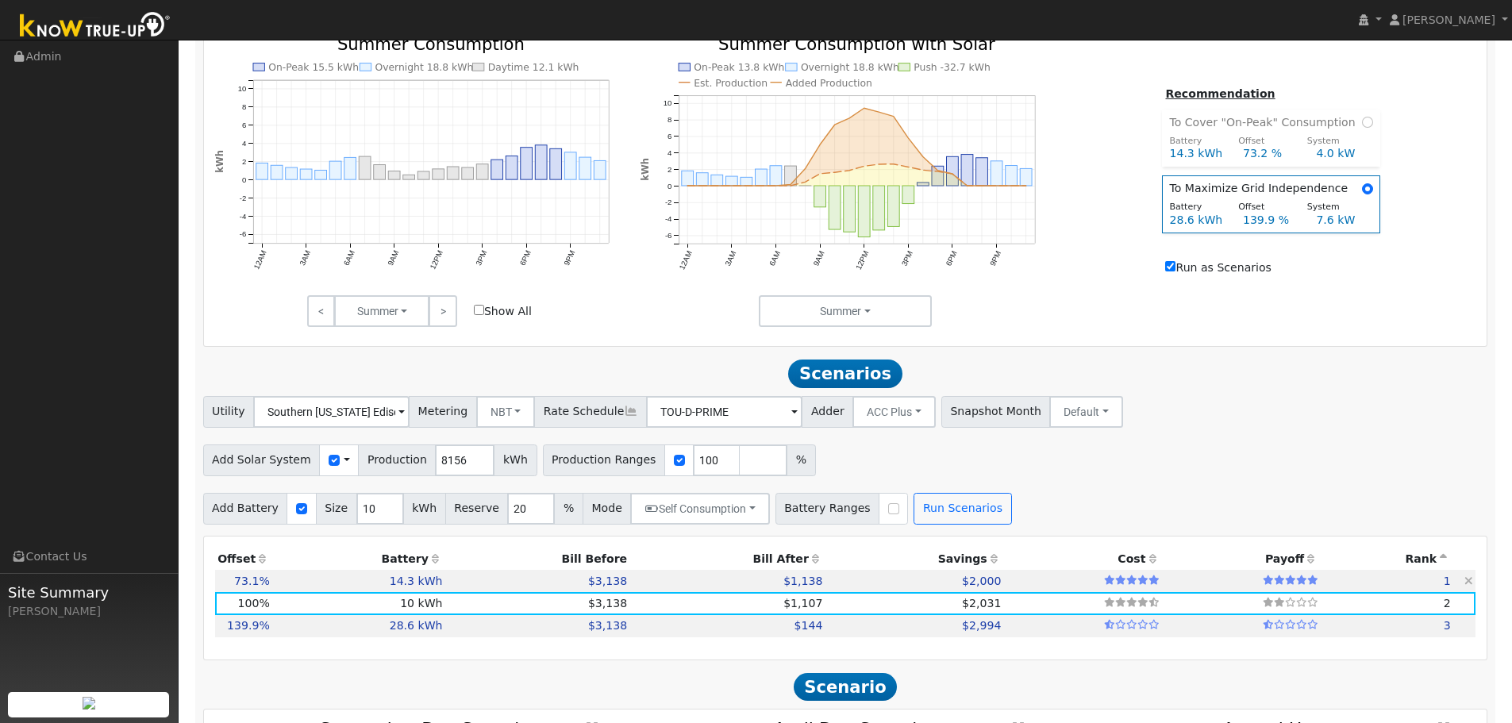
click at [644, 588] on td "$1,138" at bounding box center [727, 581] width 195 height 22
type input "4.0"
type input "$12,926"
type input "$5,505"
type input "$5,529"
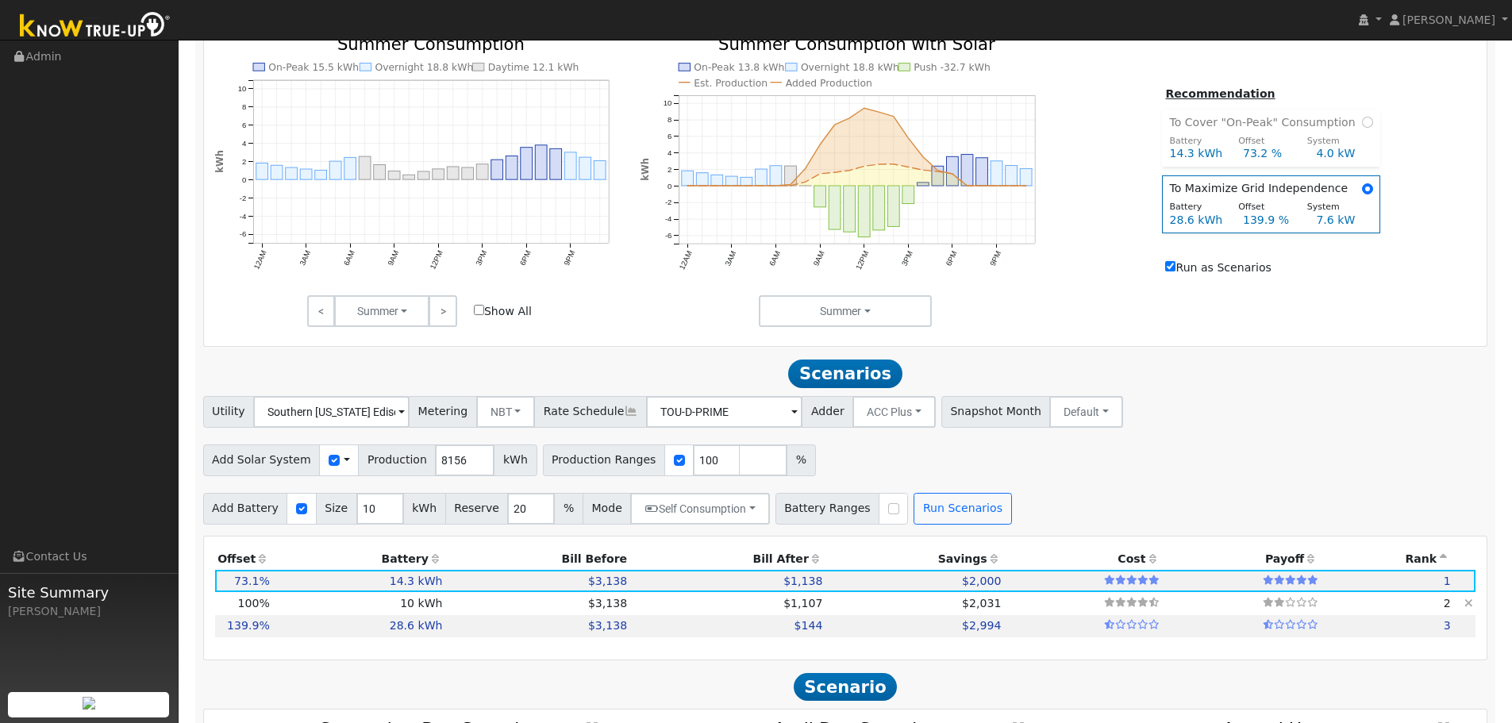
click at [649, 605] on td "$1,107" at bounding box center [727, 603] width 195 height 22
type input "5.4"
type input "$17,671"
type input "$3,850"
type input "$6,456"
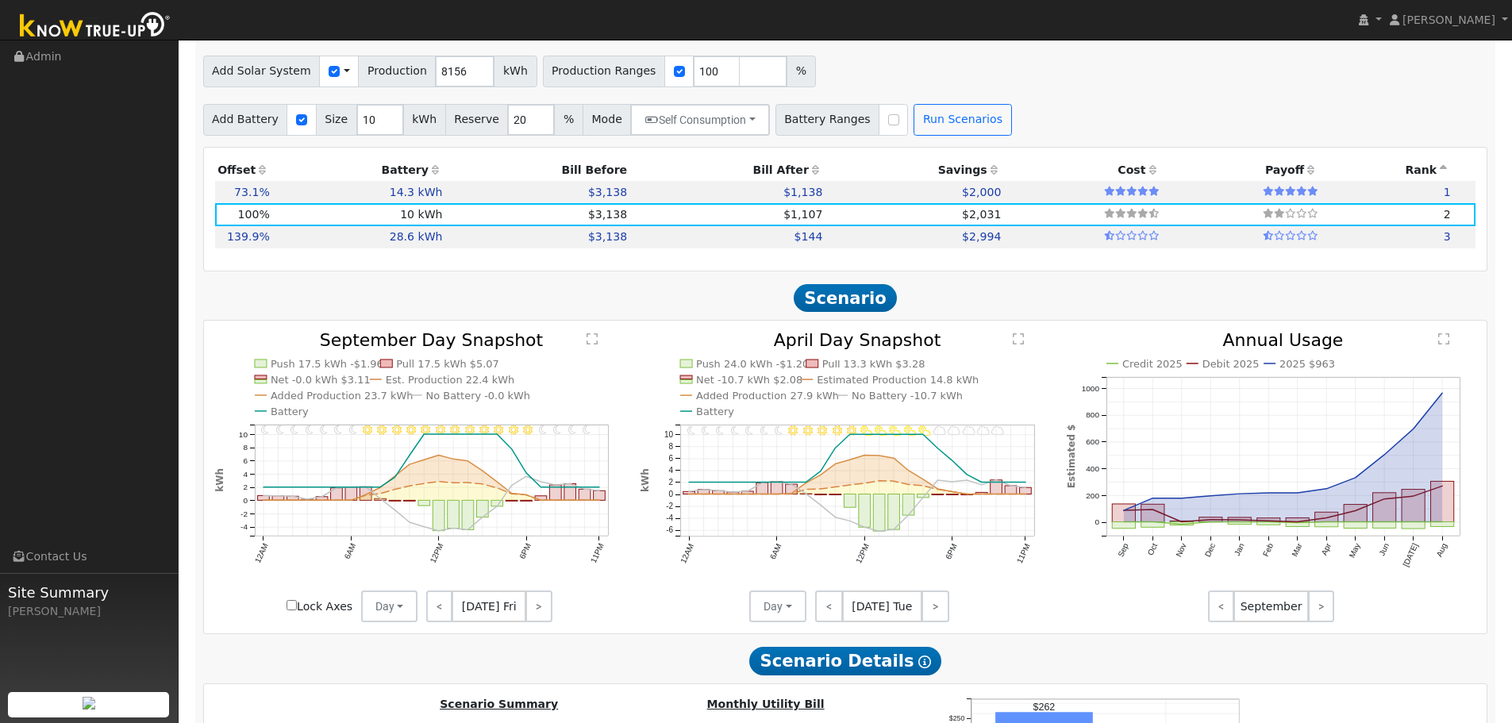
scroll to position [1027, 0]
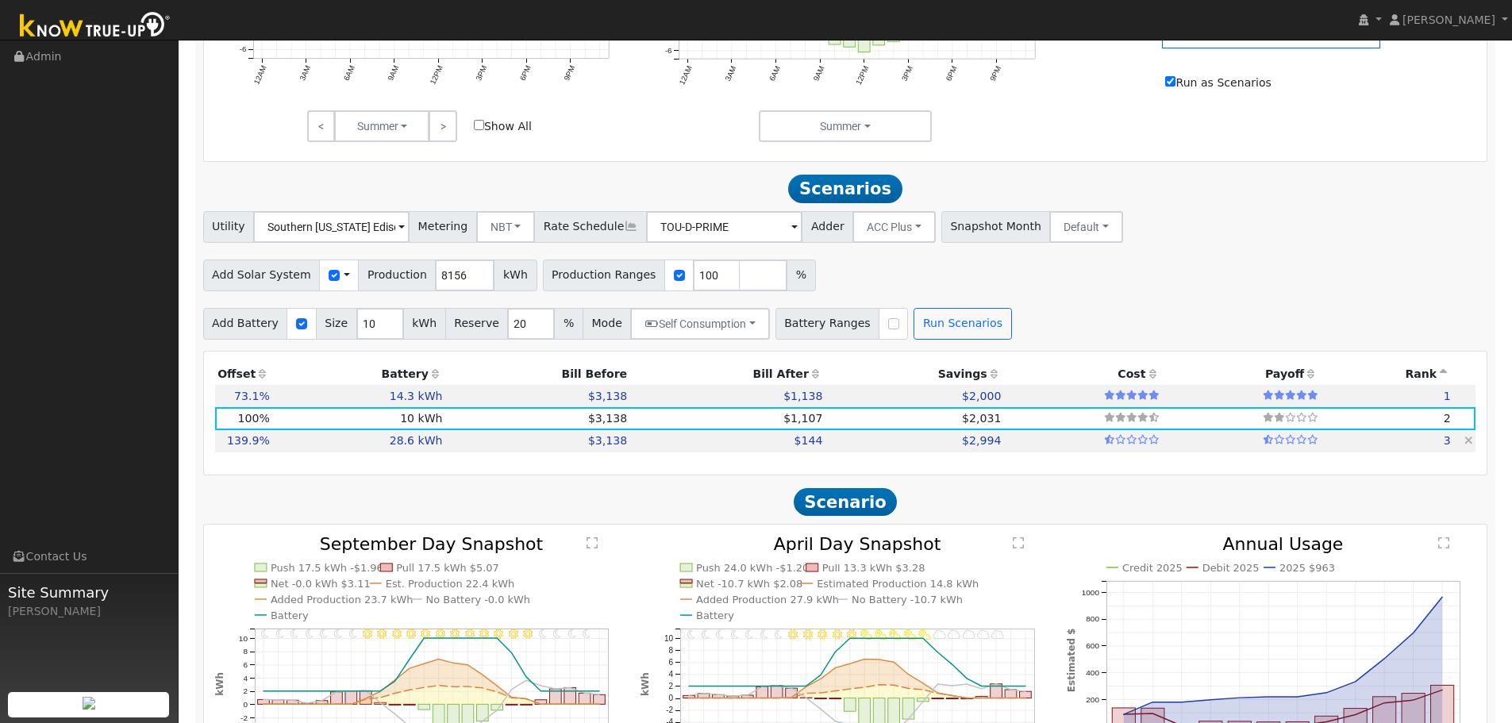
click at [657, 446] on td "$144" at bounding box center [727, 441] width 195 height 22
type input "7.6"
type input "$24,730"
type input "$11,010"
type input "$10,722"
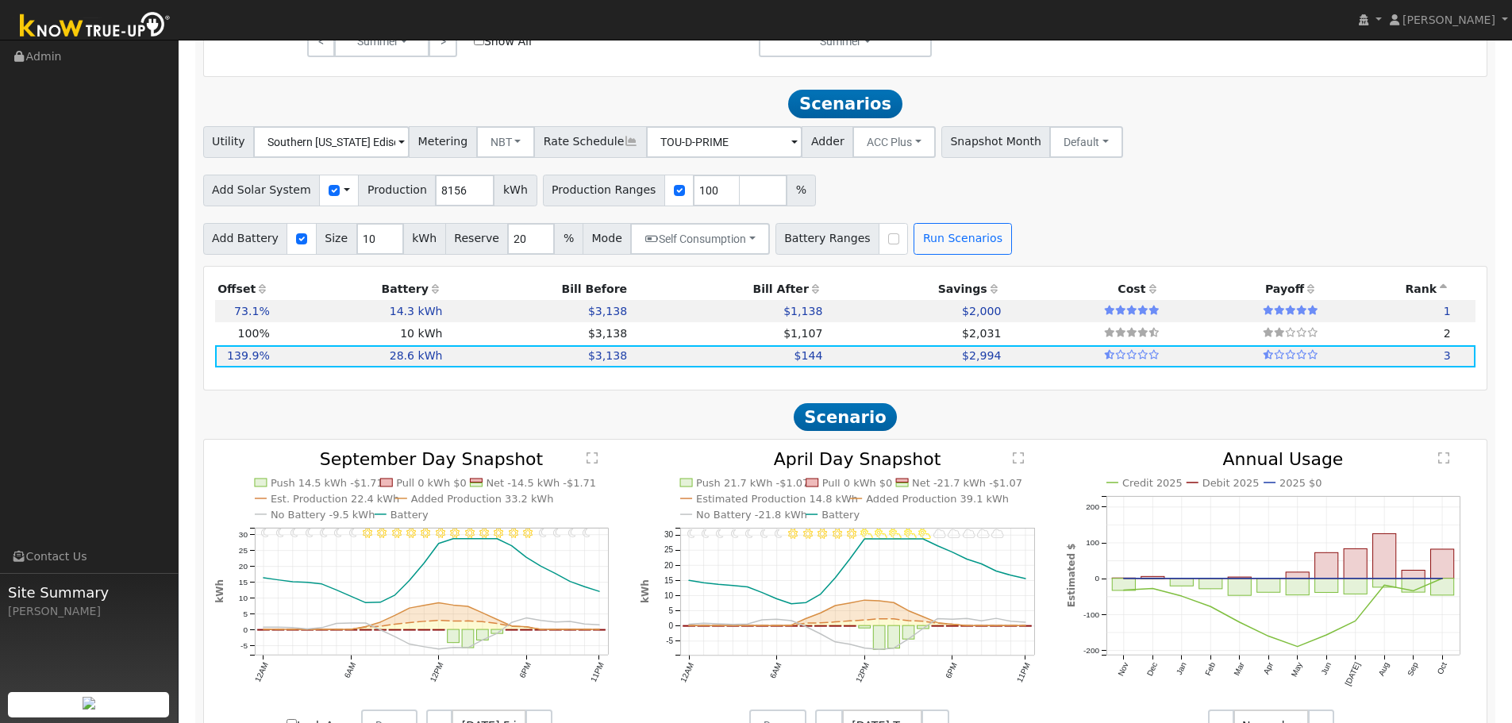
scroll to position [1106, 0]
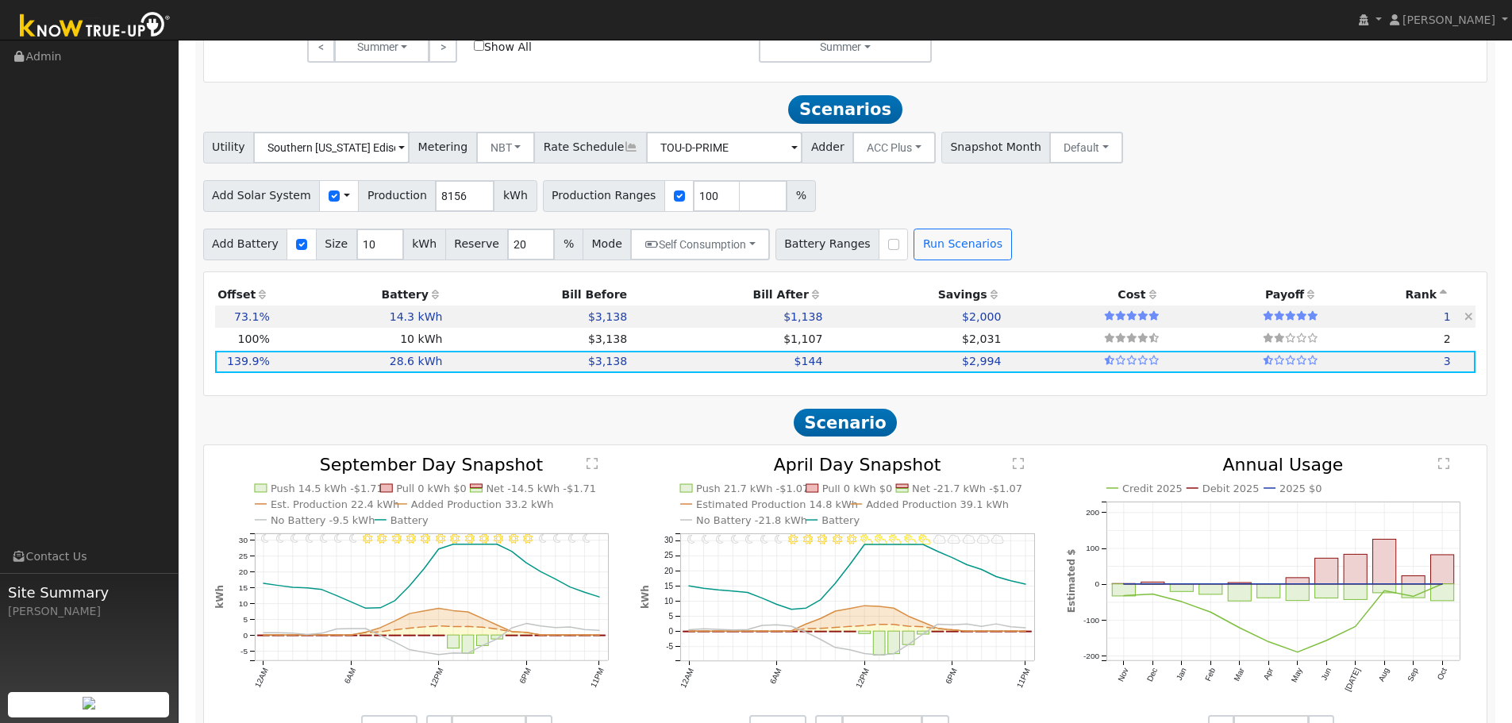
click at [653, 322] on td "$1,138" at bounding box center [727, 317] width 195 height 22
type input "4.0"
type input "$12,926"
type input "$5,505"
type input "$5,529"
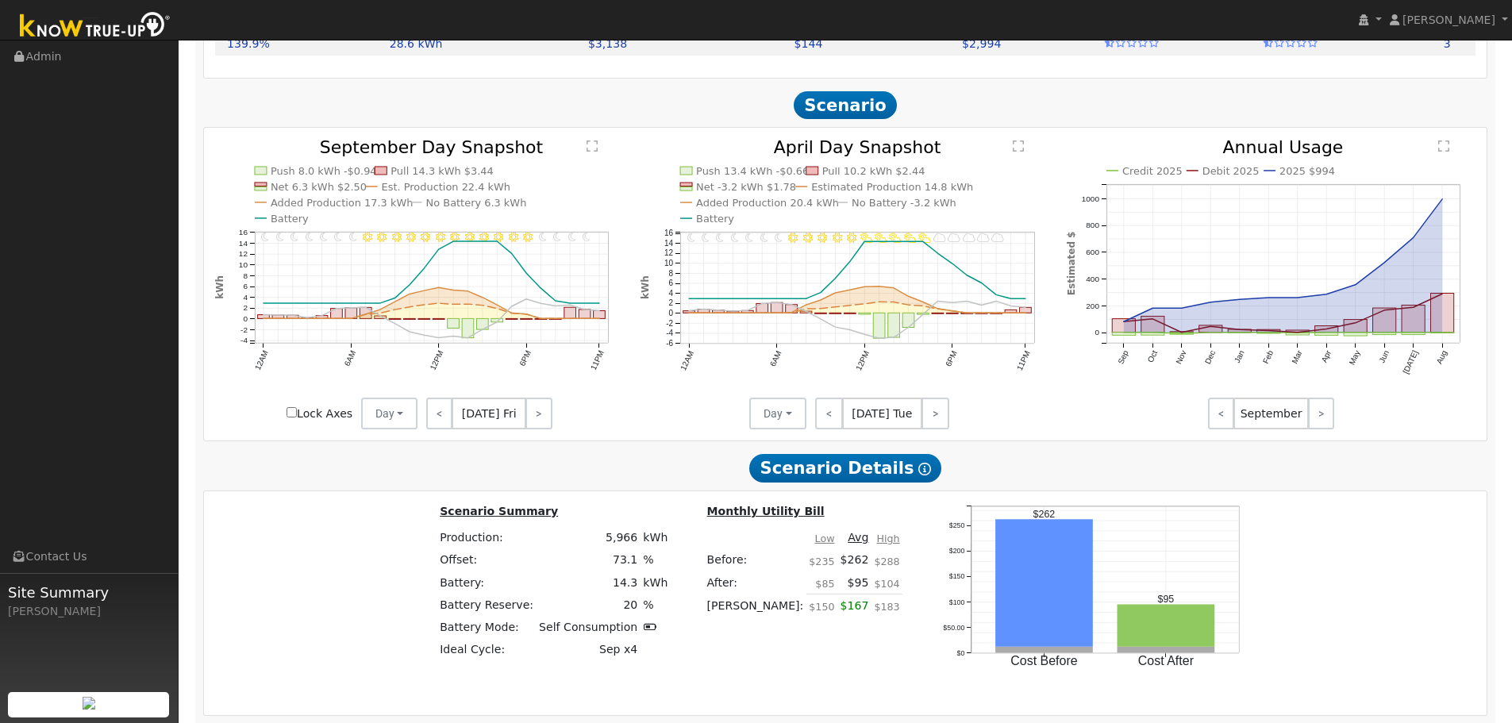
scroll to position [1027, 0]
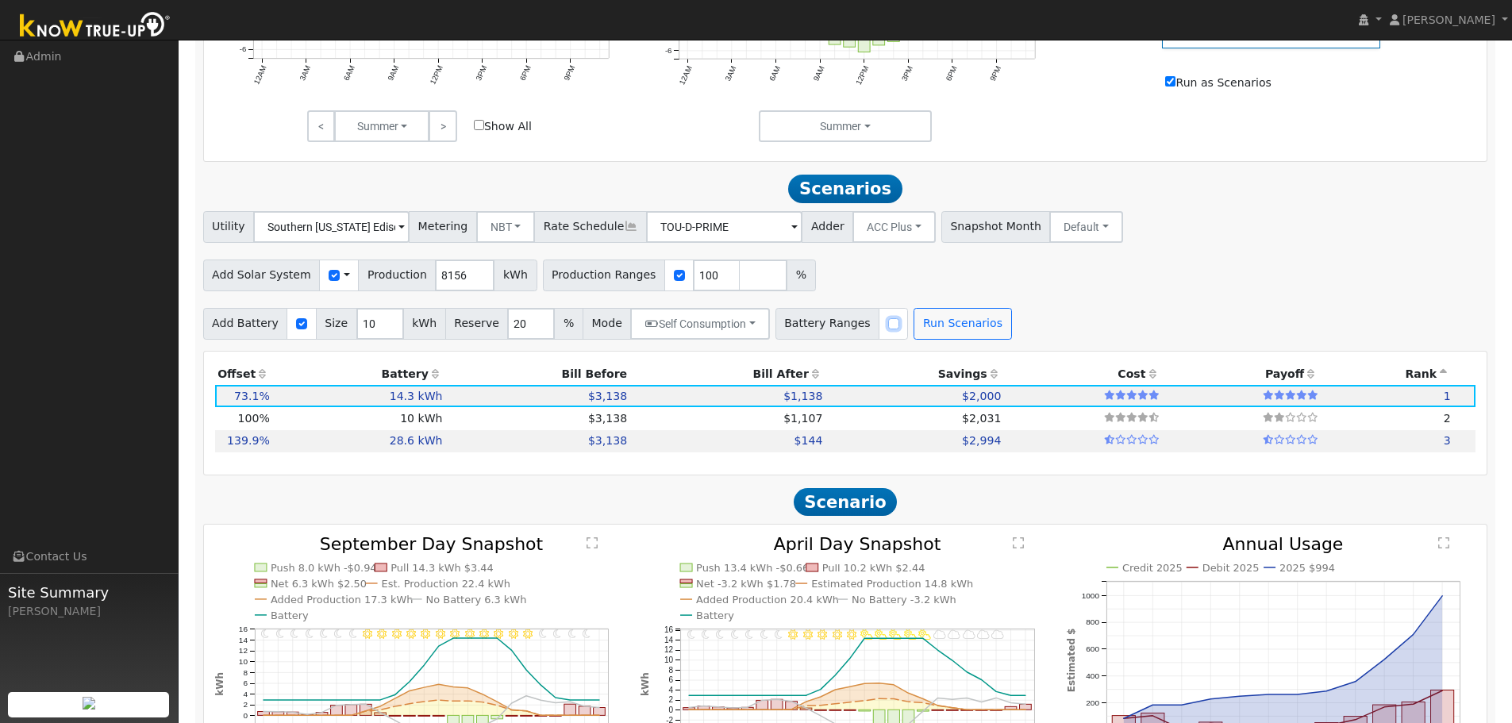
click at [888, 329] on input "checkbox" at bounding box center [893, 323] width 11 height 11
checkbox input "true"
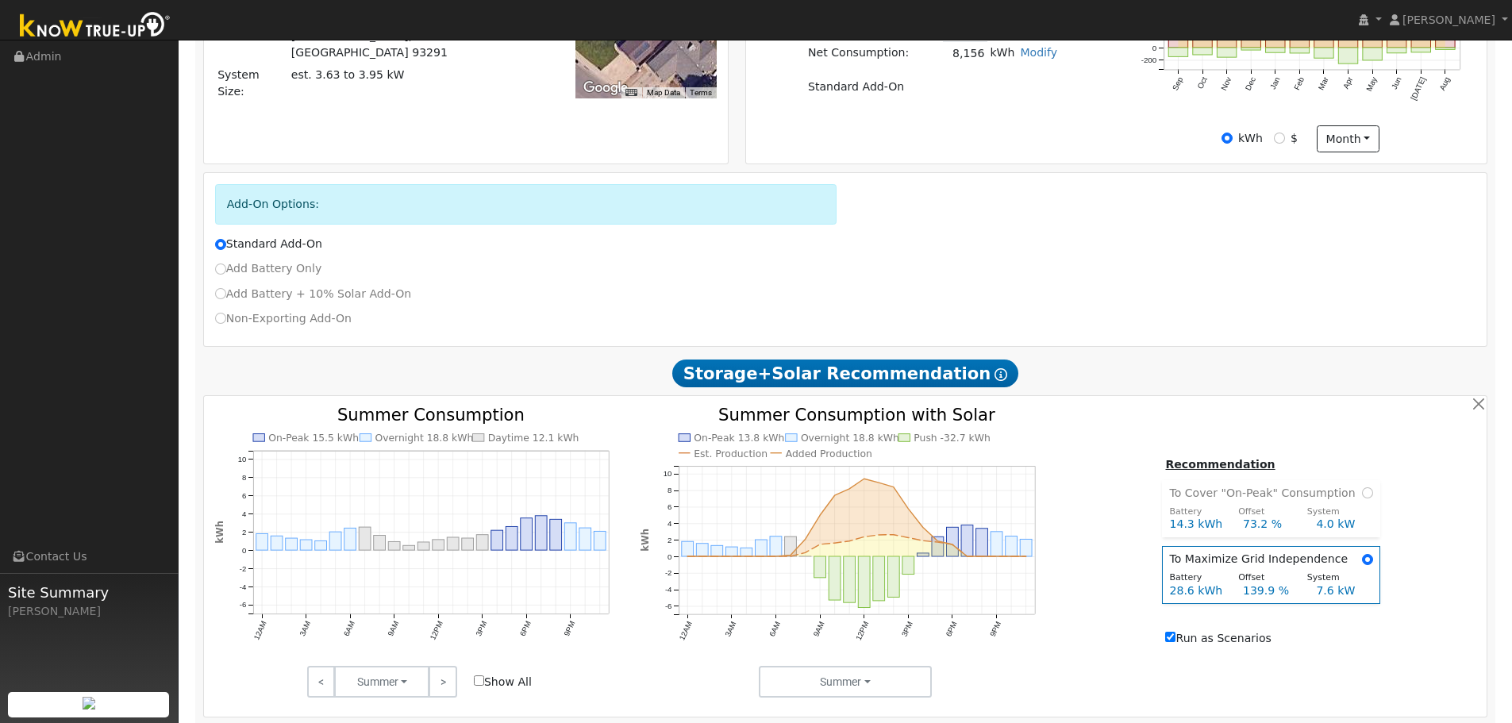
scroll to position [0, 0]
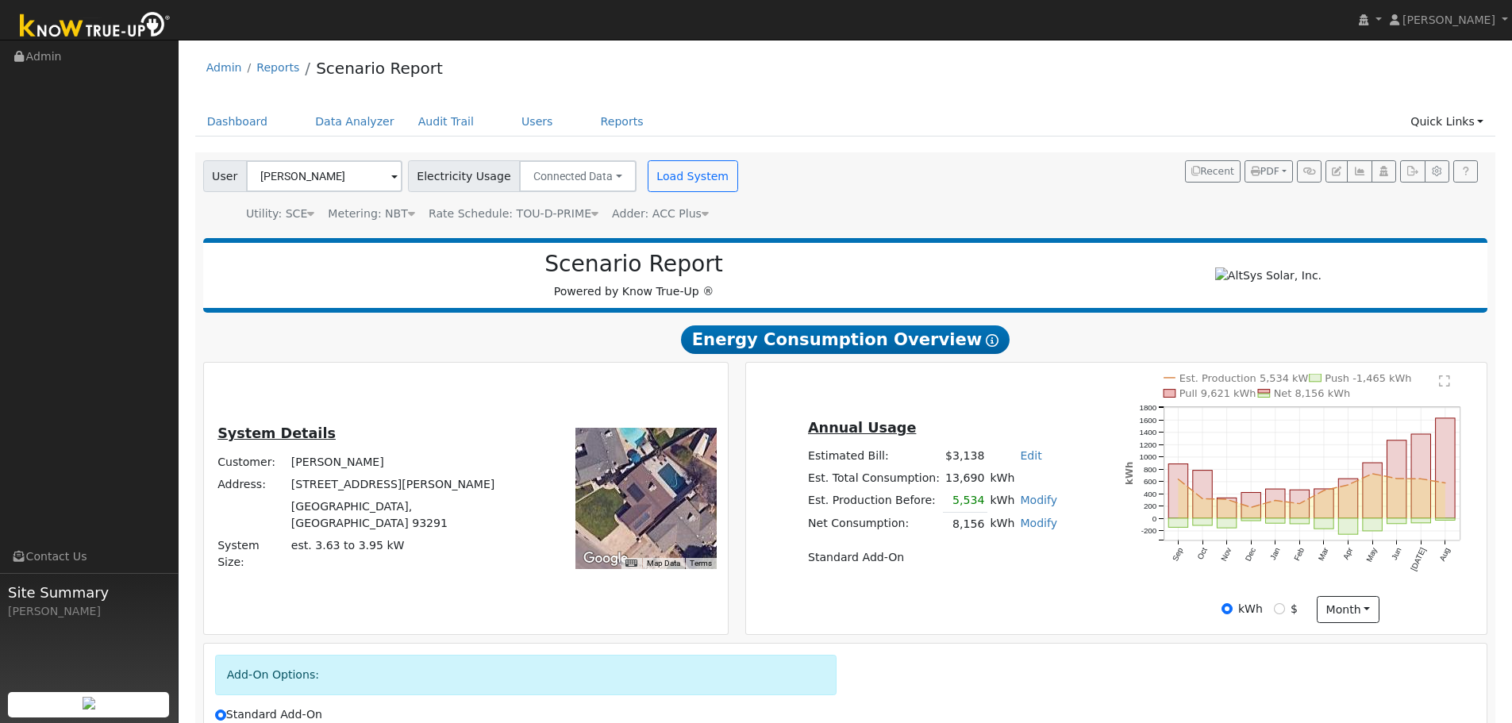
click at [595, 507] on div at bounding box center [646, 498] width 141 height 141
drag, startPoint x: 341, startPoint y: 507, endPoint x: 449, endPoint y: 525, distance: 109.4
click at [449, 525] on div "System Details Customer: [PERSON_NAME] Address: [STREET_ADDRESS][PERSON_NAME] S…" at bounding box center [357, 498] width 302 height 151
drag, startPoint x: 436, startPoint y: 528, endPoint x: 339, endPoint y: 508, distance: 98.9
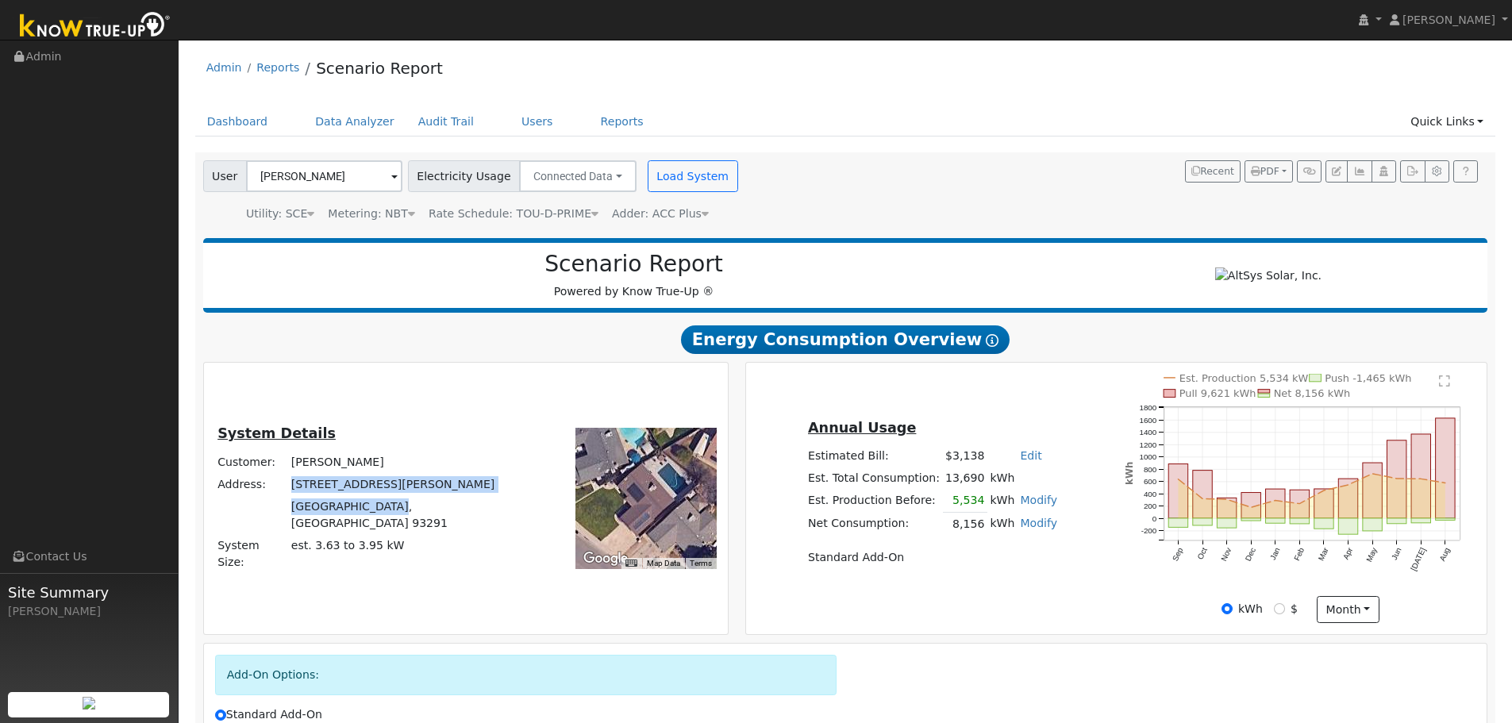
click at [339, 508] on tbody "Customer: [PERSON_NAME] Address: [STREET_ADDRESS][PERSON_NAME] System Size: est…" at bounding box center [358, 512] width 286 height 123
copy tbody "[STREET_ADDRESS][PERSON_NAME]"
